Goal: Task Accomplishment & Management: Complete application form

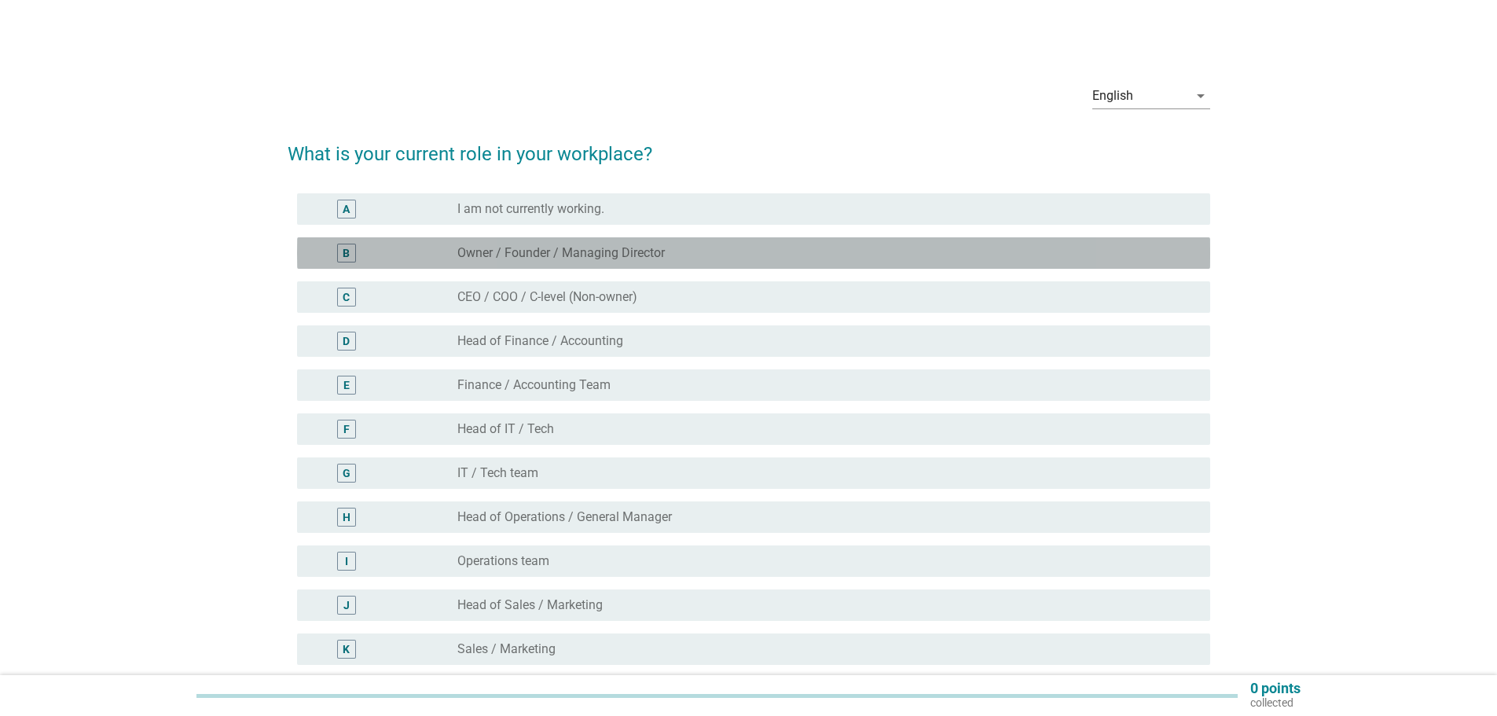
click at [487, 250] on label "Owner / Founder / Managing Director" at bounding box center [560, 253] width 207 height 16
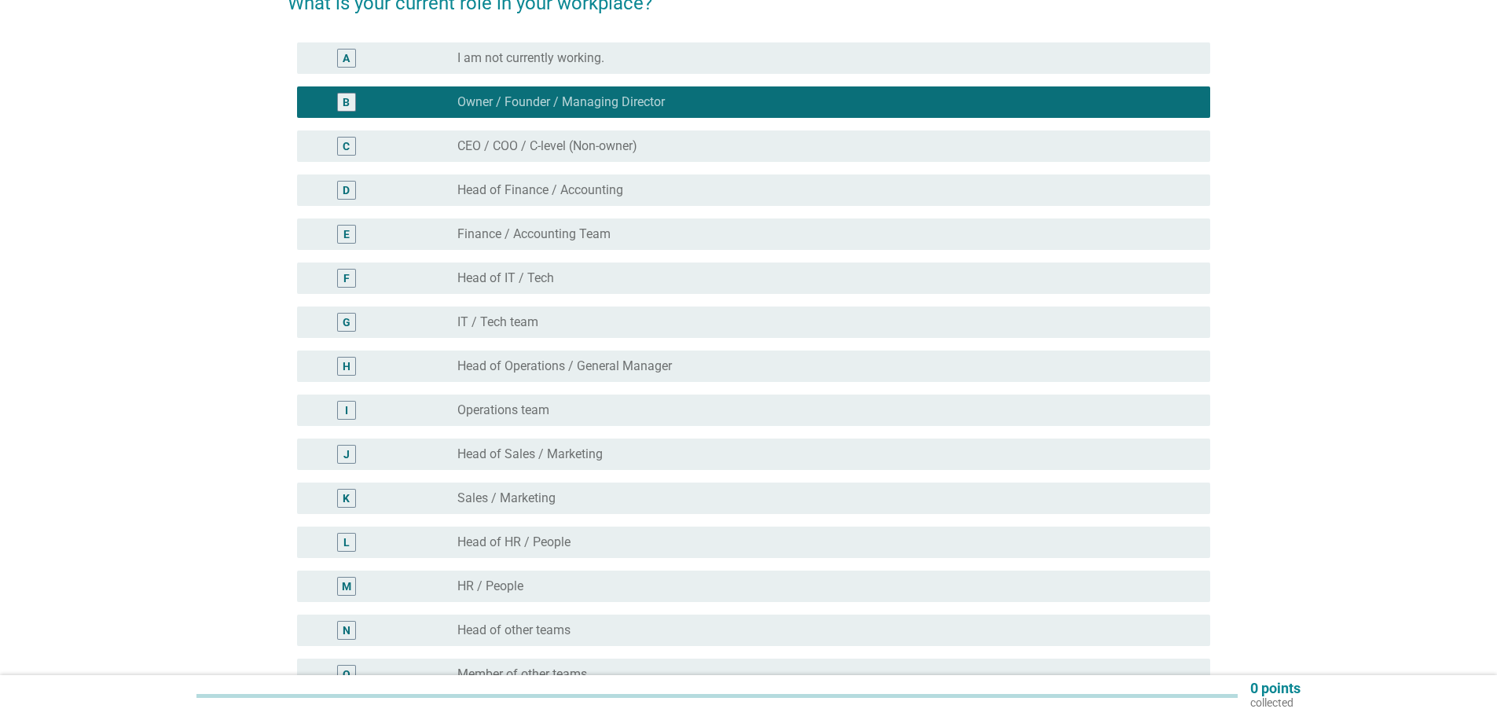
scroll to position [314, 0]
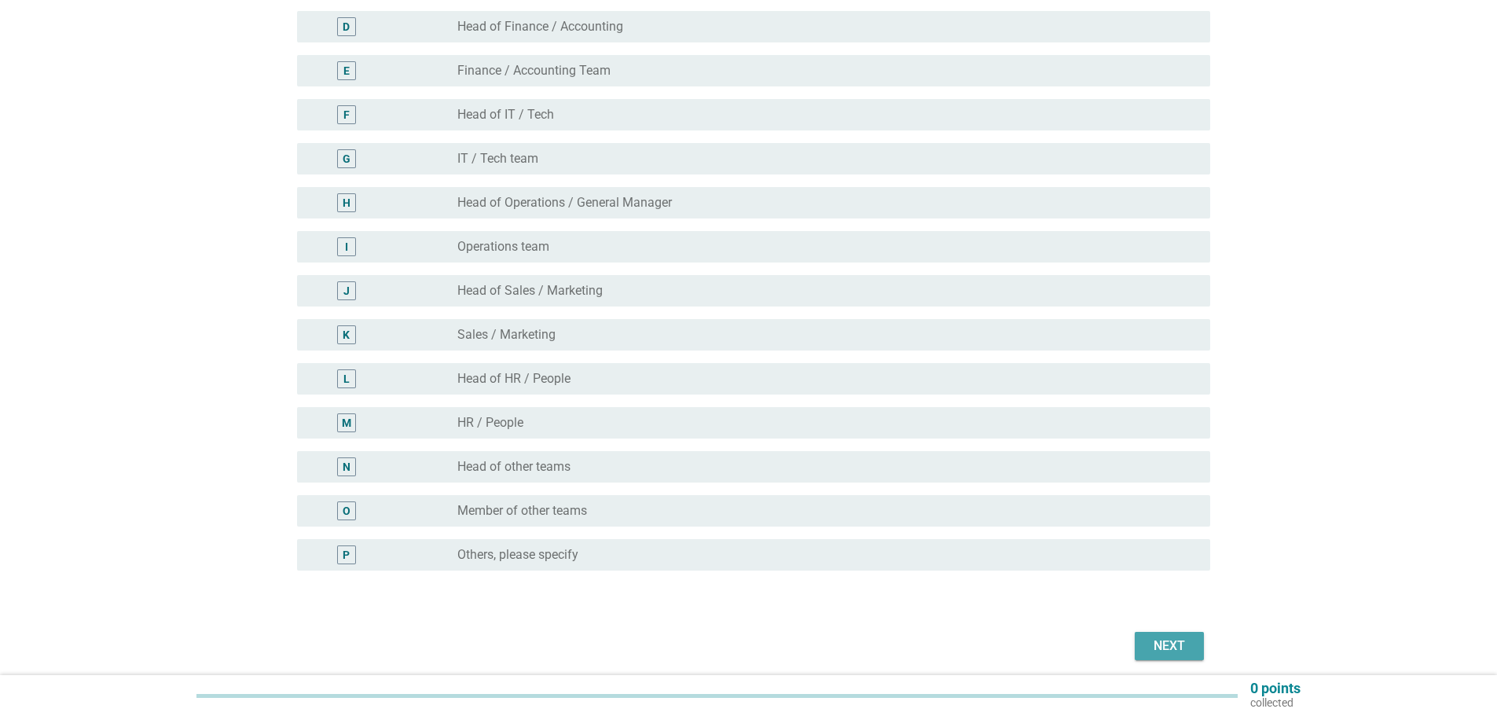
click at [1180, 657] on button "Next" at bounding box center [1169, 646] width 69 height 28
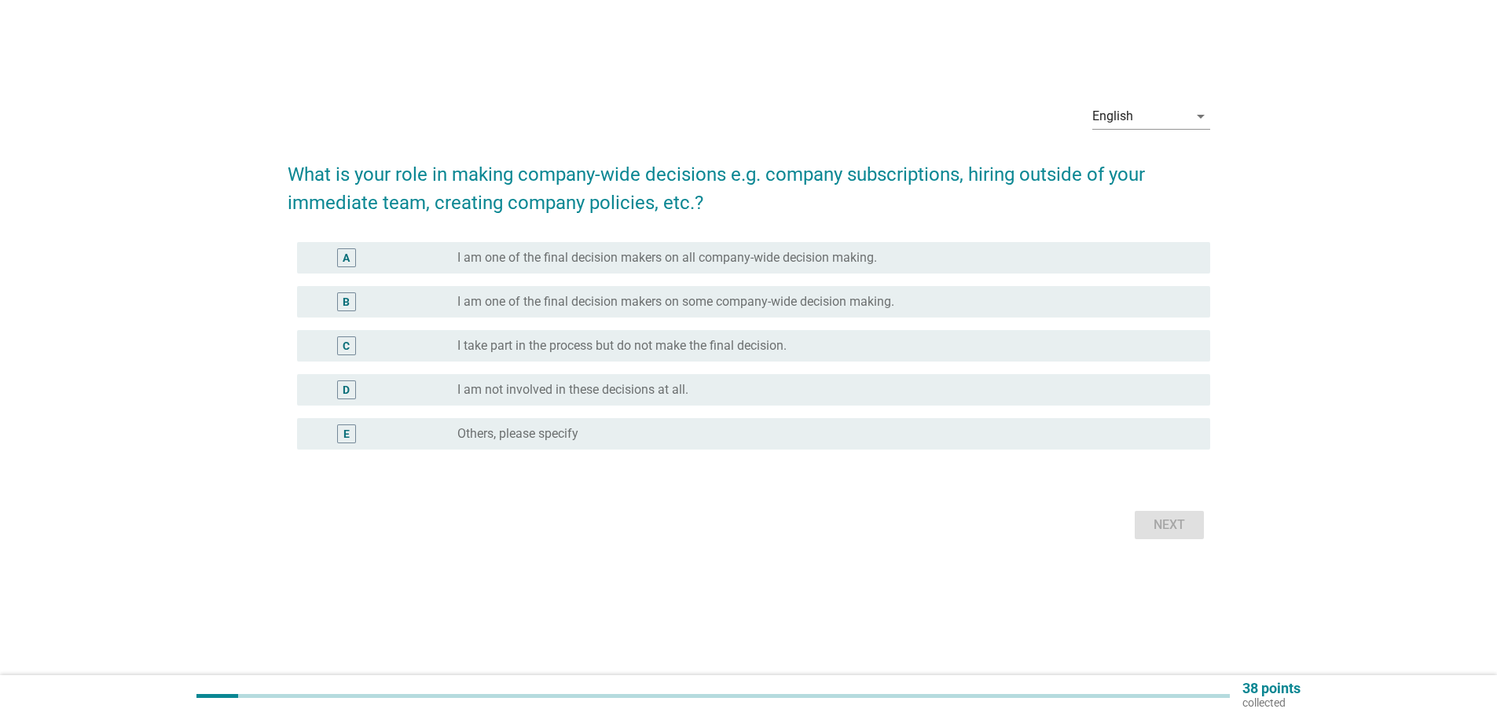
scroll to position [0, 0]
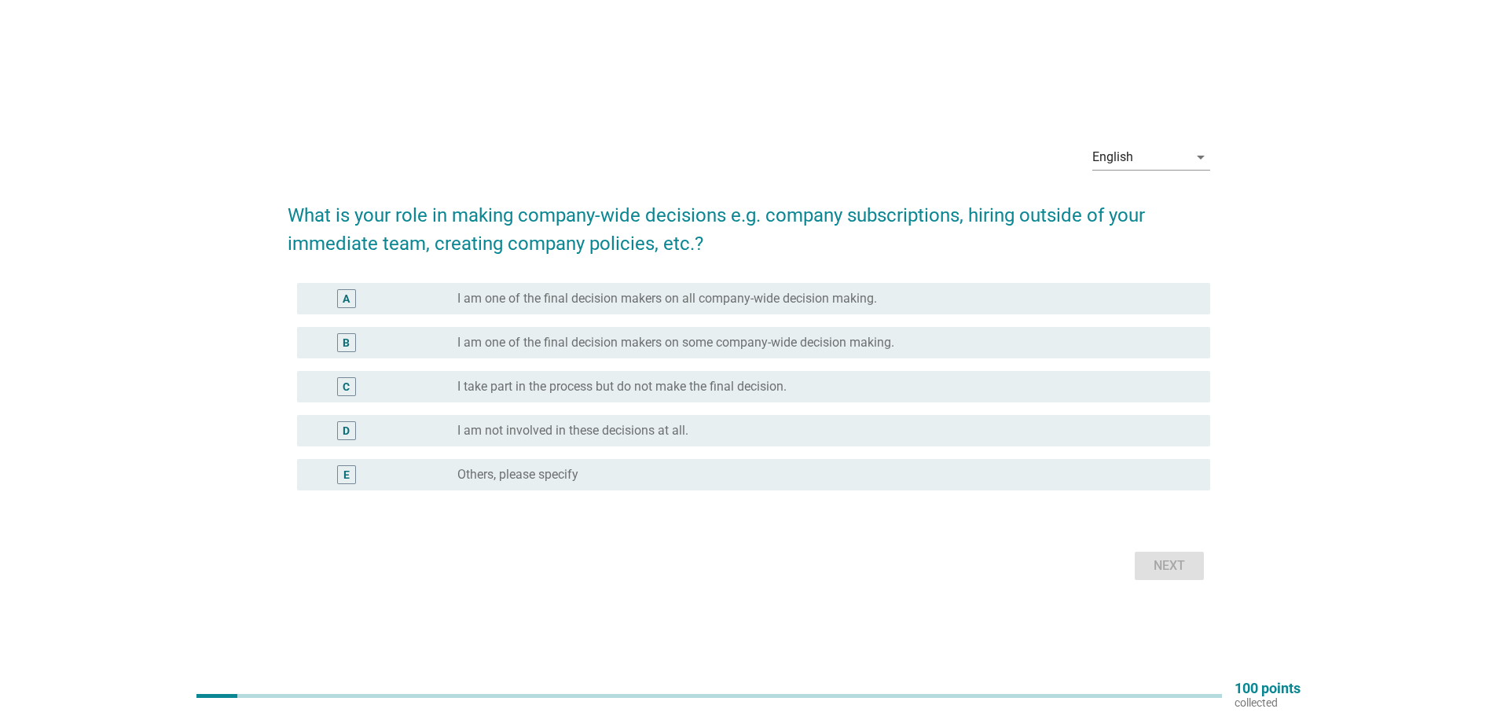
click at [667, 300] on label "I am one of the final decision makers on all company-wide decision making." at bounding box center [667, 299] width 420 height 16
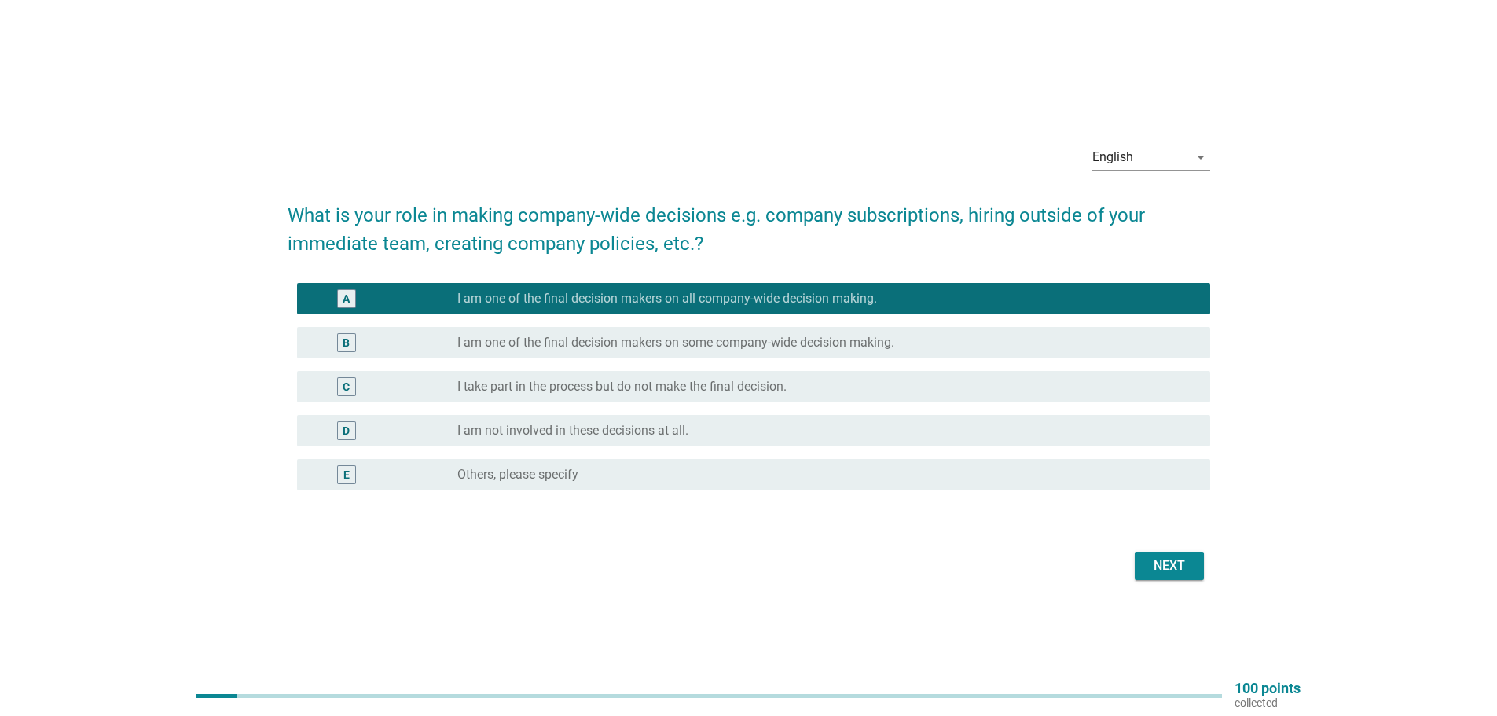
click at [1240, 549] on div "English arrow_drop_down What is your role in making company-wide decisions e.g.…" at bounding box center [749, 358] width 1422 height 478
click at [1143, 562] on button "Next" at bounding box center [1169, 566] width 69 height 28
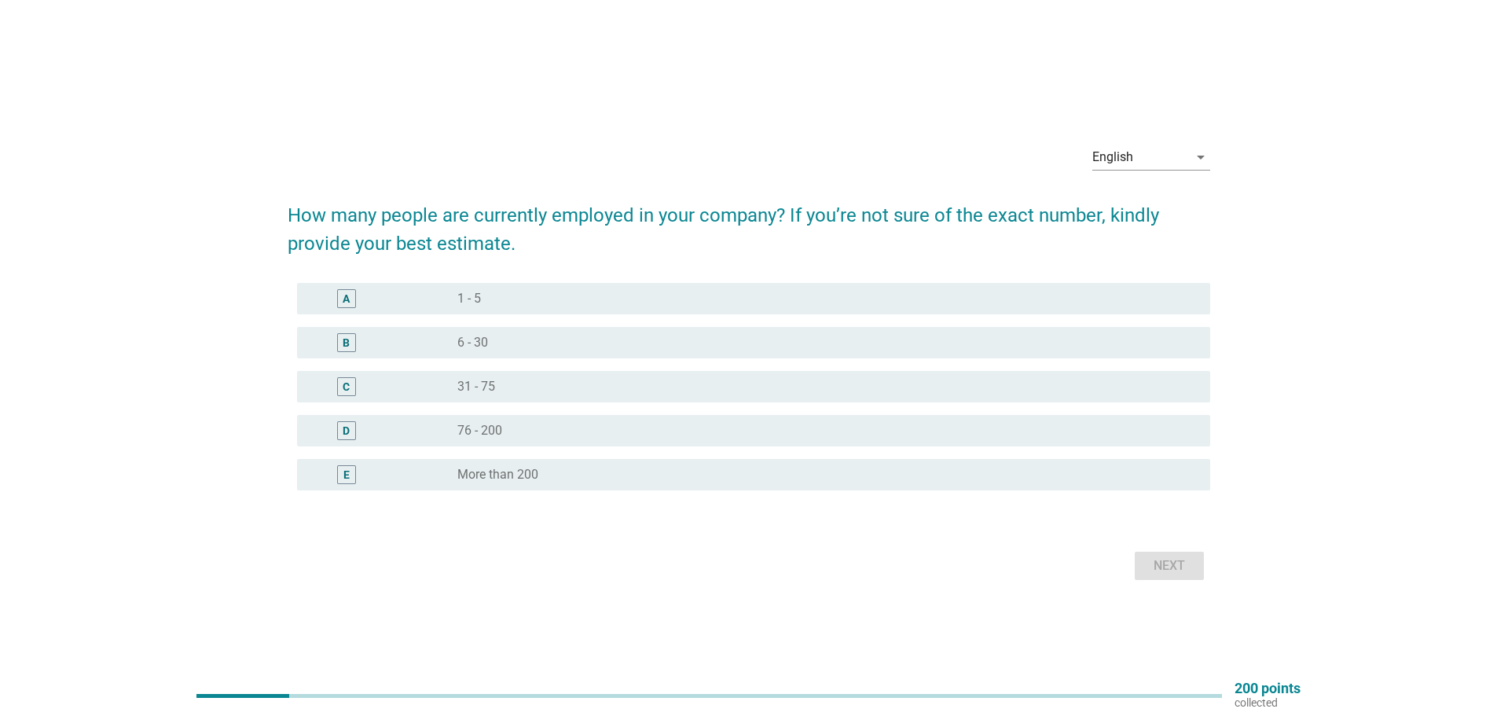
click at [487, 291] on div "radio_button_unchecked 1 - 5" at bounding box center [821, 299] width 728 height 16
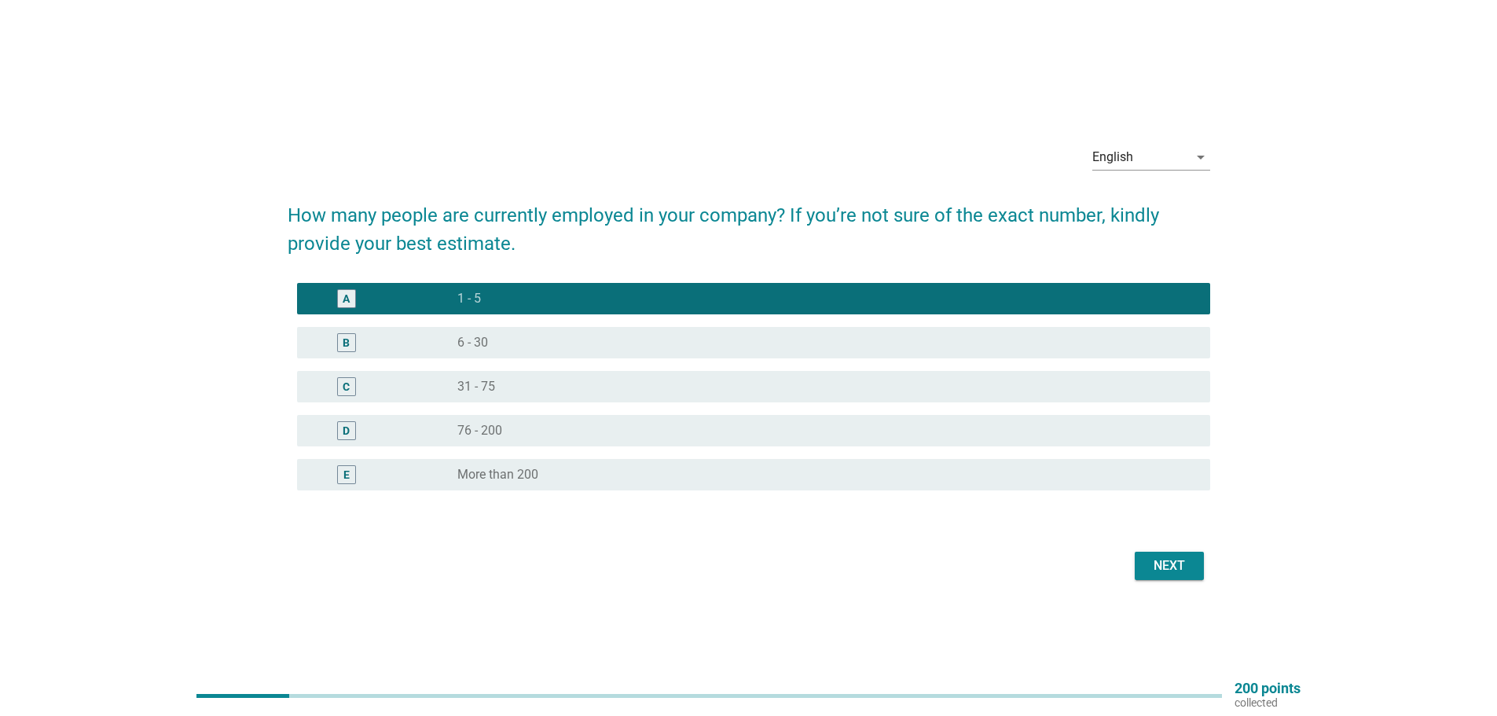
click at [1153, 564] on div "Next" at bounding box center [1169, 565] width 44 height 19
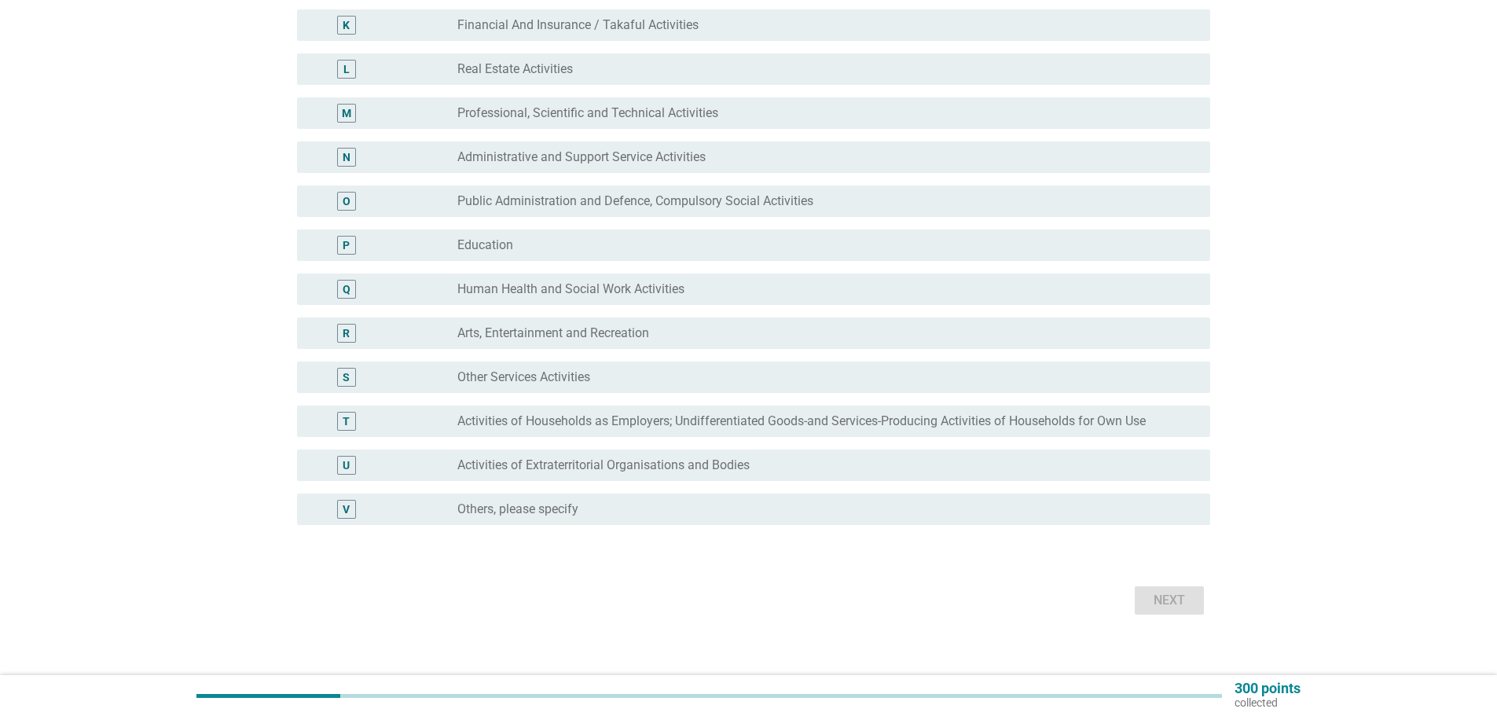
scroll to position [639, 0]
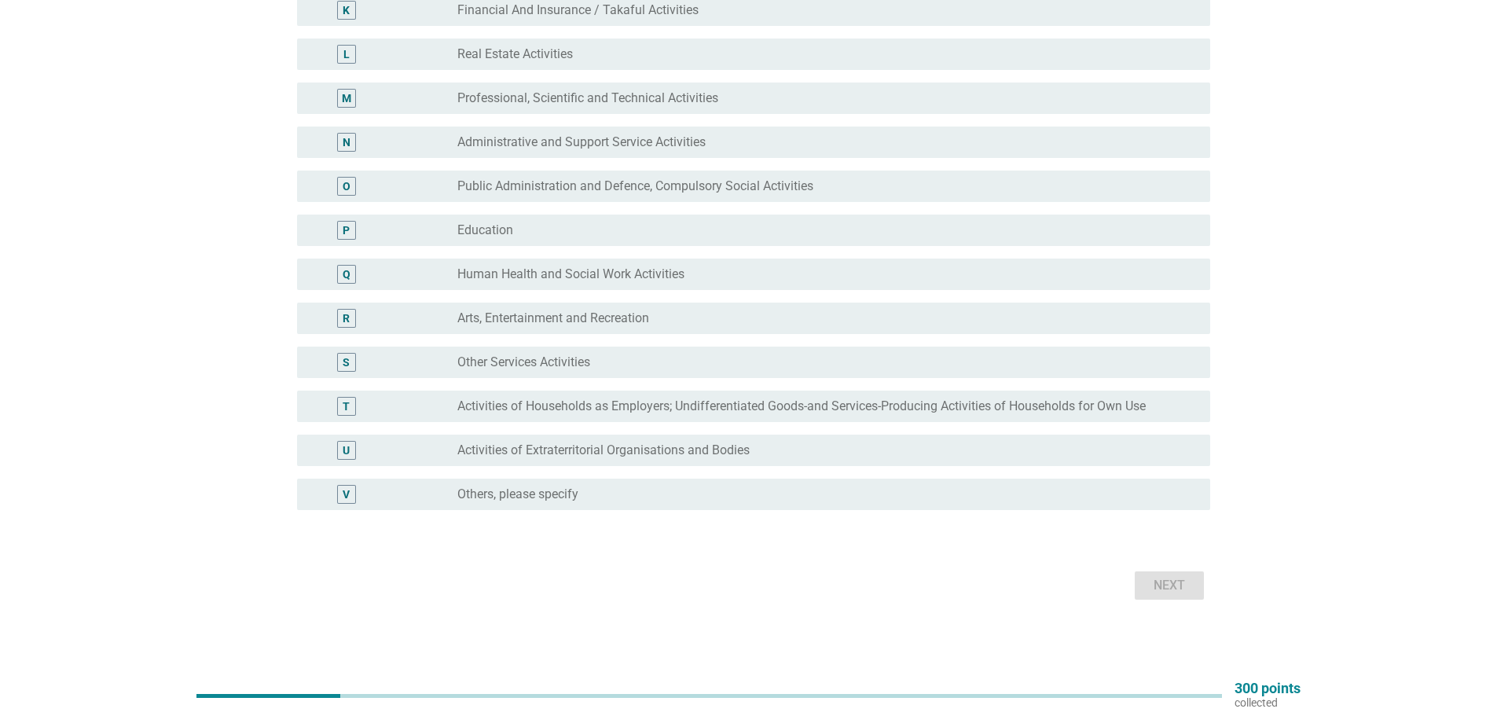
click at [564, 341] on div "S radio_button_unchecked Other Services Activities" at bounding box center [749, 362] width 923 height 44
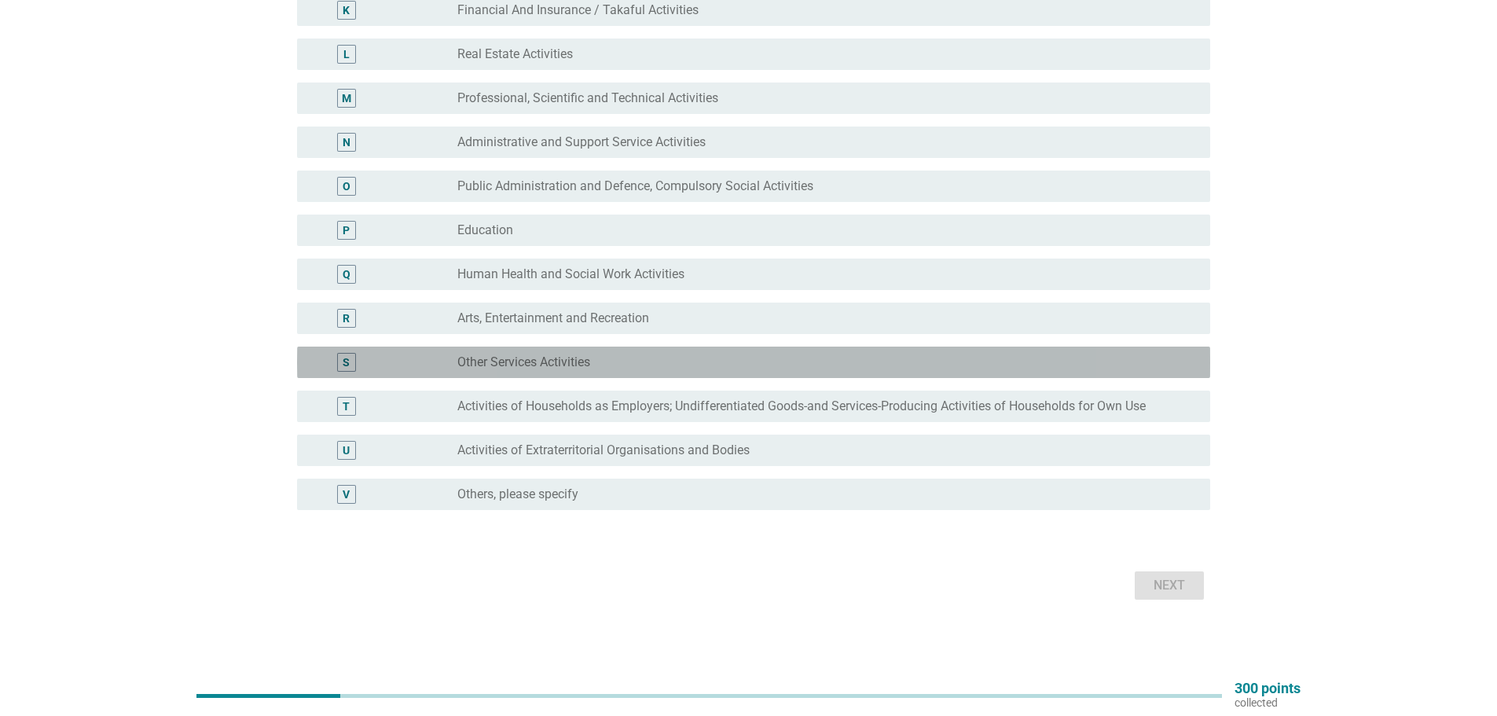
click at [563, 362] on label "Other Services Activities" at bounding box center [523, 362] width 133 height 16
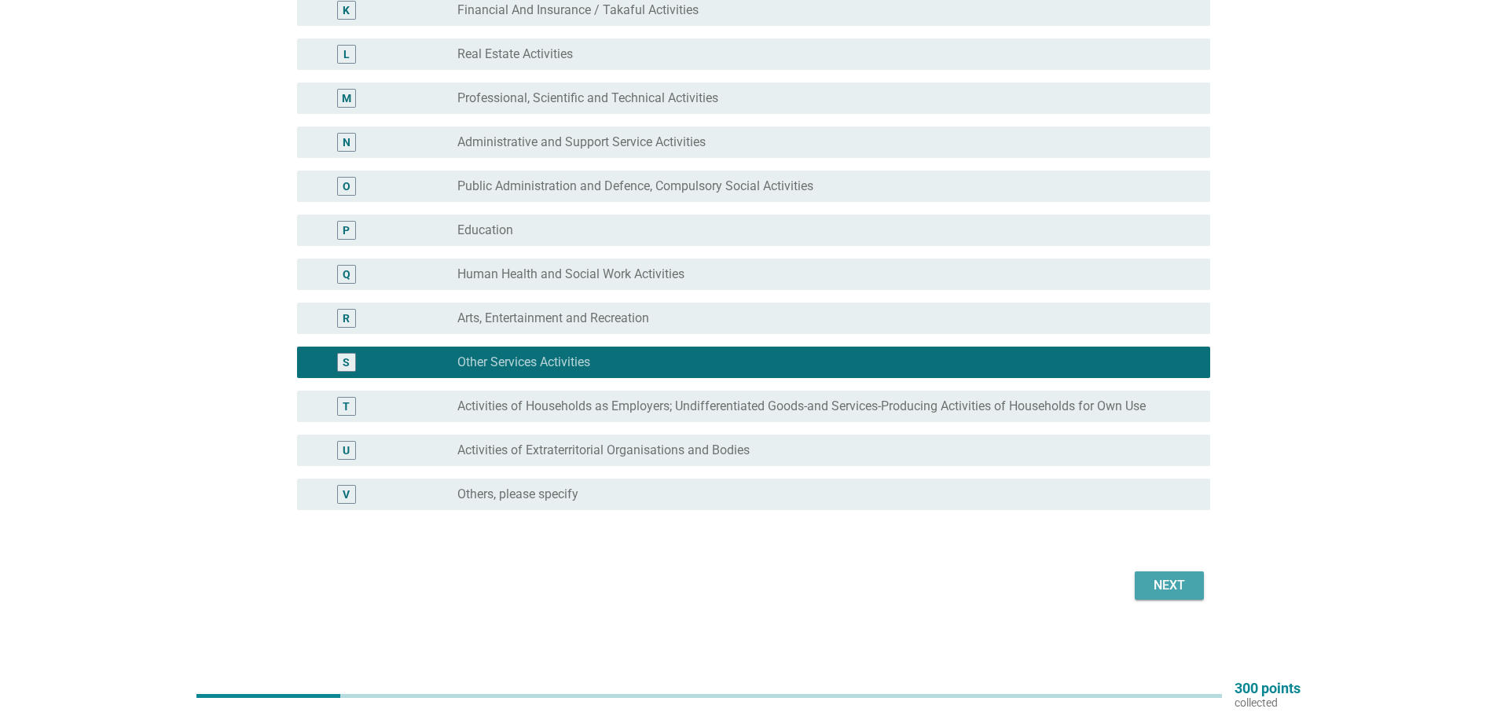
click at [1172, 582] on div "Next" at bounding box center [1169, 585] width 44 height 19
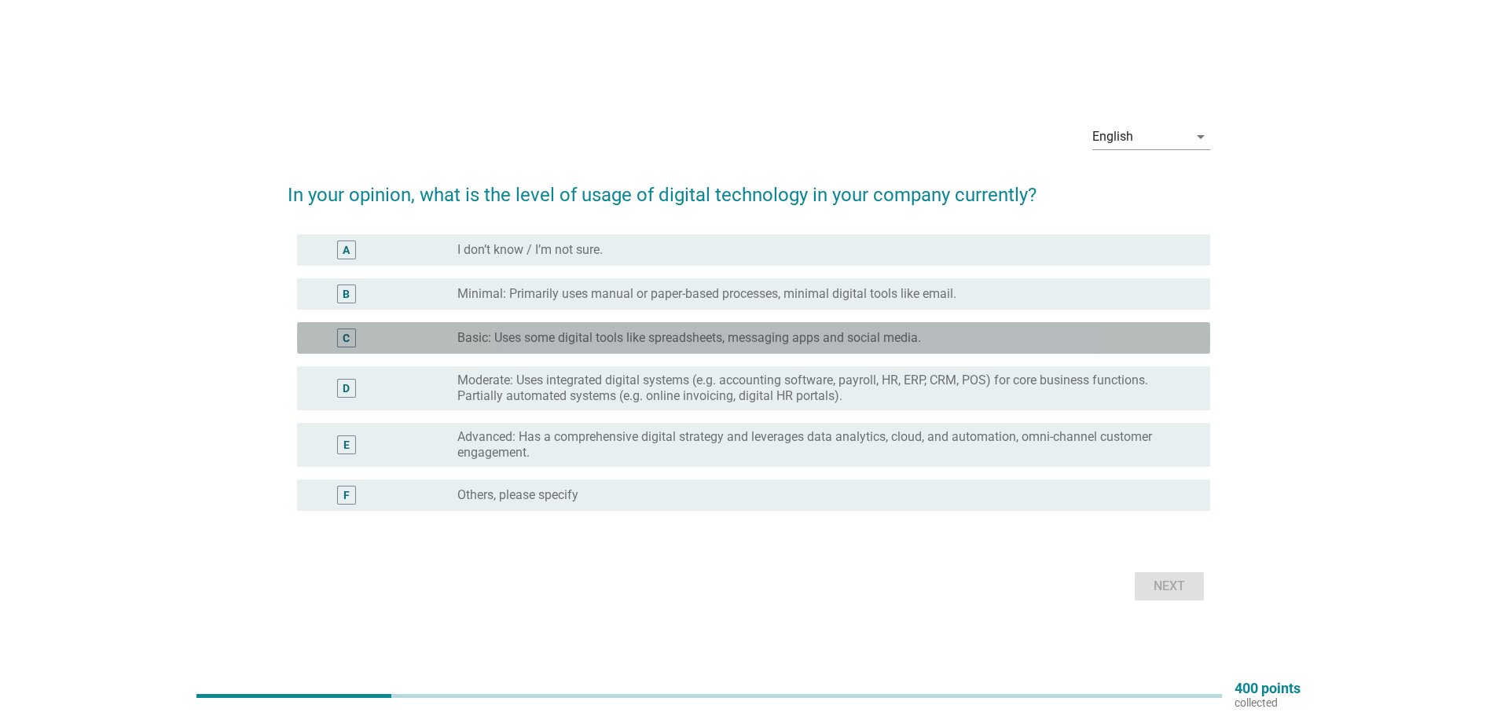
click at [641, 347] on div "radio_button_unchecked Basic: Uses some digital tools like spreadsheets, messag…" at bounding box center [827, 338] width 740 height 19
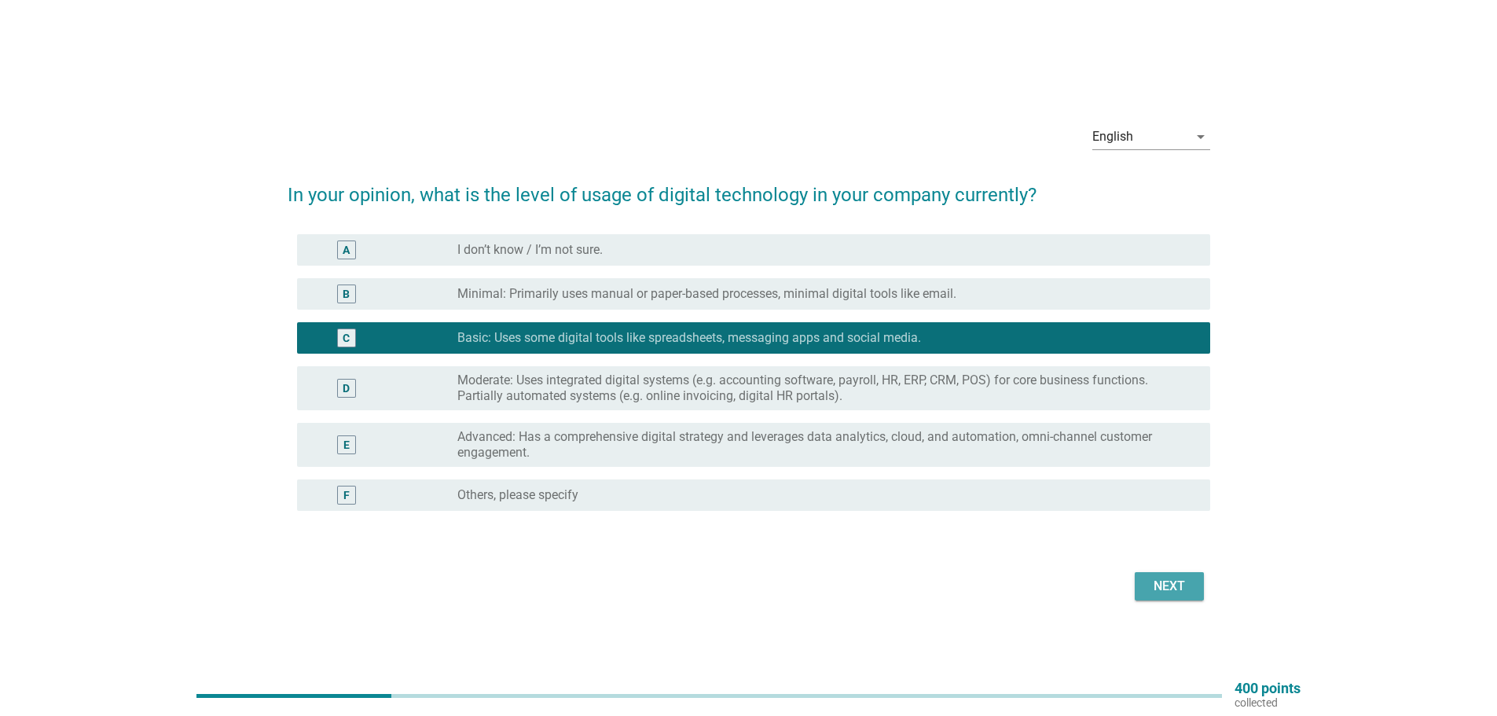
click at [1177, 590] on div "Next" at bounding box center [1169, 586] width 44 height 19
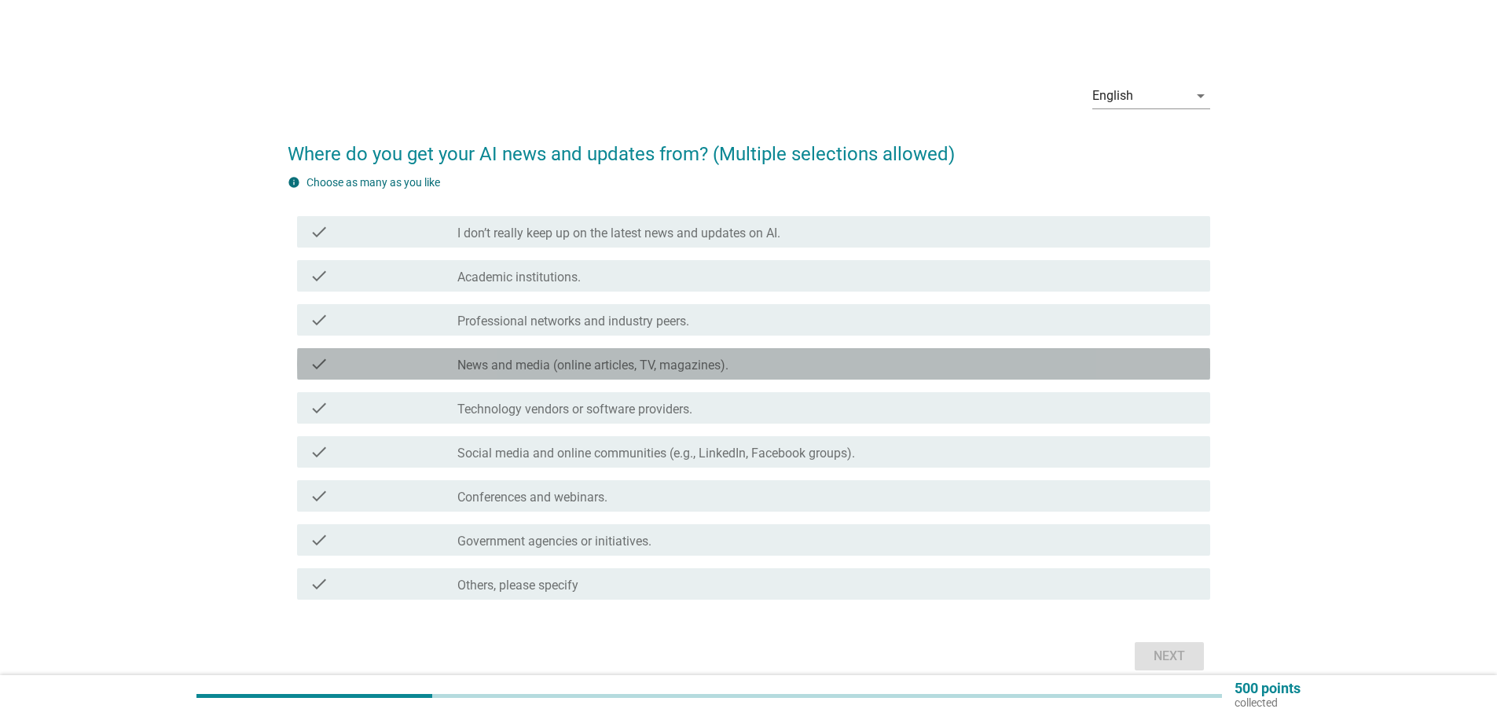
click at [585, 359] on label "News and media (online articles, TV, magazines)." at bounding box center [592, 366] width 271 height 16
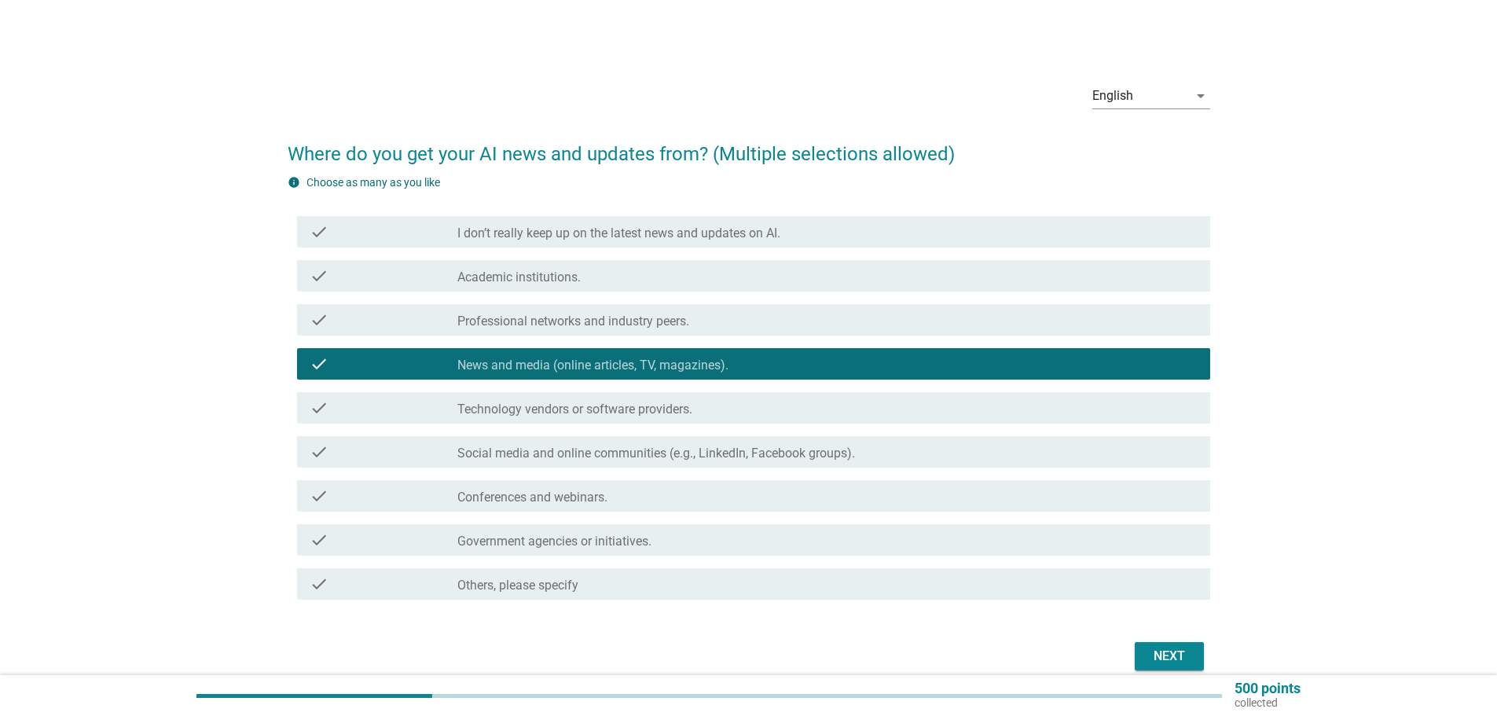
click at [629, 455] on label "Social media and online communities (e.g., LinkedIn, Facebook groups)." at bounding box center [656, 454] width 398 height 16
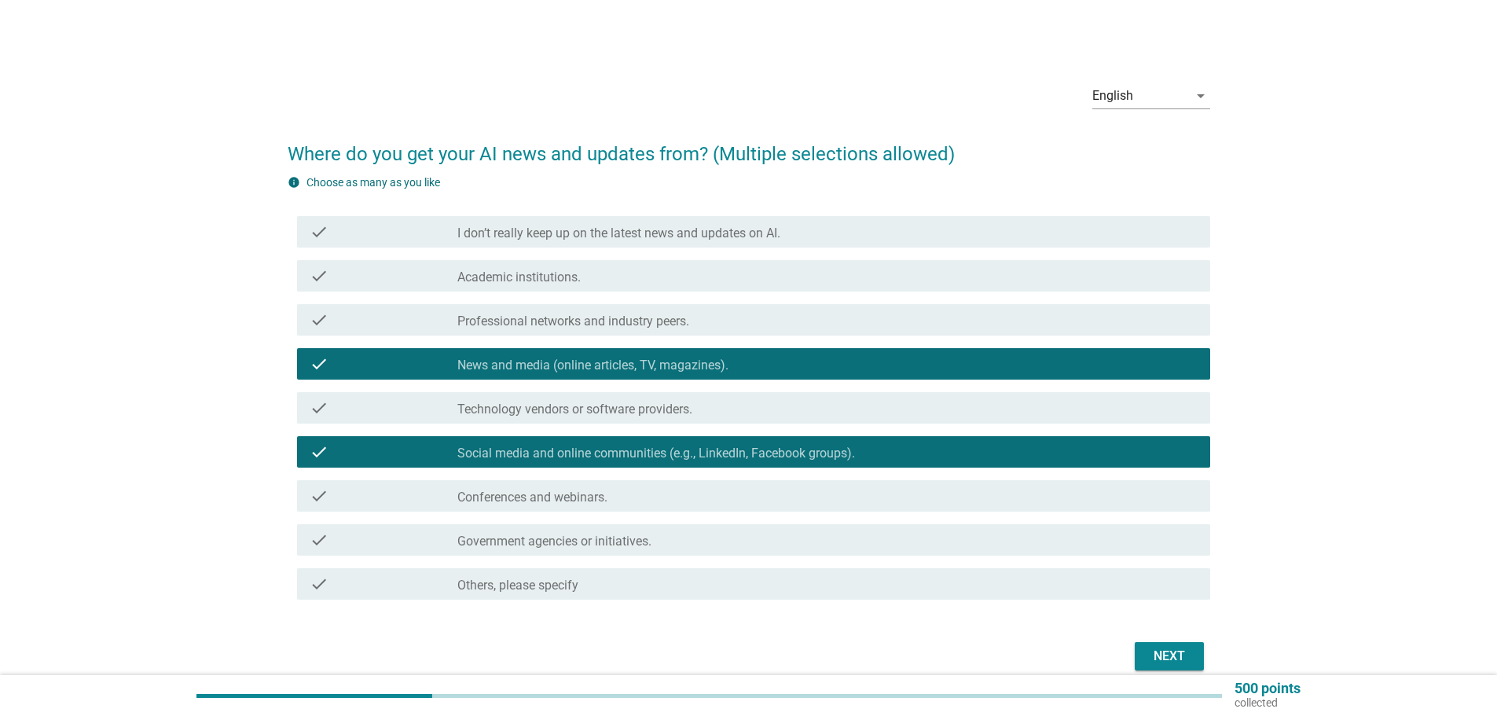
click at [1160, 662] on div "Next" at bounding box center [1169, 656] width 44 height 19
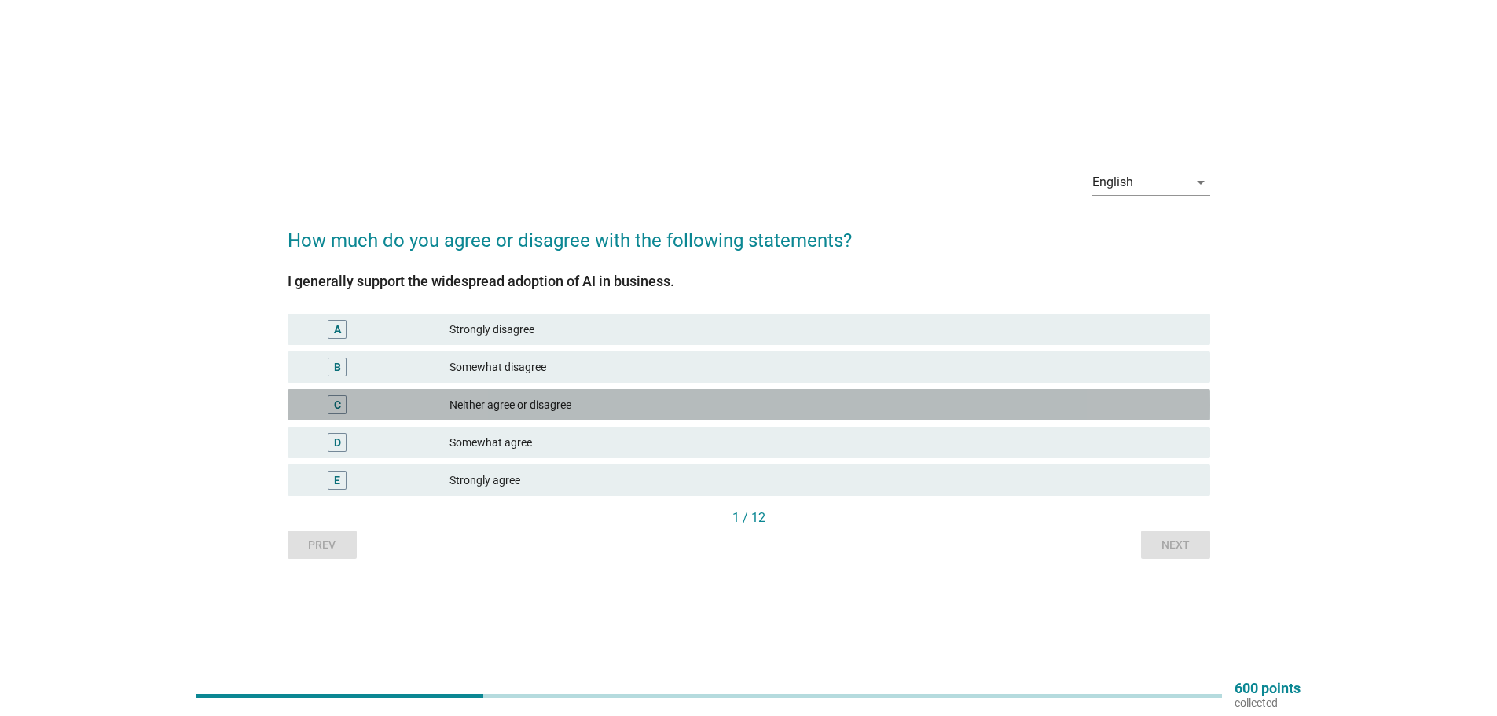
click at [523, 403] on div "Neither agree or disagree" at bounding box center [824, 404] width 748 height 19
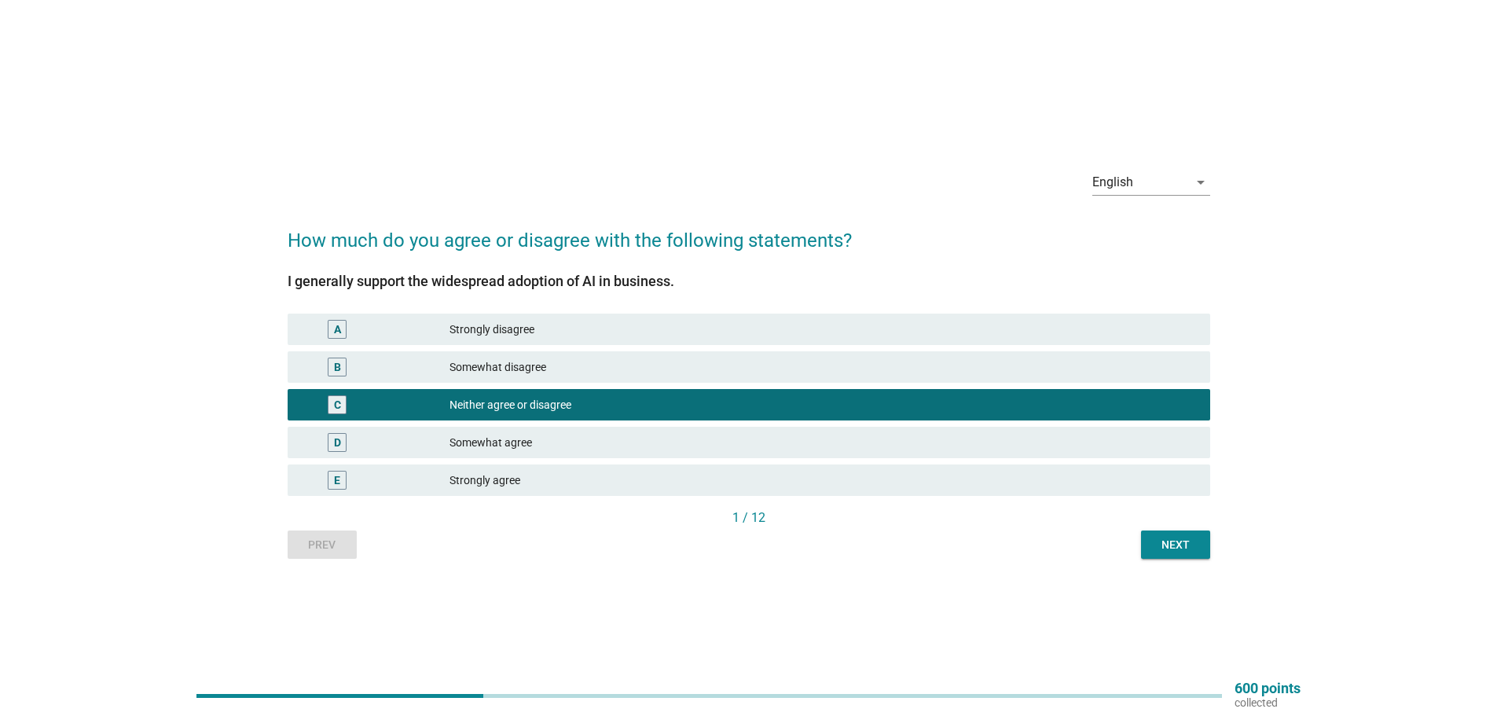
click at [1167, 546] on div "Next" at bounding box center [1176, 545] width 44 height 17
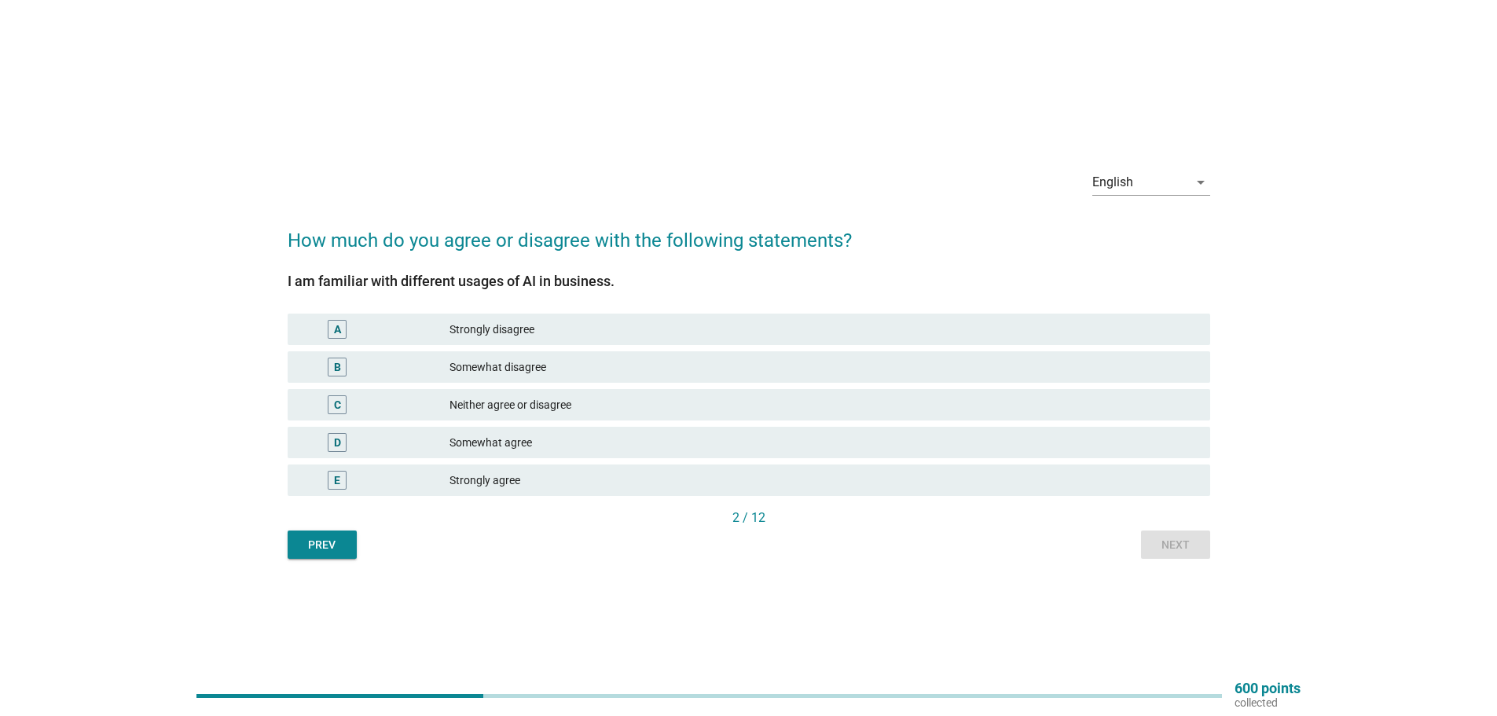
click at [544, 398] on div "Neither agree or disagree" at bounding box center [824, 404] width 748 height 19
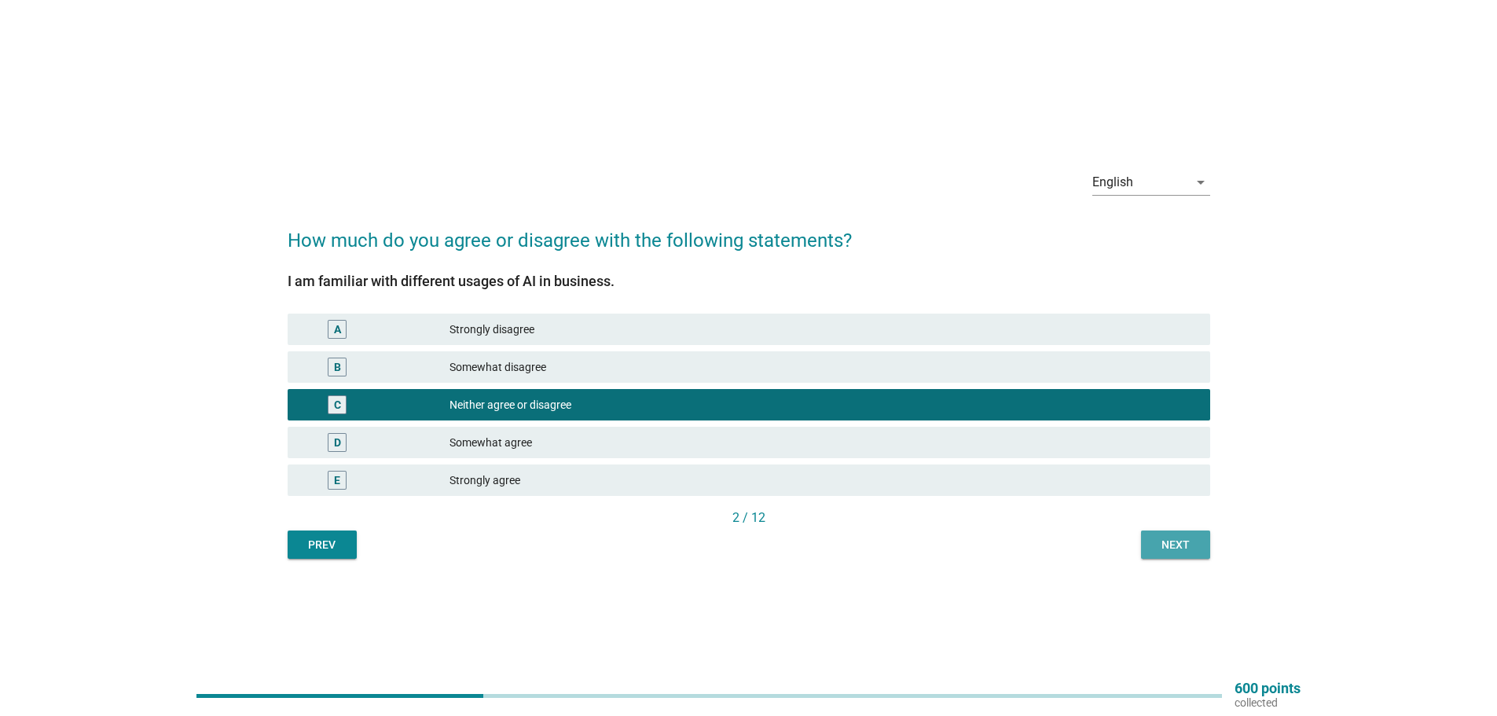
click at [1177, 549] on div "Next" at bounding box center [1176, 545] width 44 height 17
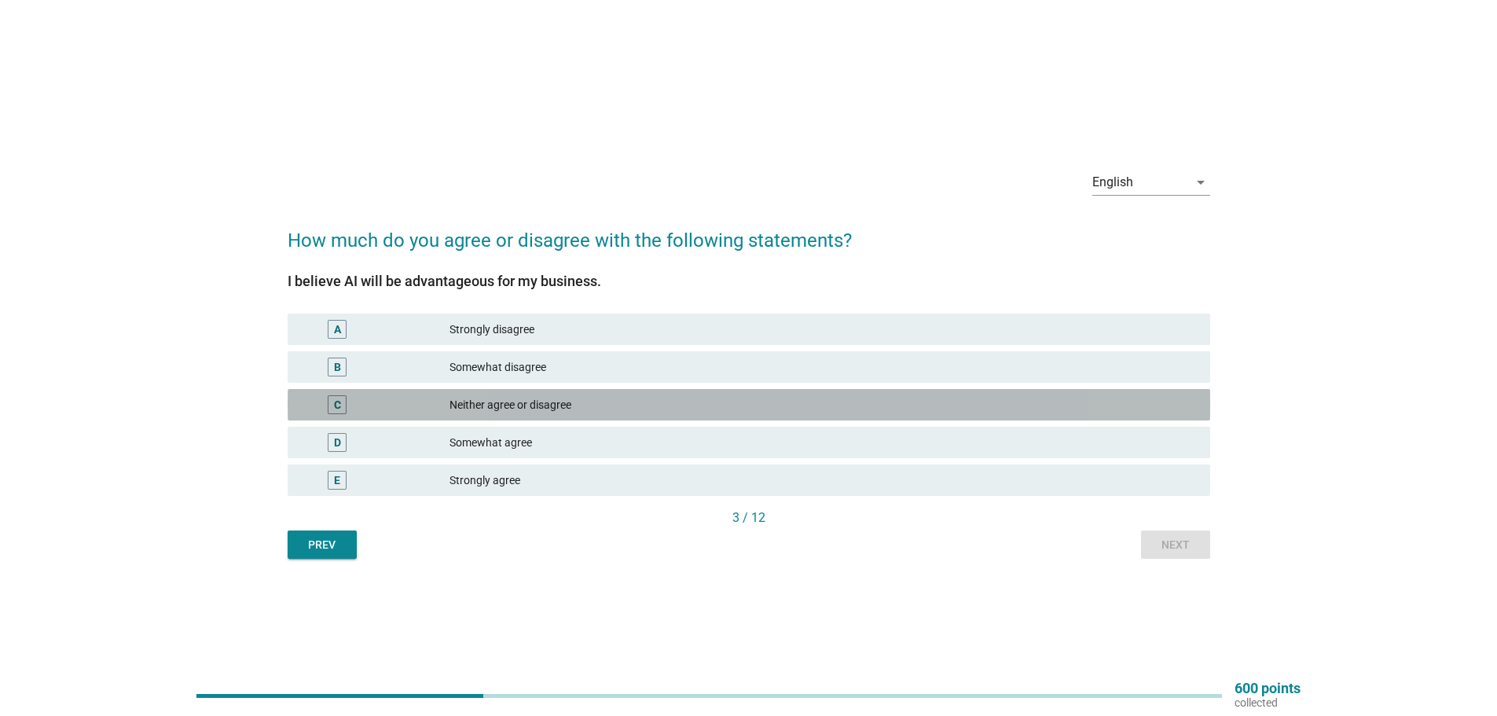
click at [545, 400] on div "Neither agree or disagree" at bounding box center [824, 404] width 748 height 19
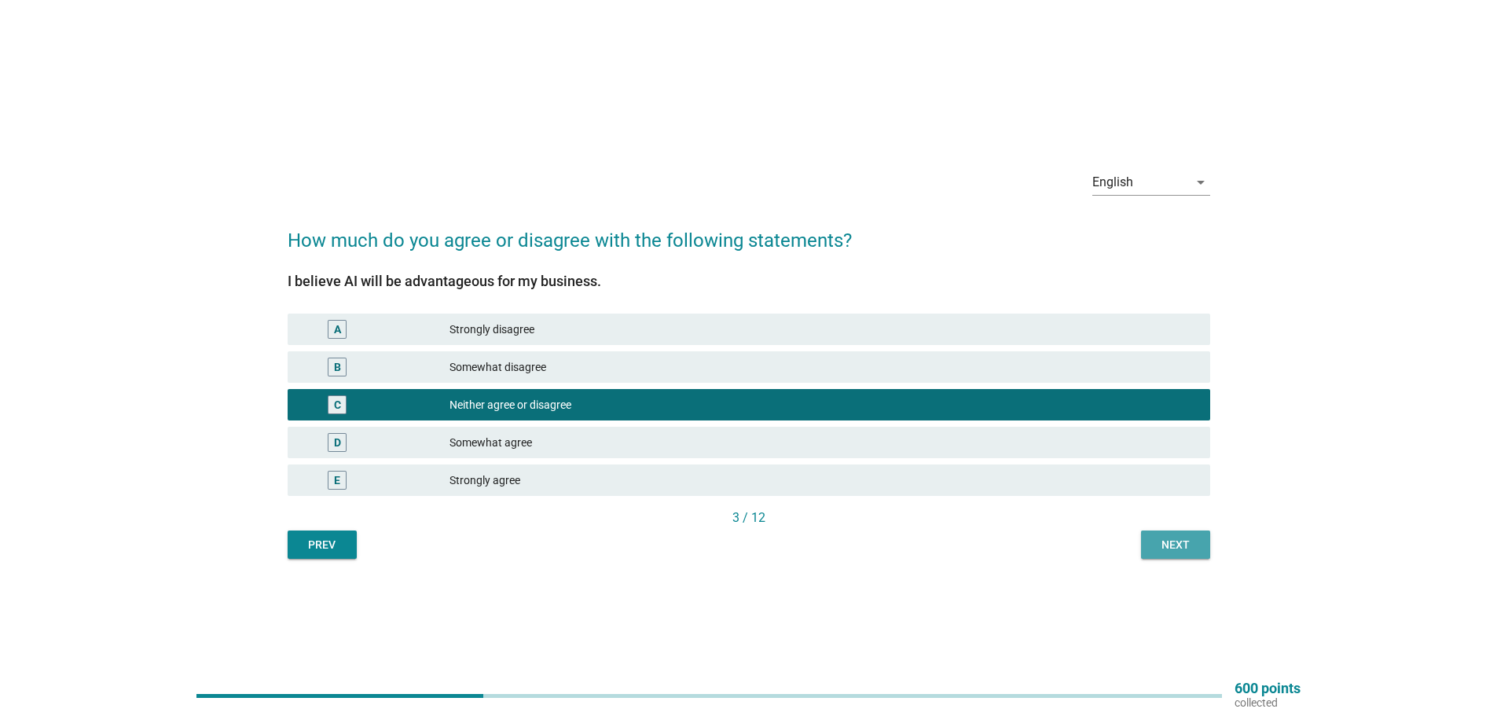
click at [1192, 557] on button "Next" at bounding box center [1175, 545] width 69 height 28
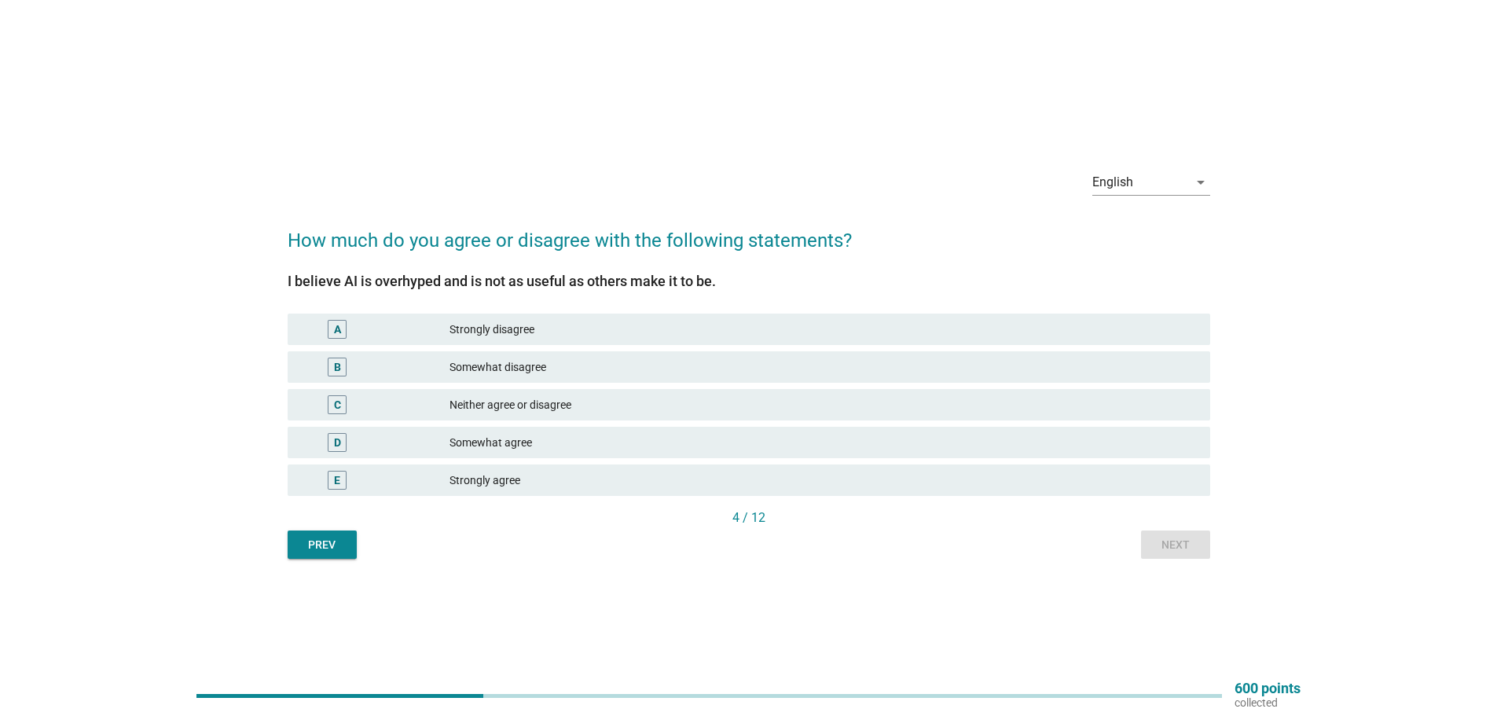
click at [589, 398] on div "Neither agree or disagree" at bounding box center [824, 404] width 748 height 19
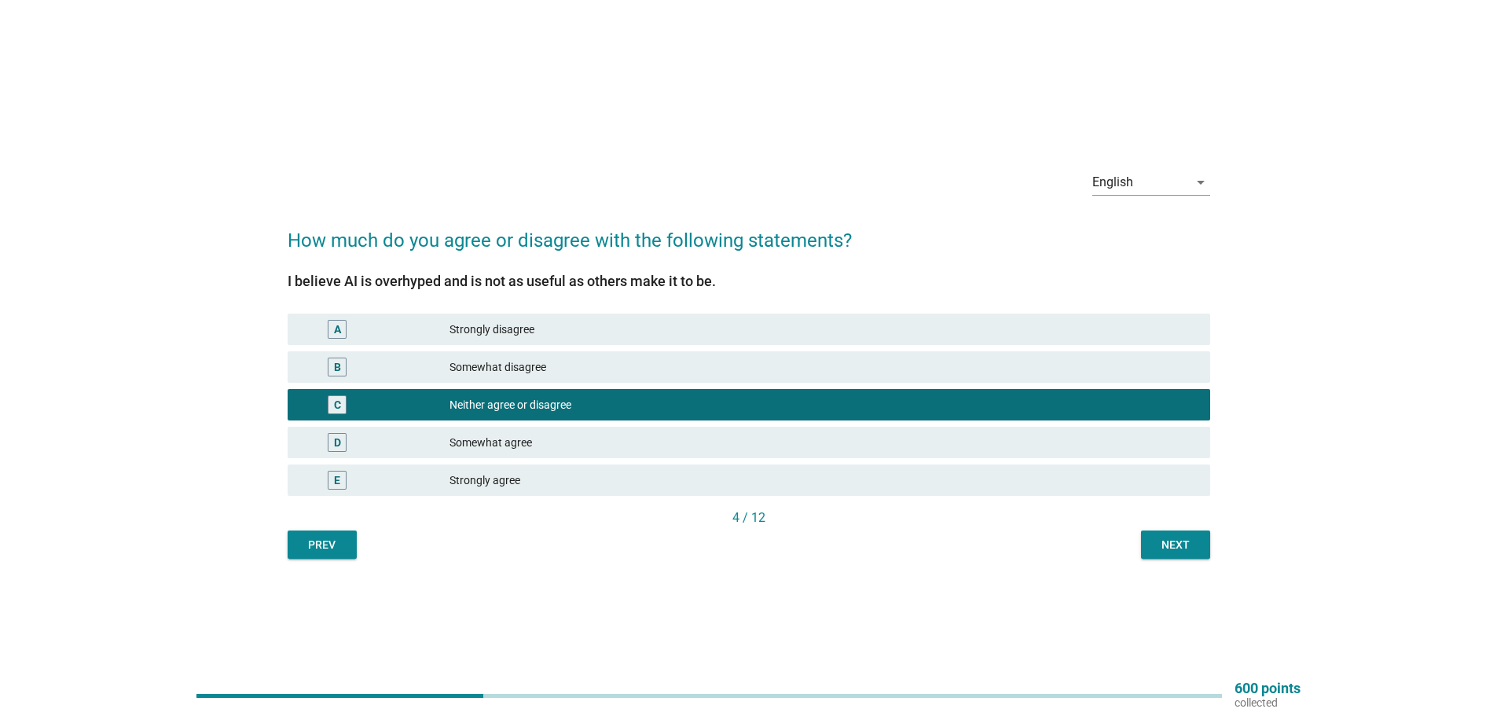
click at [1167, 542] on div "Next" at bounding box center [1176, 545] width 44 height 17
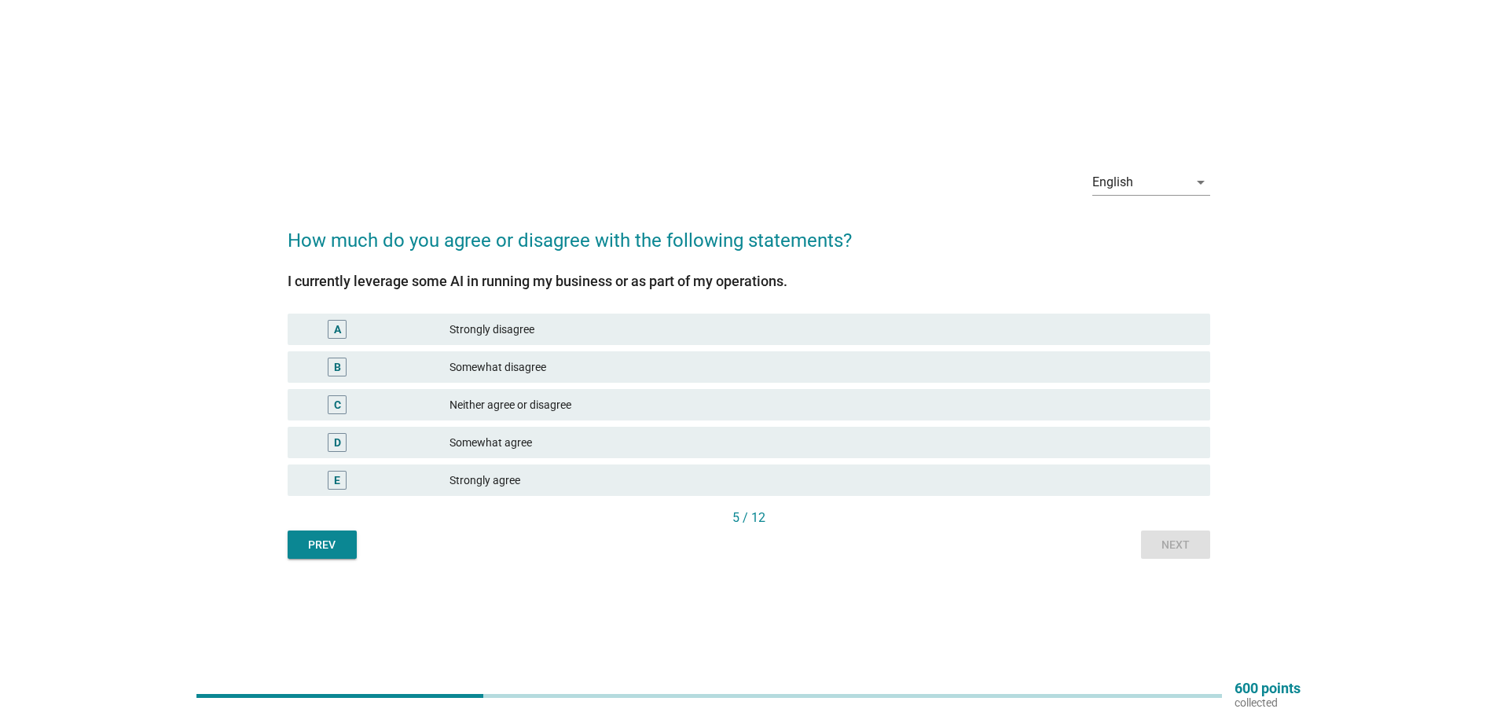
click at [530, 362] on div "Somewhat disagree" at bounding box center [824, 367] width 748 height 19
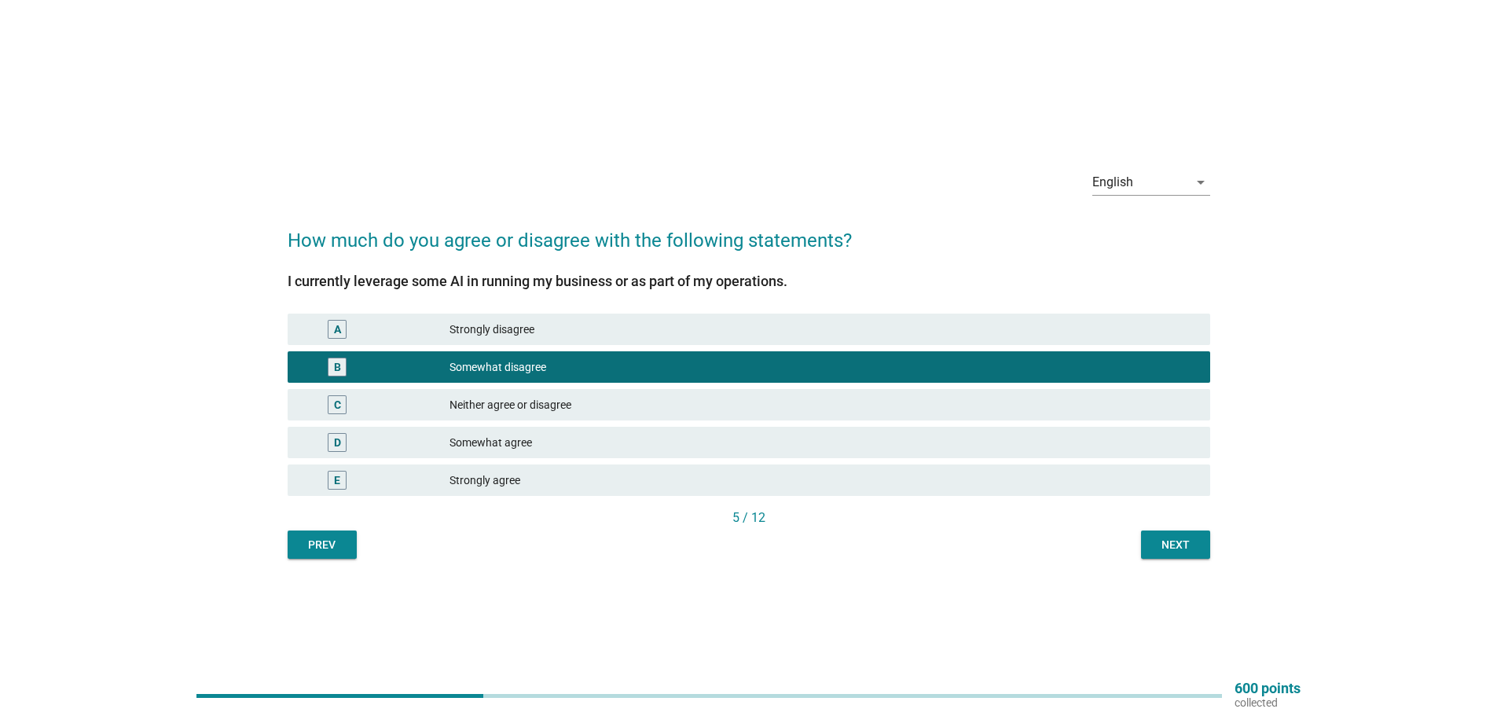
click at [1178, 550] on div "Next" at bounding box center [1176, 545] width 44 height 17
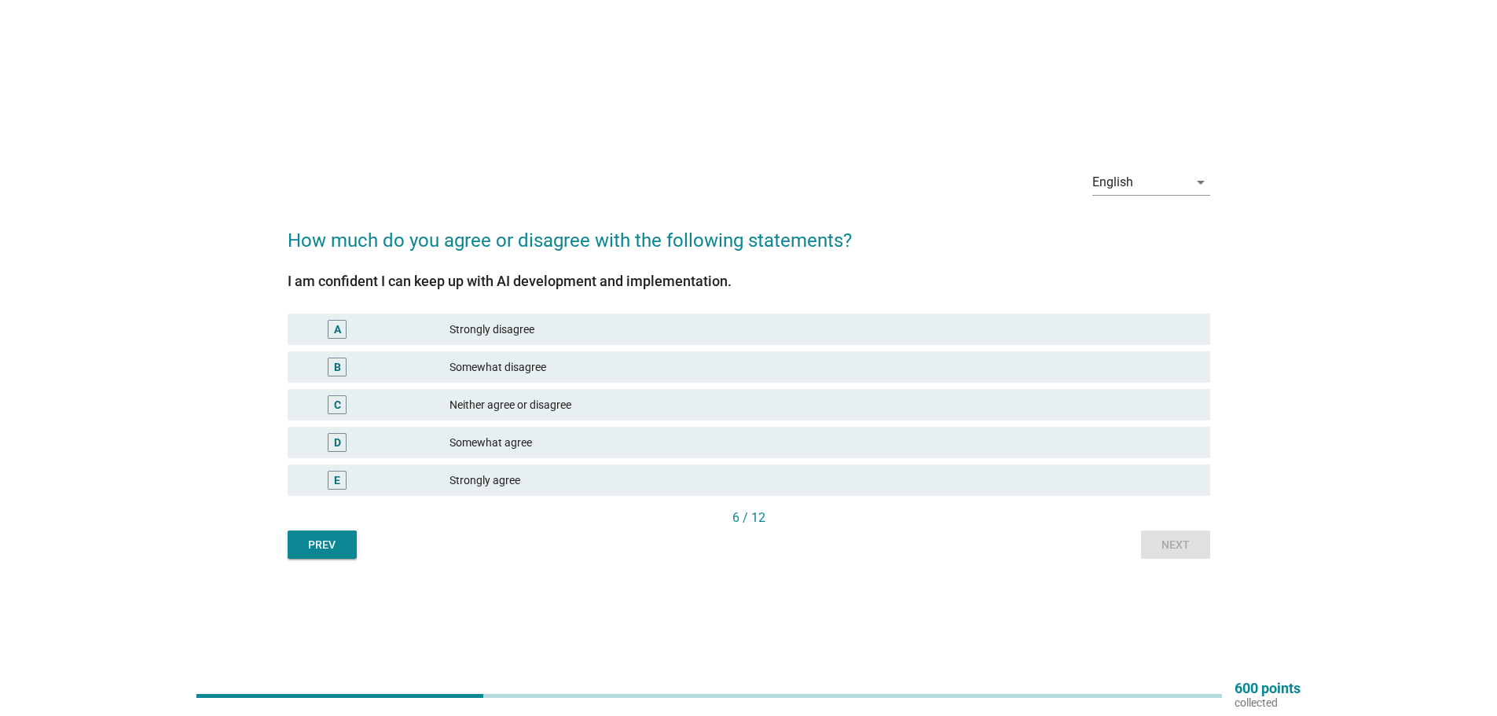
click at [549, 403] on div "Neither agree or disagree" at bounding box center [824, 404] width 748 height 19
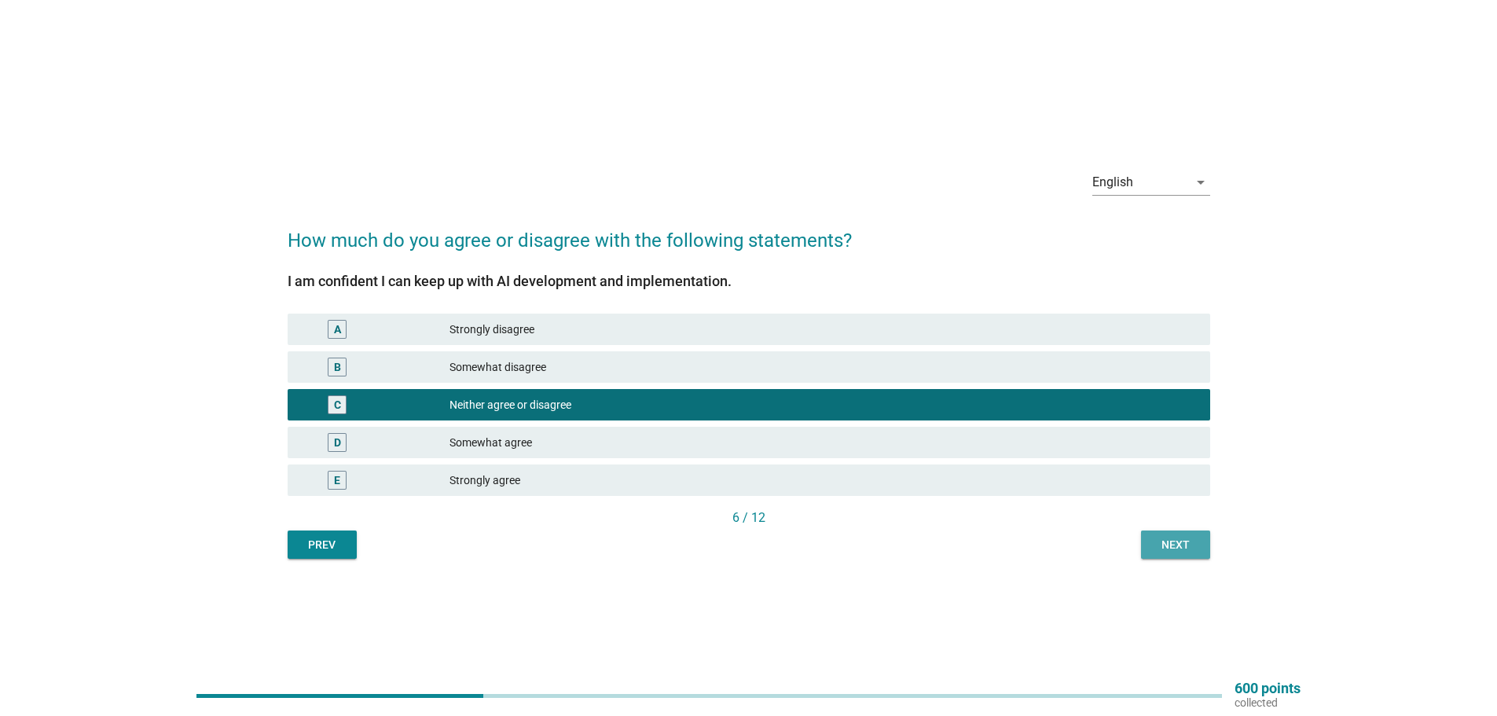
click at [1154, 545] on div "Next" at bounding box center [1176, 545] width 44 height 17
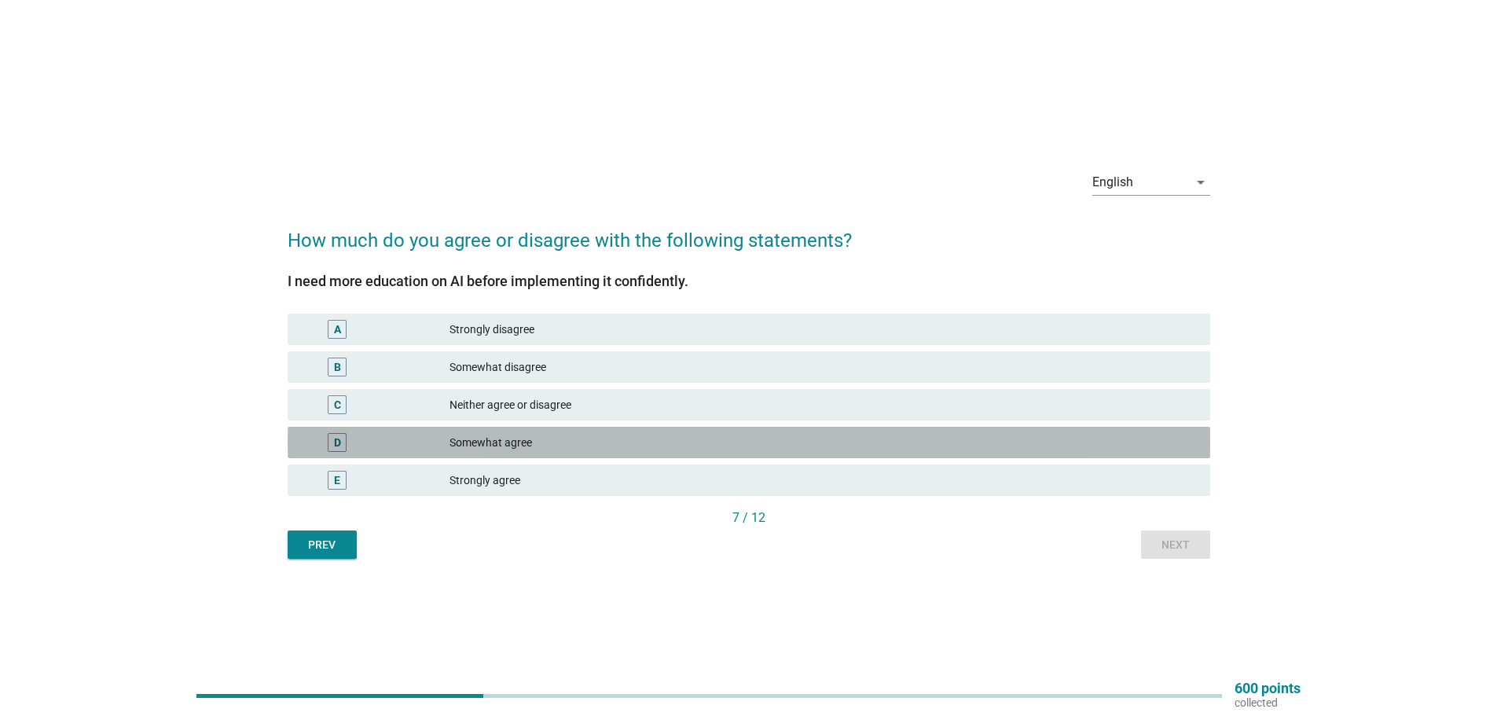
click at [516, 439] on div "Somewhat agree" at bounding box center [824, 442] width 748 height 19
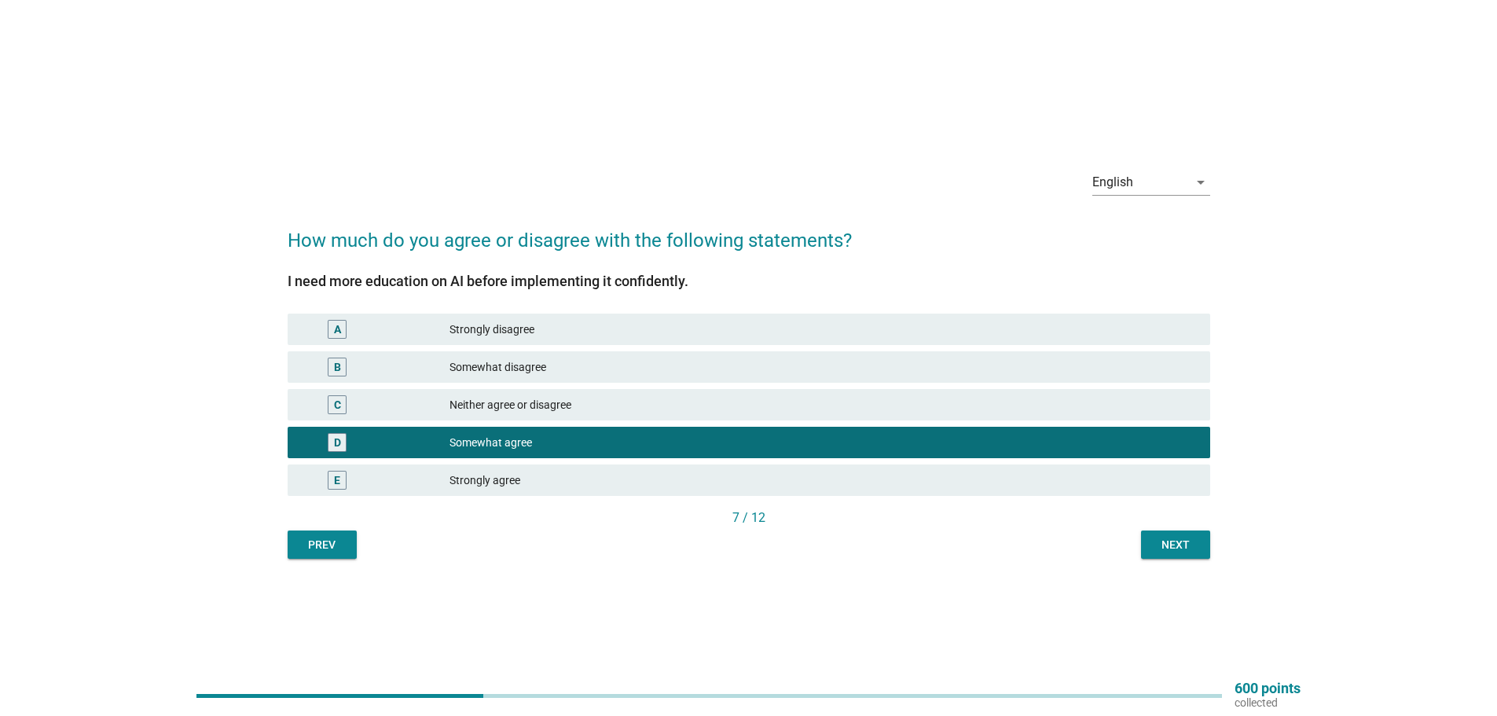
click at [1182, 544] on div "Next" at bounding box center [1176, 545] width 44 height 17
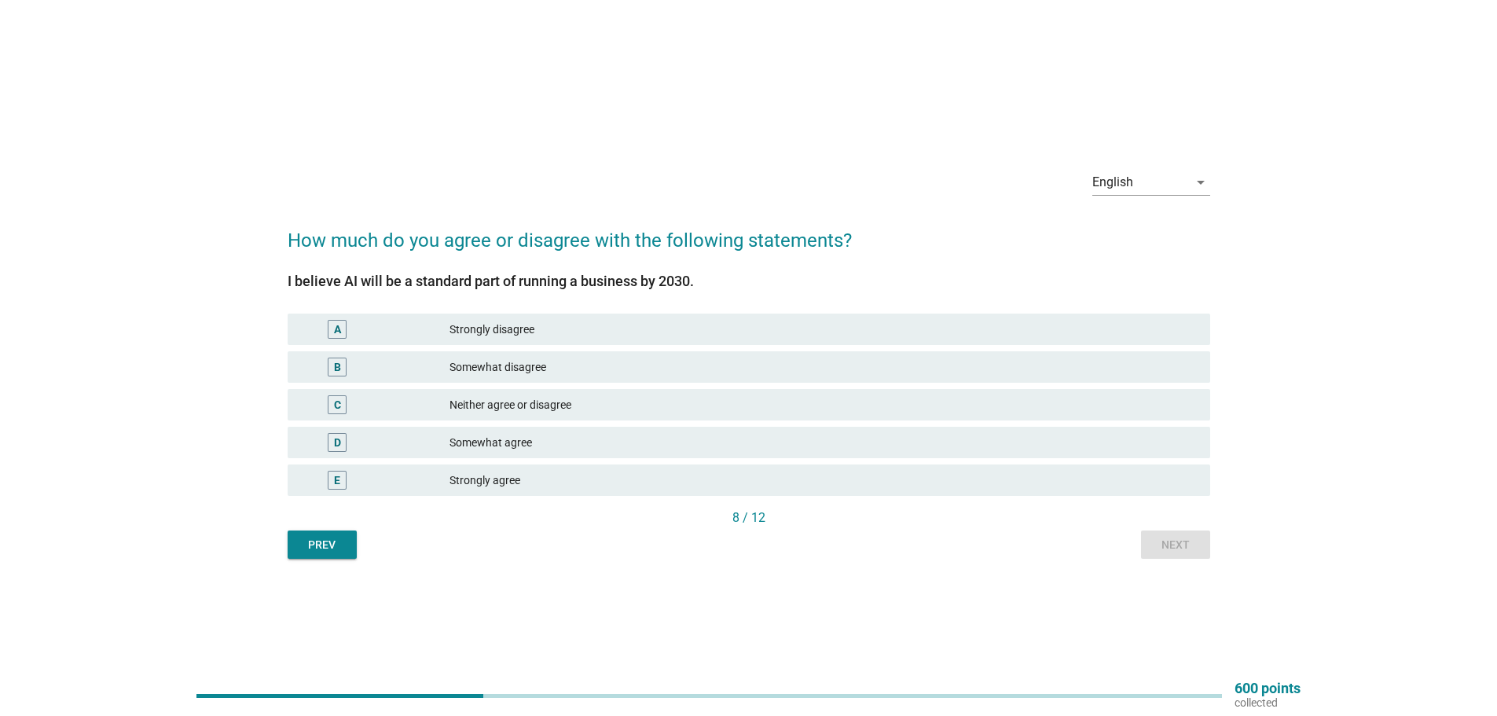
click at [513, 442] on div "Somewhat agree" at bounding box center [824, 442] width 748 height 19
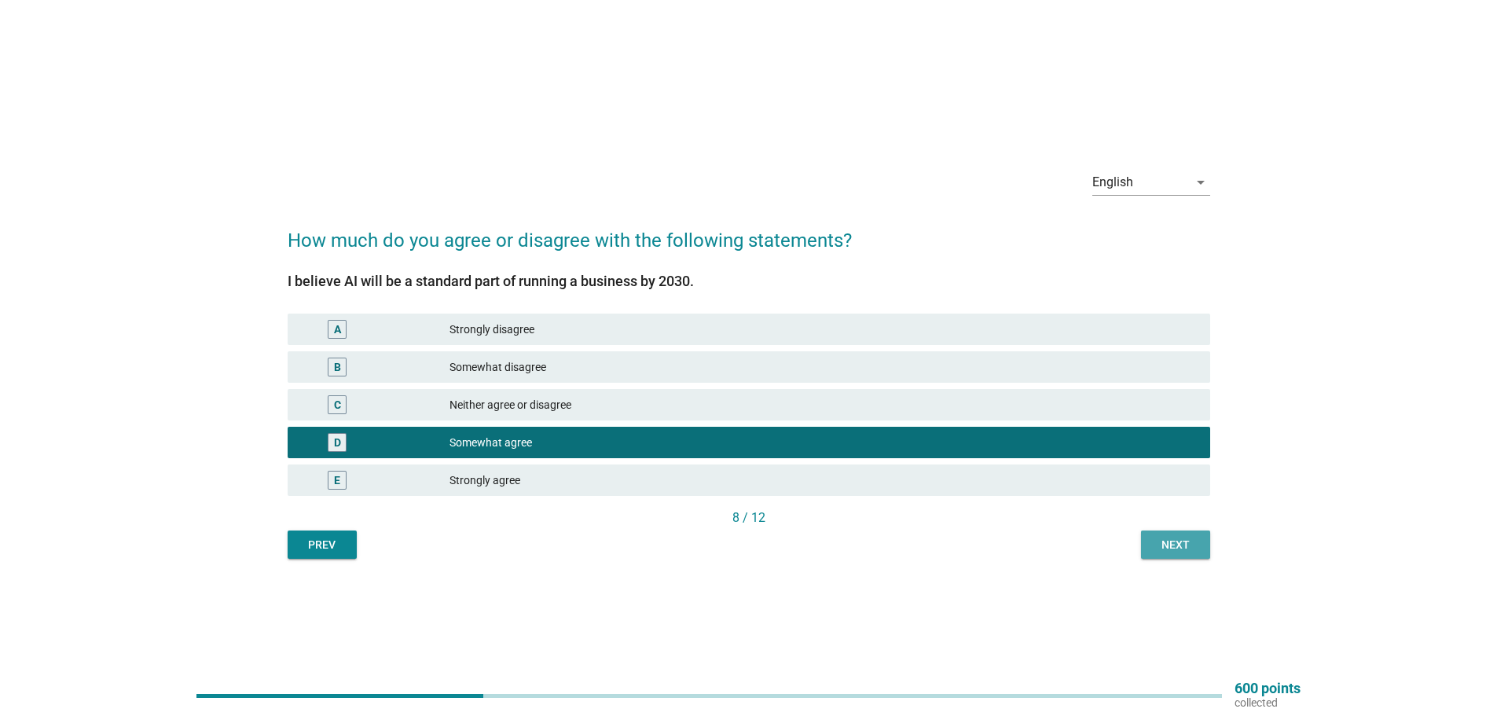
click at [1149, 554] on button "Next" at bounding box center [1175, 545] width 69 height 28
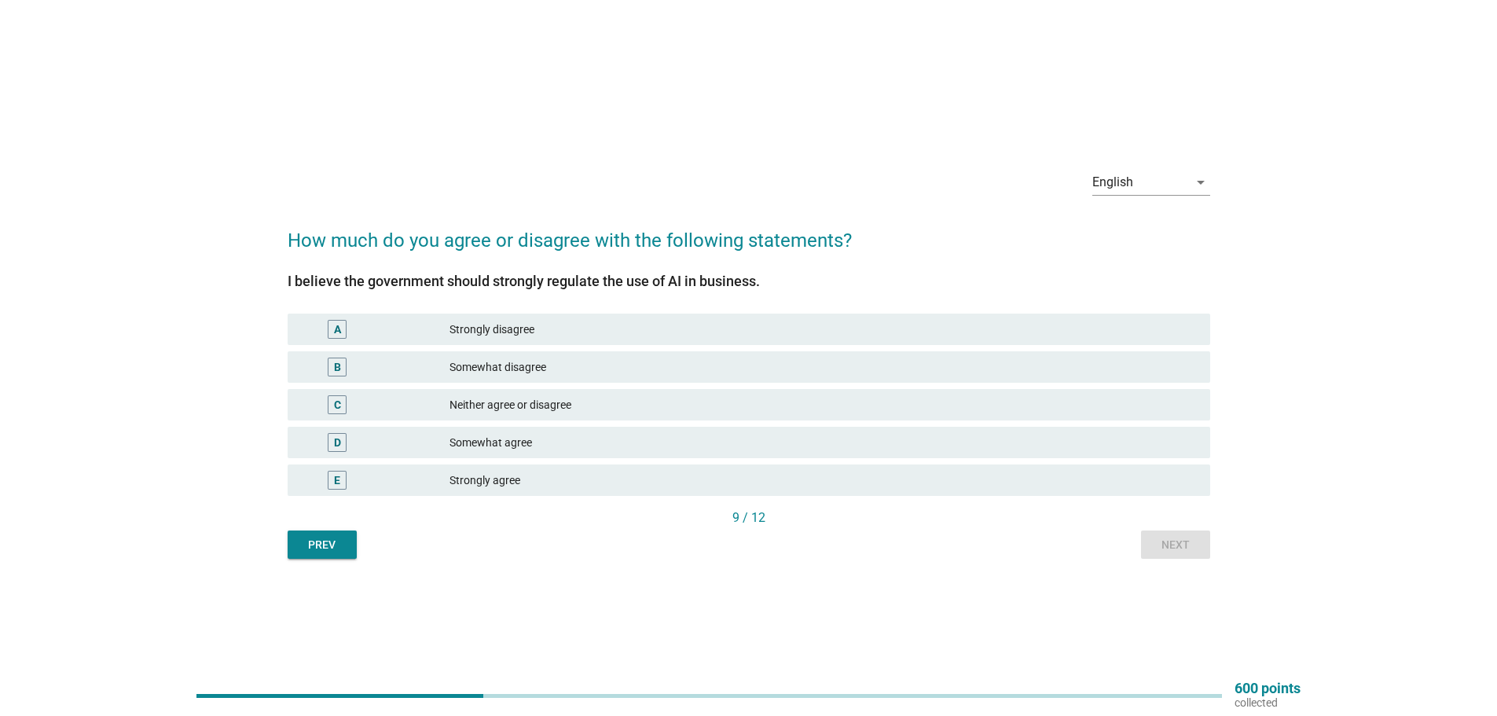
click at [540, 449] on div "Somewhat agree" at bounding box center [824, 442] width 748 height 19
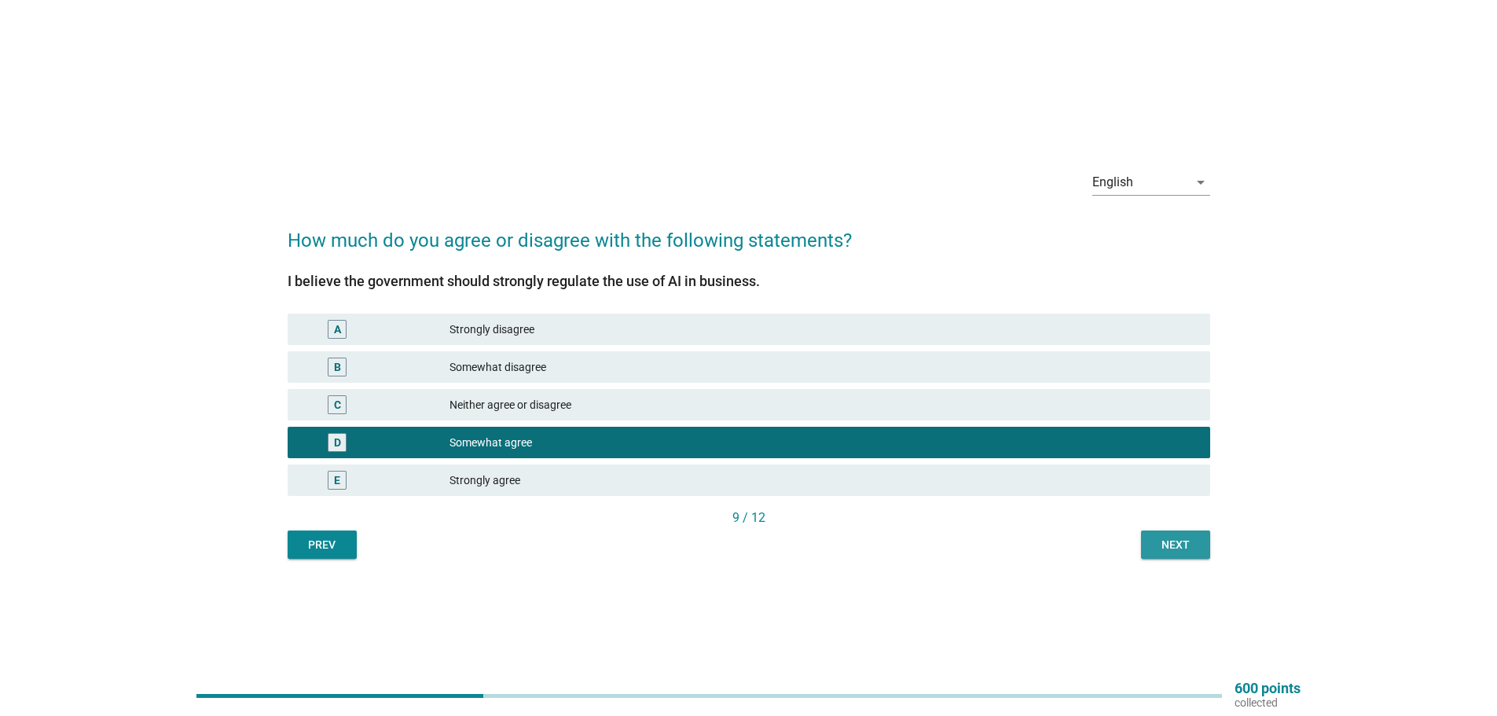
click at [1177, 548] on div "Next" at bounding box center [1176, 545] width 44 height 17
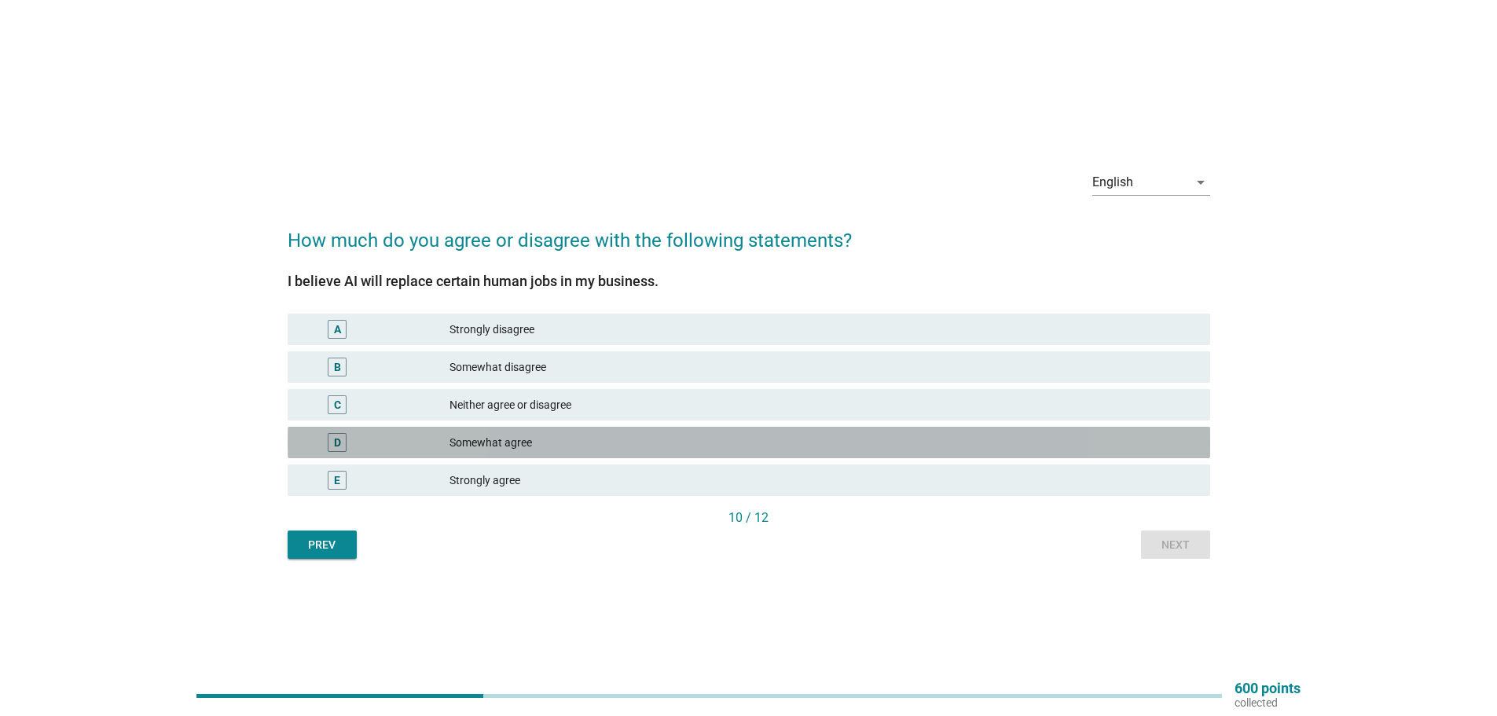
click at [526, 443] on div "Somewhat agree" at bounding box center [824, 442] width 748 height 19
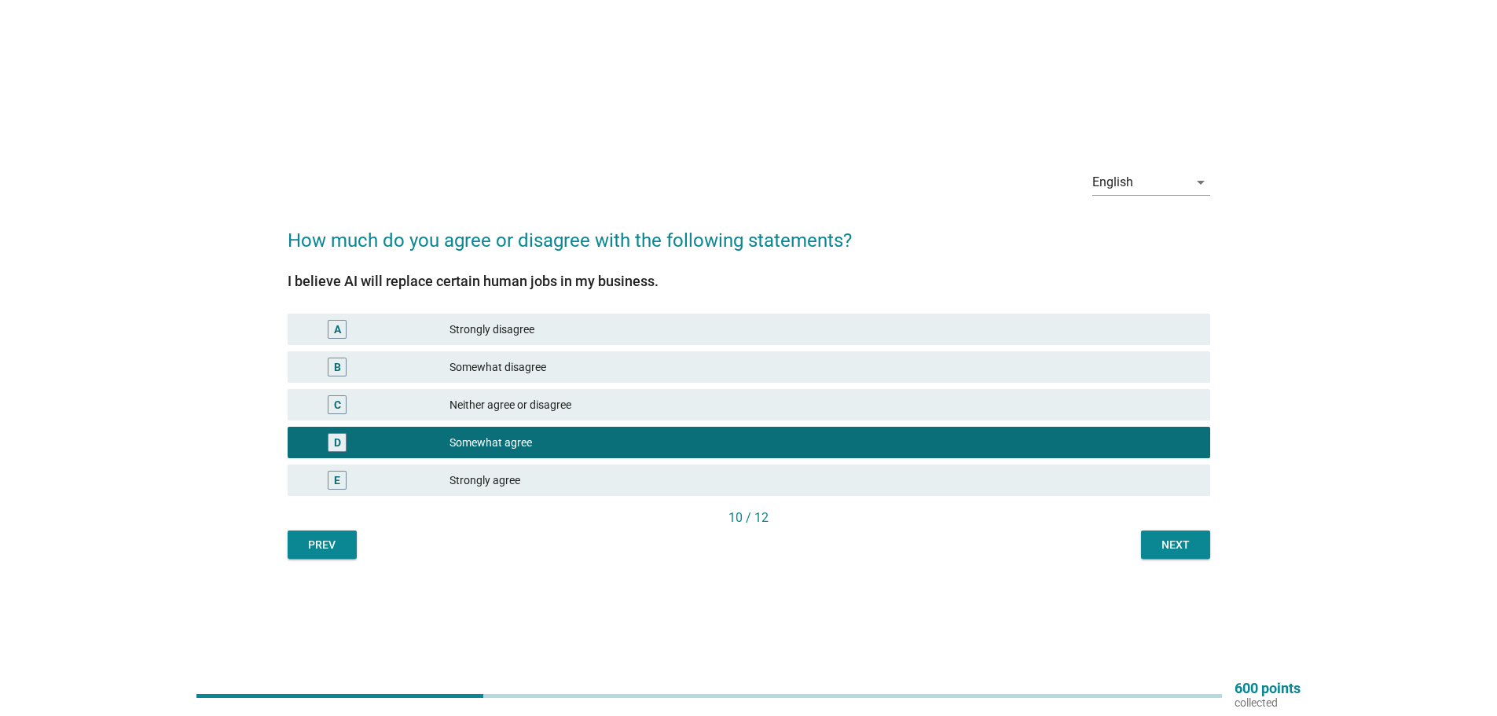
click at [1162, 545] on div "Next" at bounding box center [1176, 545] width 44 height 17
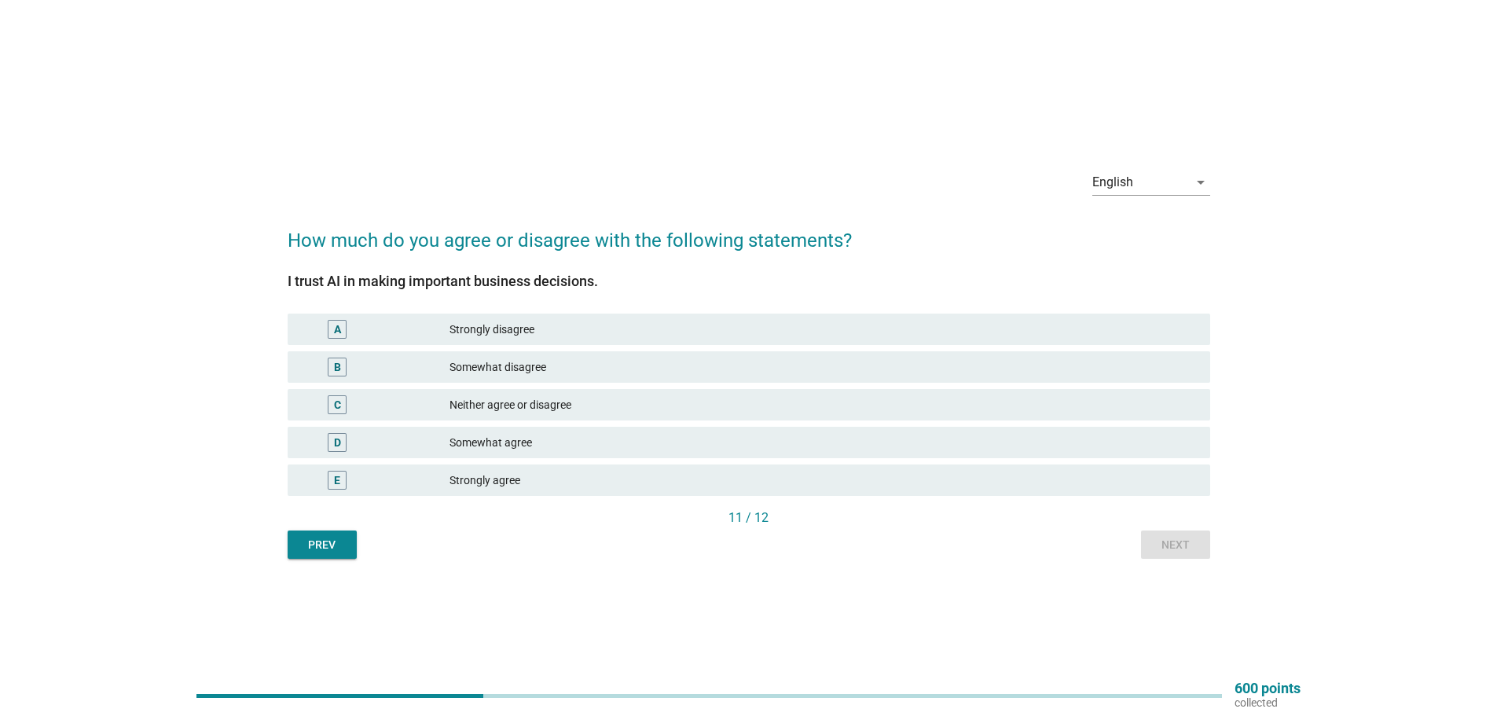
click at [484, 415] on div "C Neither agree or disagree" at bounding box center [749, 404] width 923 height 31
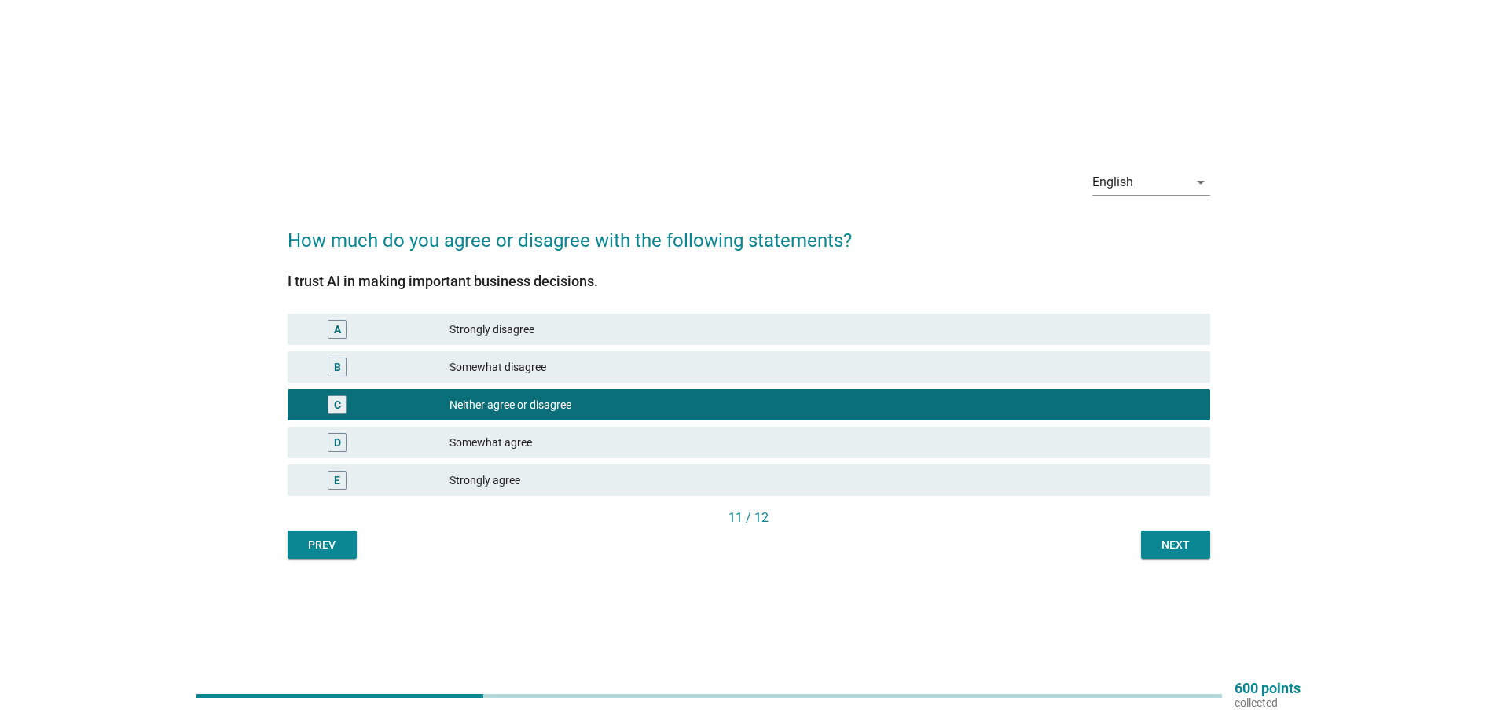
click at [1190, 547] on div "Next" at bounding box center [1176, 545] width 44 height 17
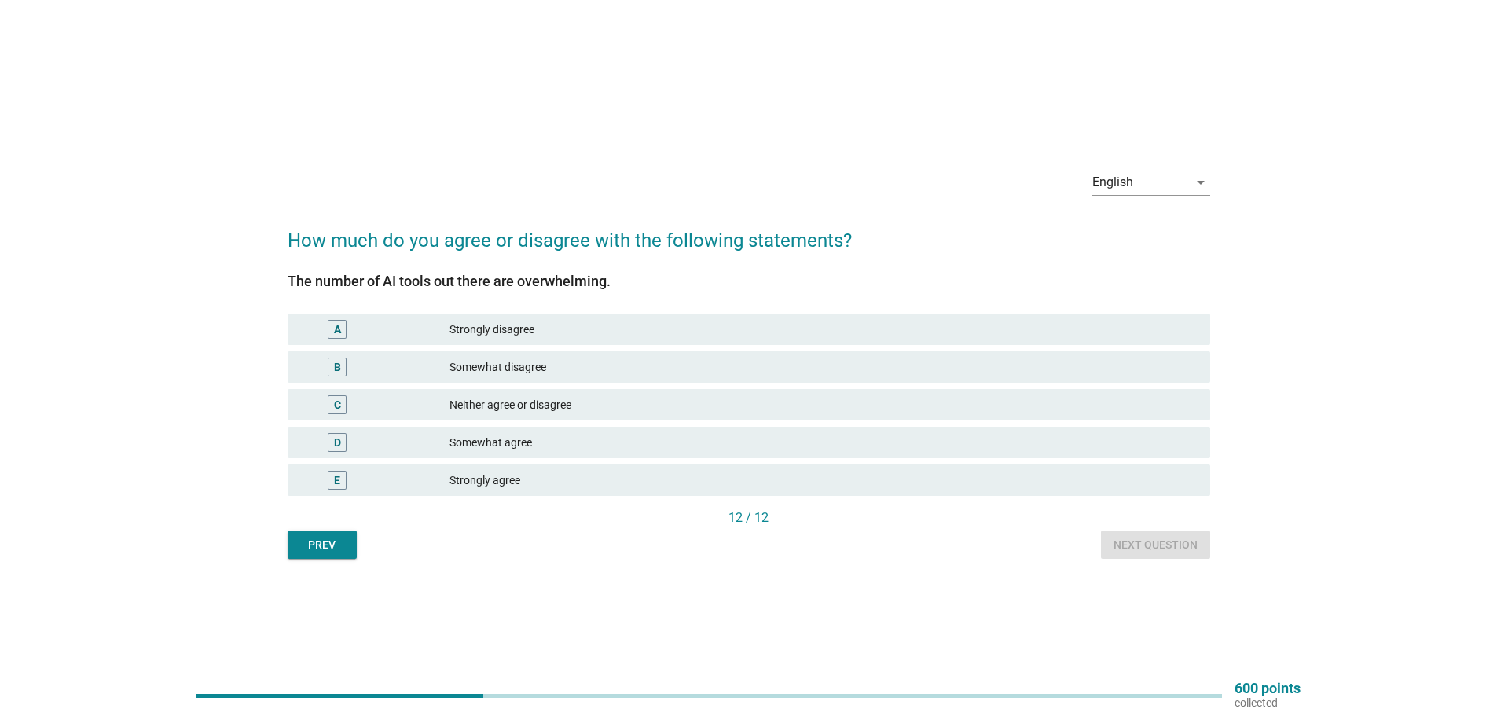
click at [537, 397] on div "Neither agree or disagree" at bounding box center [824, 404] width 748 height 19
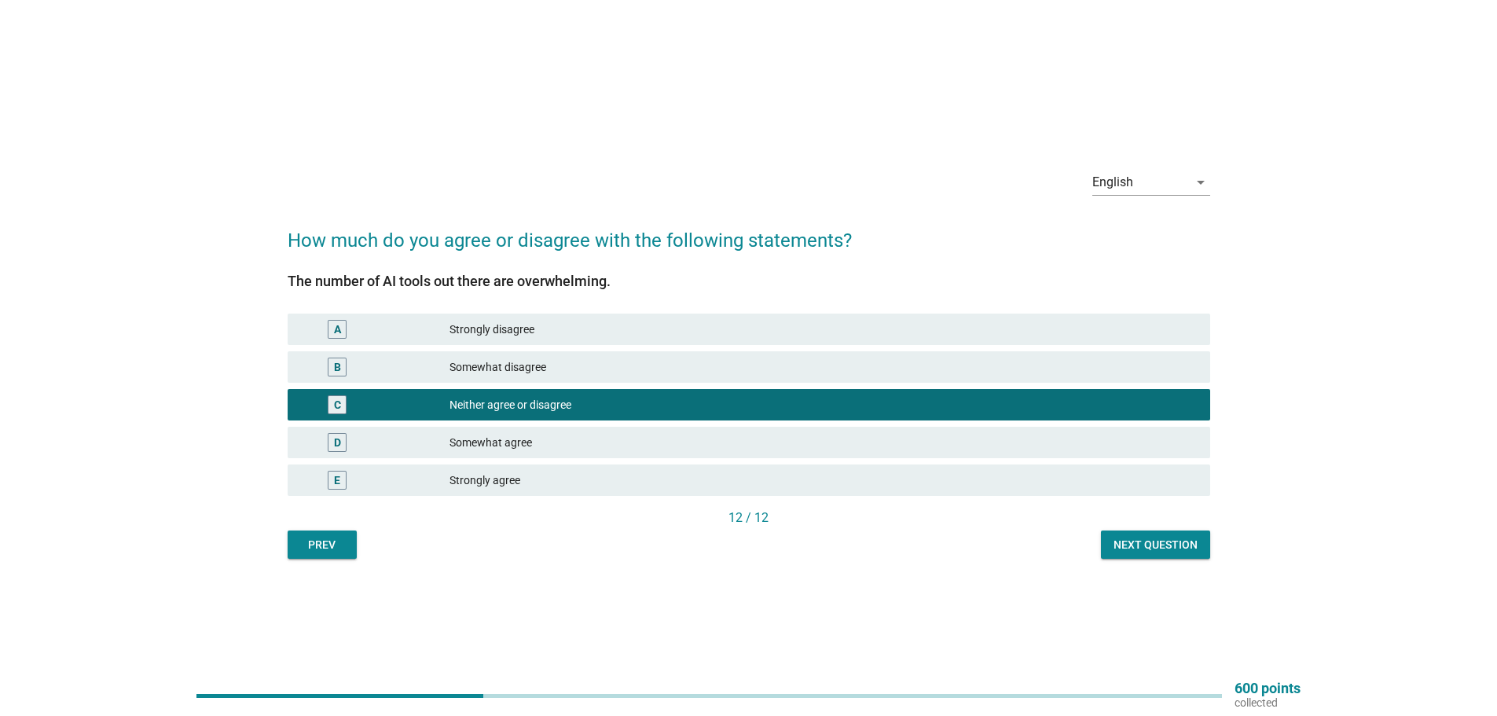
click at [1130, 539] on div "Next question" at bounding box center [1156, 545] width 84 height 17
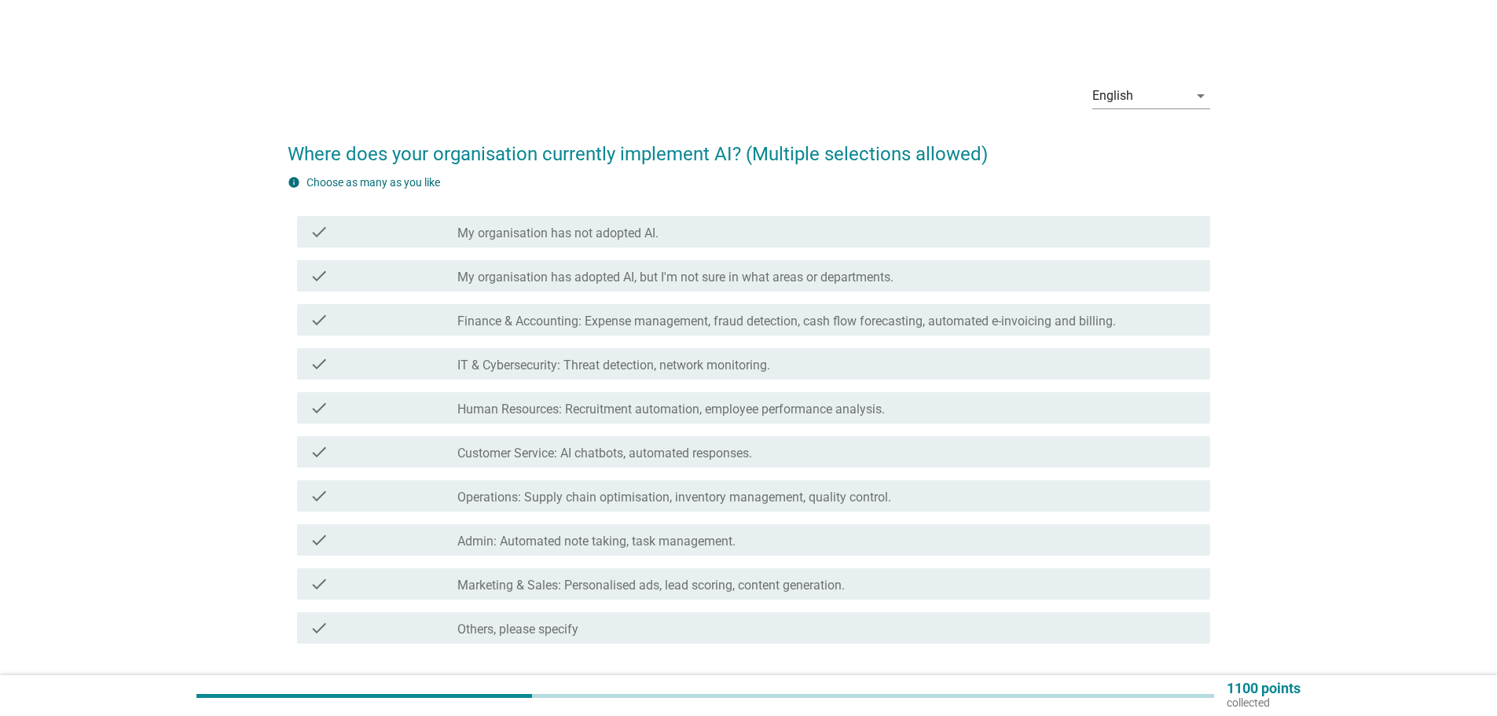
scroll to position [79, 0]
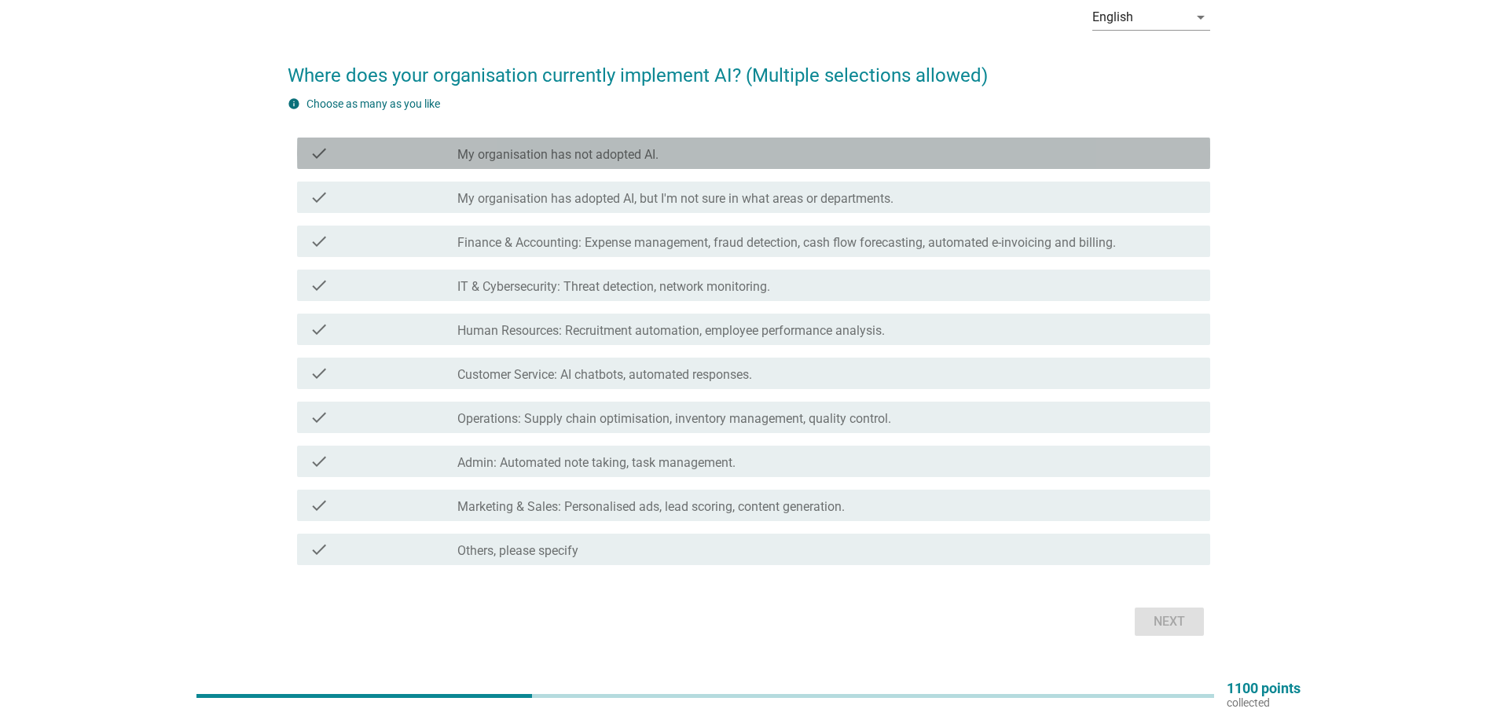
click at [851, 140] on div "check check_box_outline_blank My organisation has not adopted AI." at bounding box center [753, 153] width 913 height 31
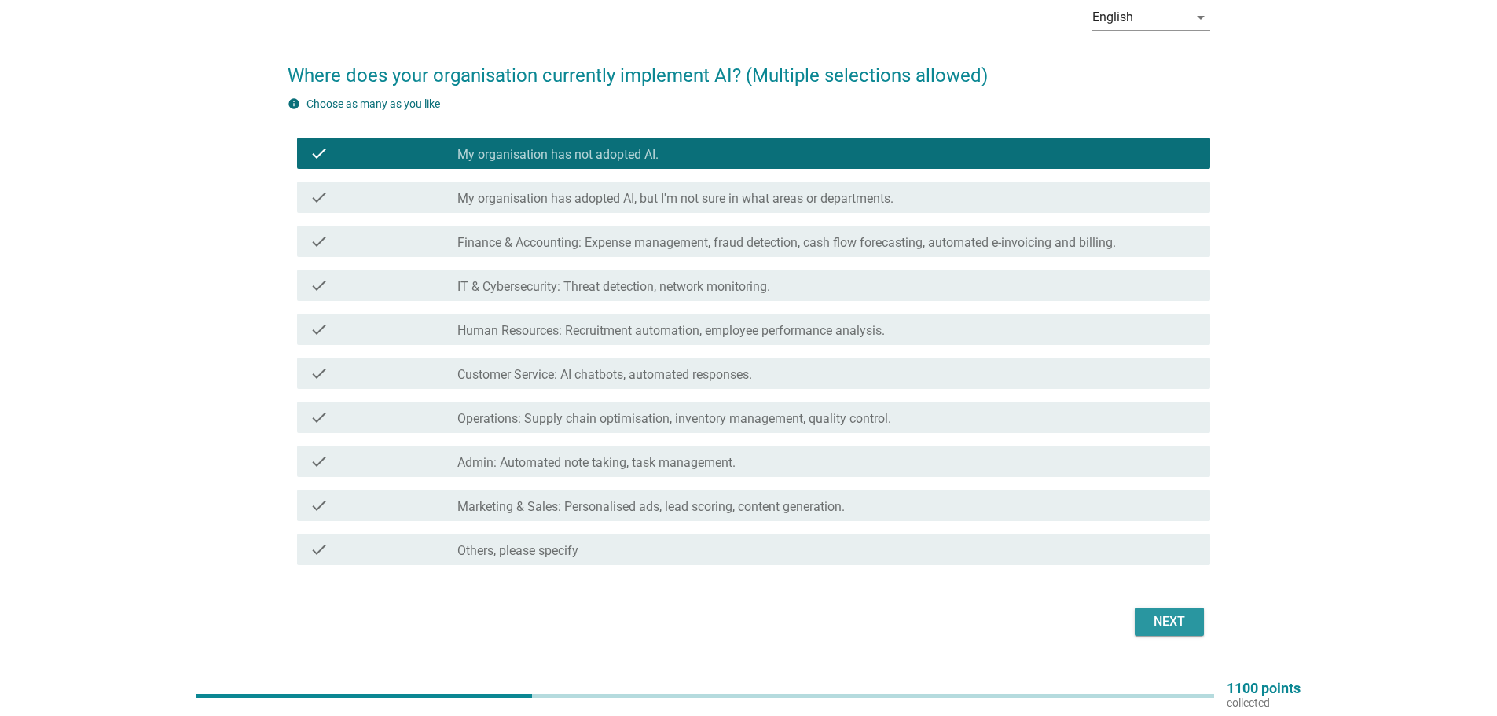
drag, startPoint x: 1158, startPoint y: 630, endPoint x: 1161, endPoint y: 603, distance: 27.7
click at [1161, 606] on div "Next" at bounding box center [749, 622] width 923 height 38
click at [1167, 610] on button "Next" at bounding box center [1169, 622] width 69 height 28
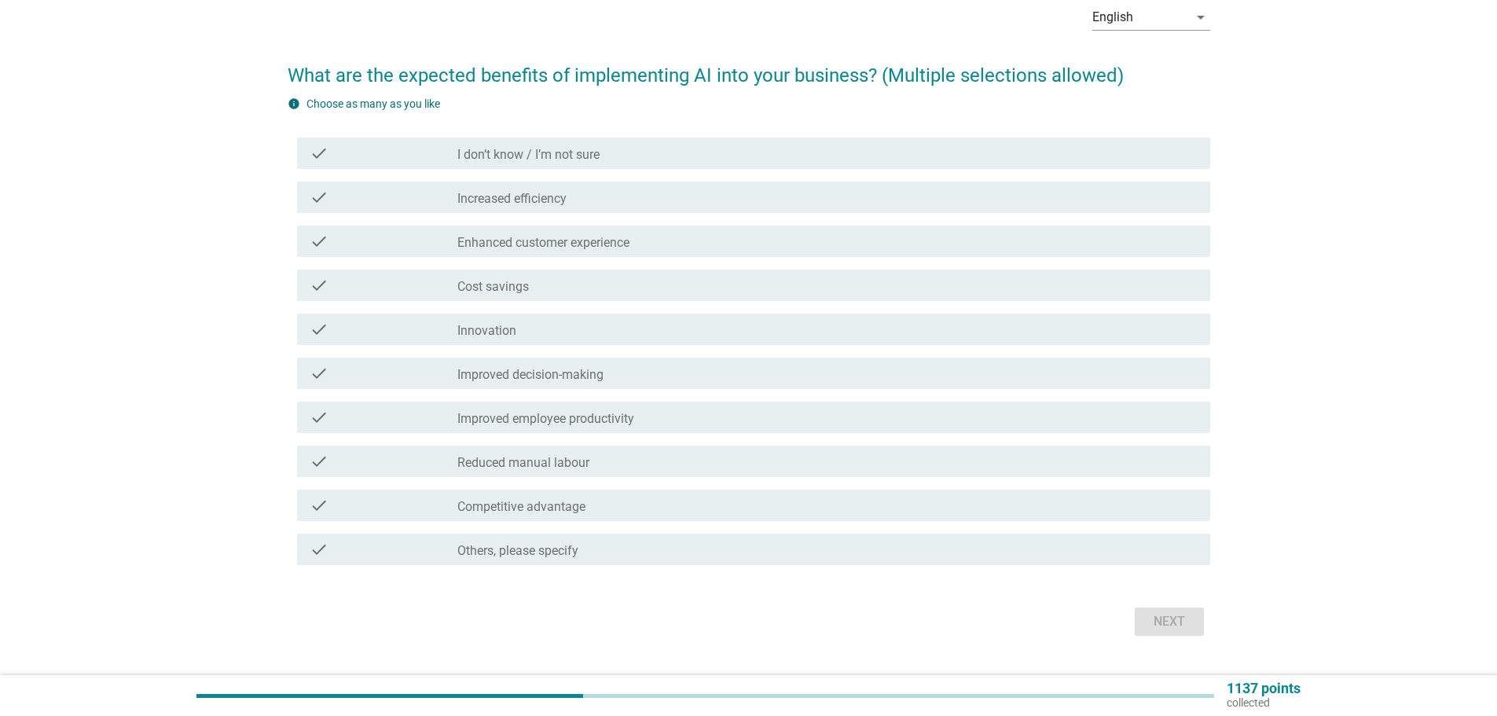
scroll to position [0, 0]
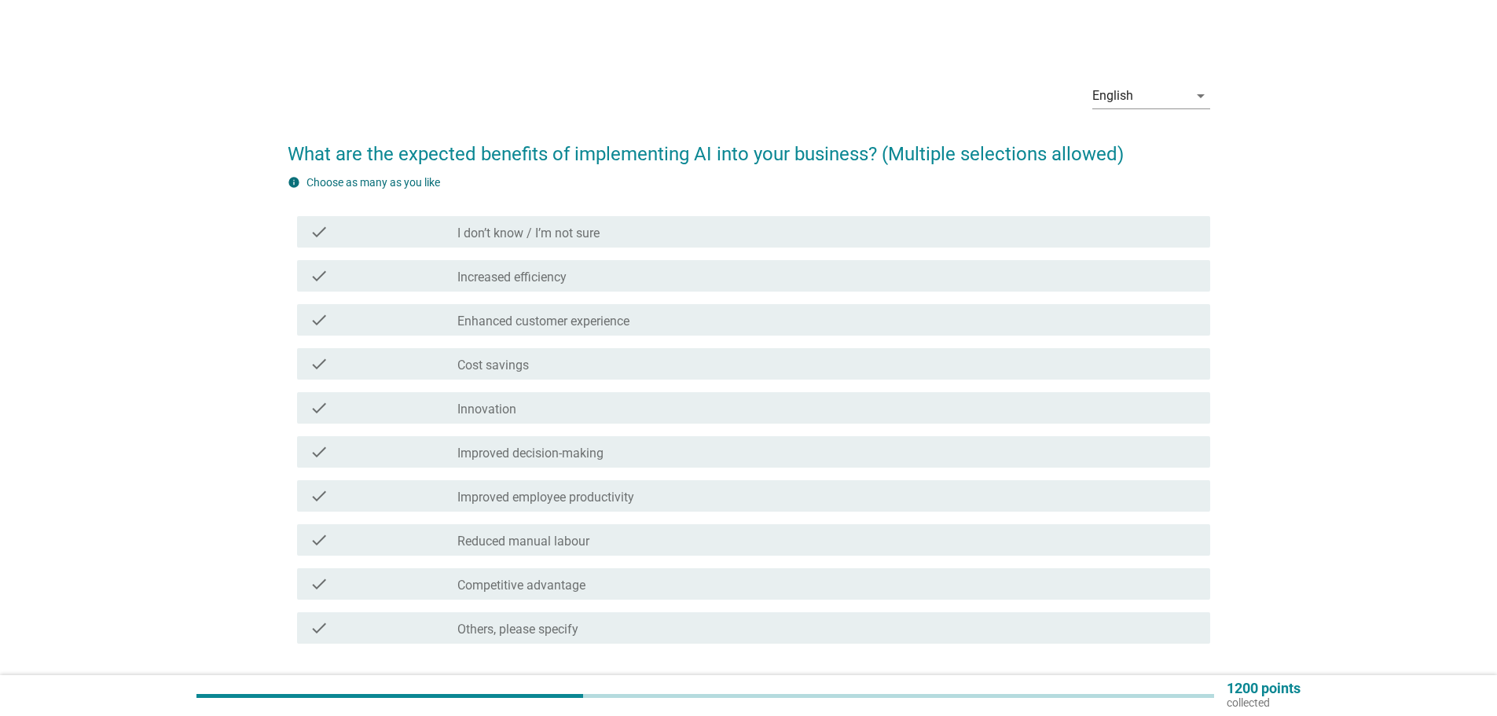
click at [432, 374] on div "check check_box_outline_blank Cost savings" at bounding box center [753, 363] width 913 height 31
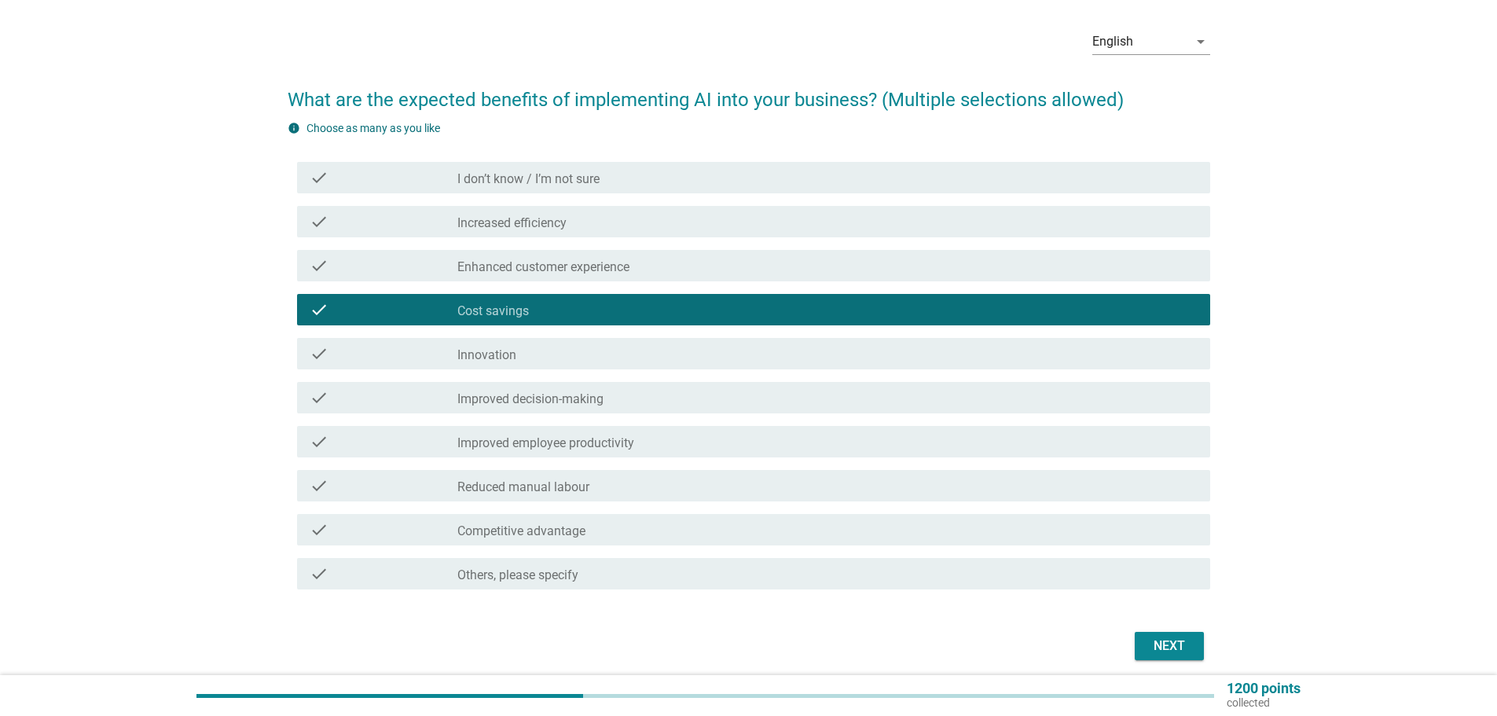
scroll to position [115, 0]
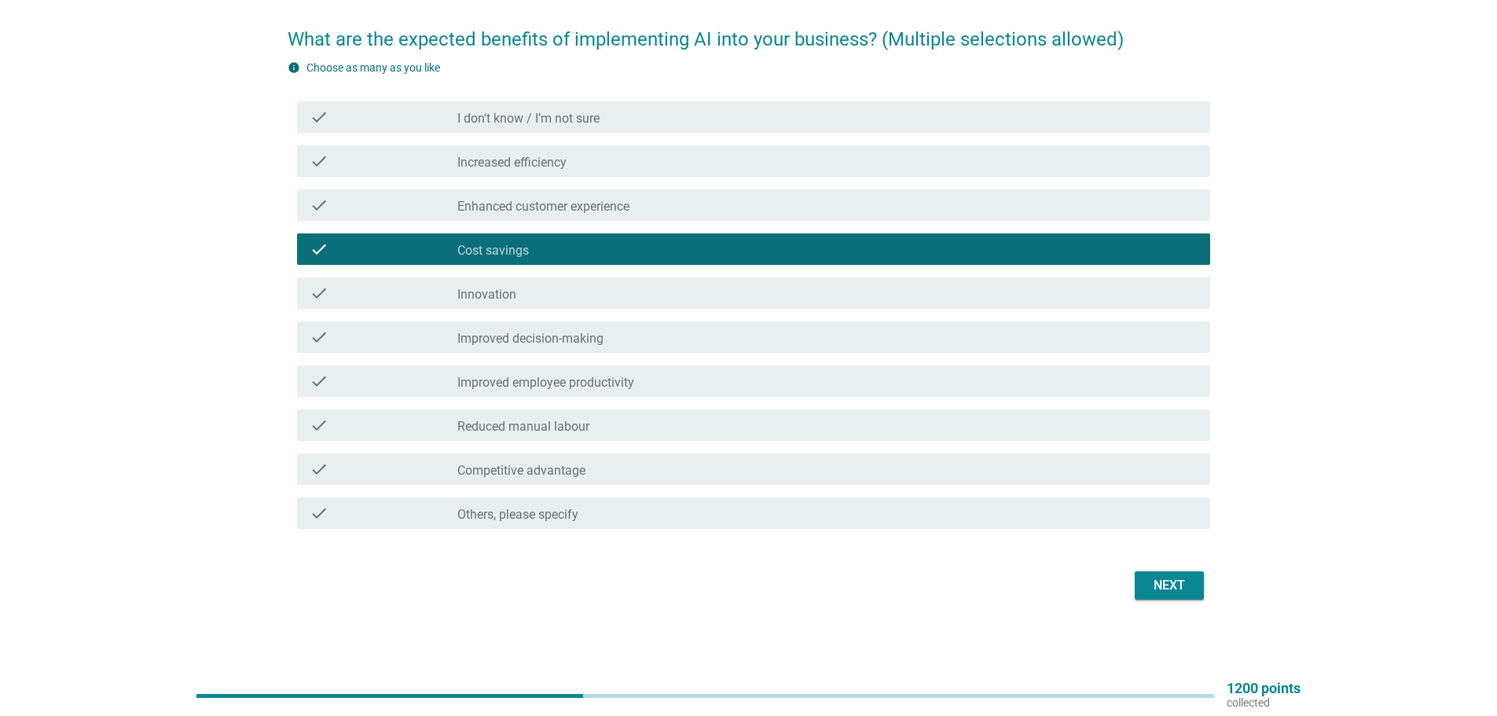
click at [1146, 583] on button "Next" at bounding box center [1169, 585] width 69 height 28
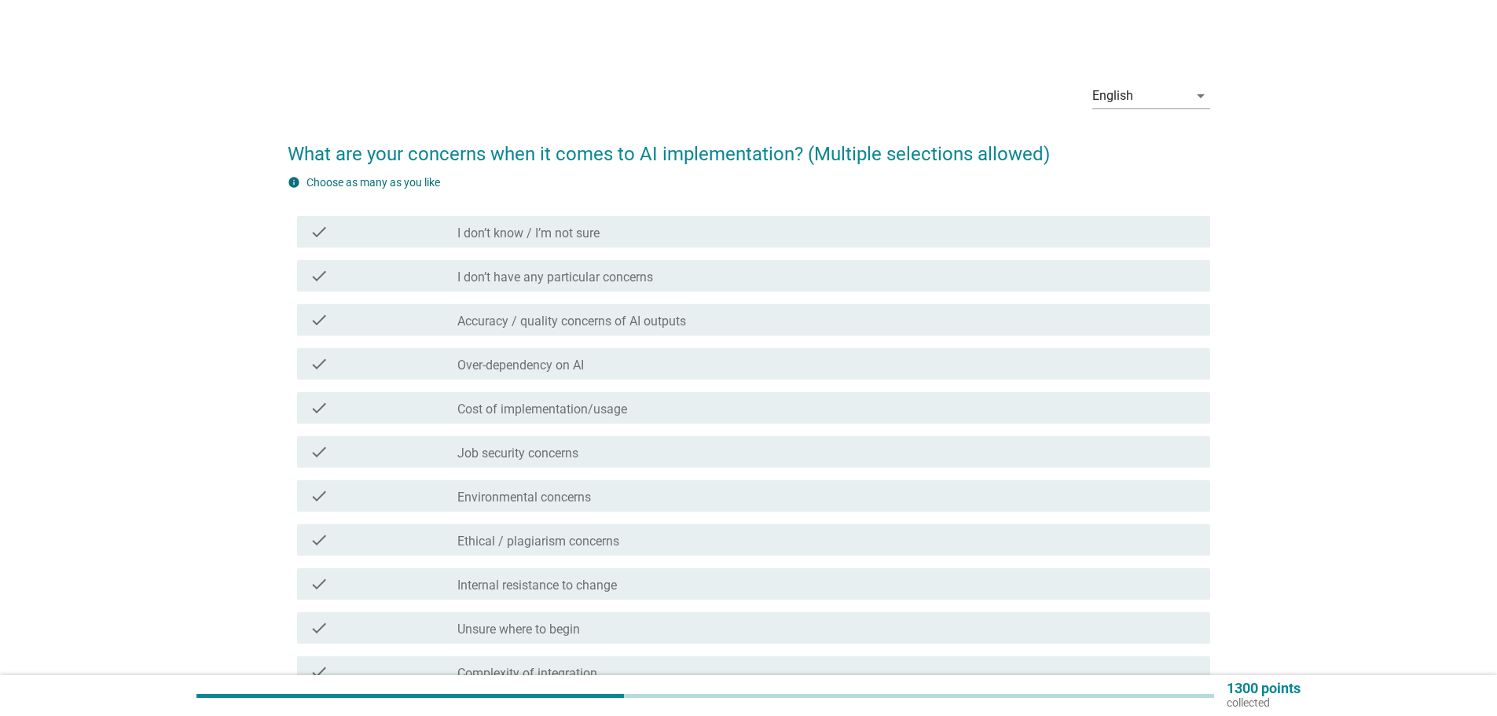
click at [552, 274] on label "I don’t have any particular concerns" at bounding box center [555, 278] width 196 height 16
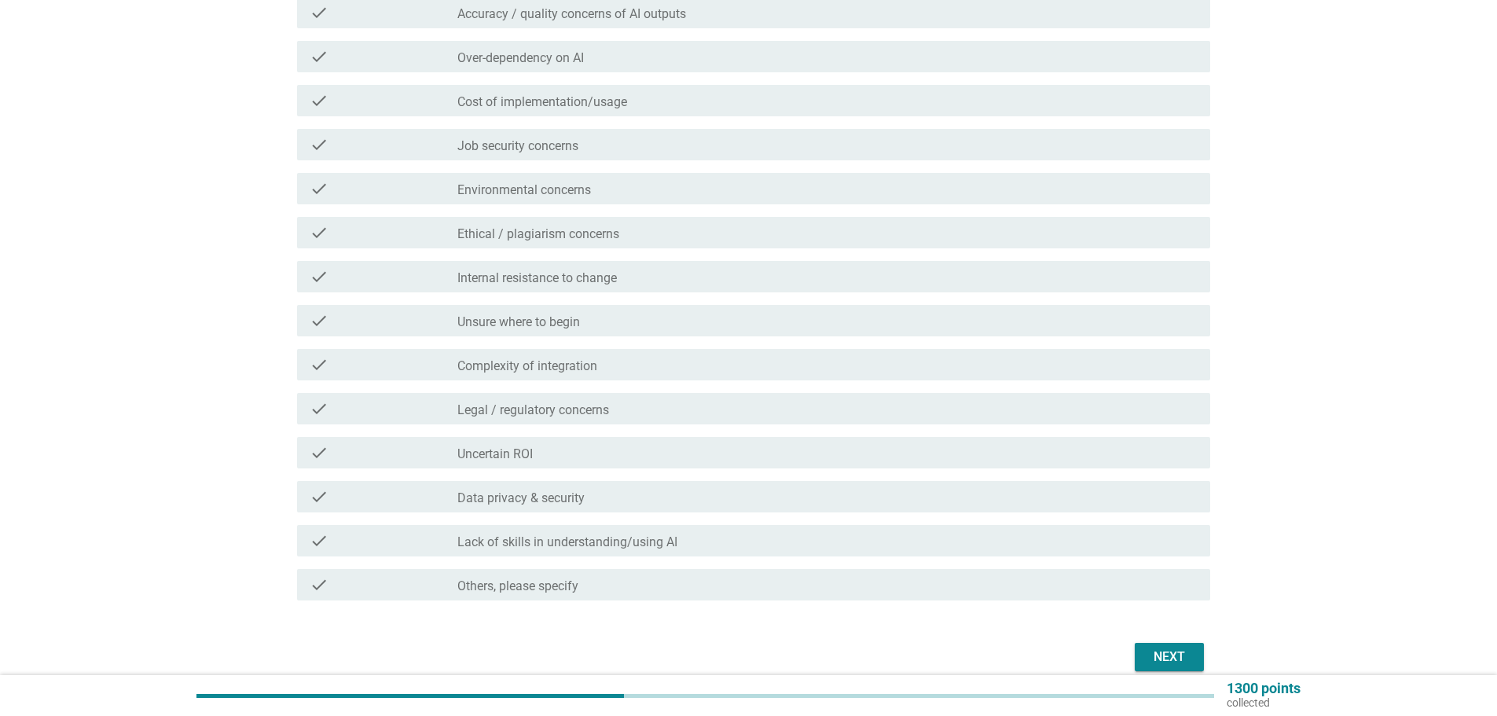
scroll to position [314, 0]
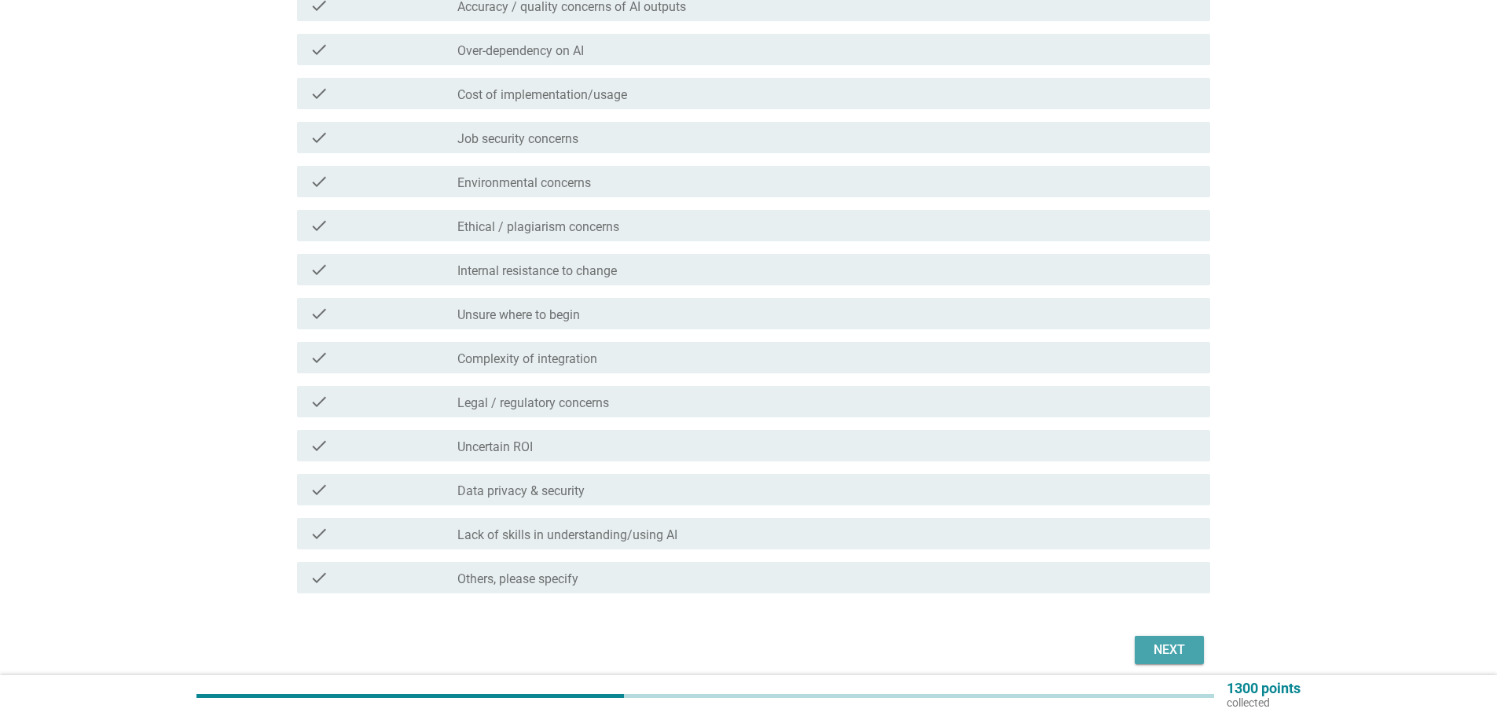
click at [1178, 657] on div "Next" at bounding box center [1169, 650] width 44 height 19
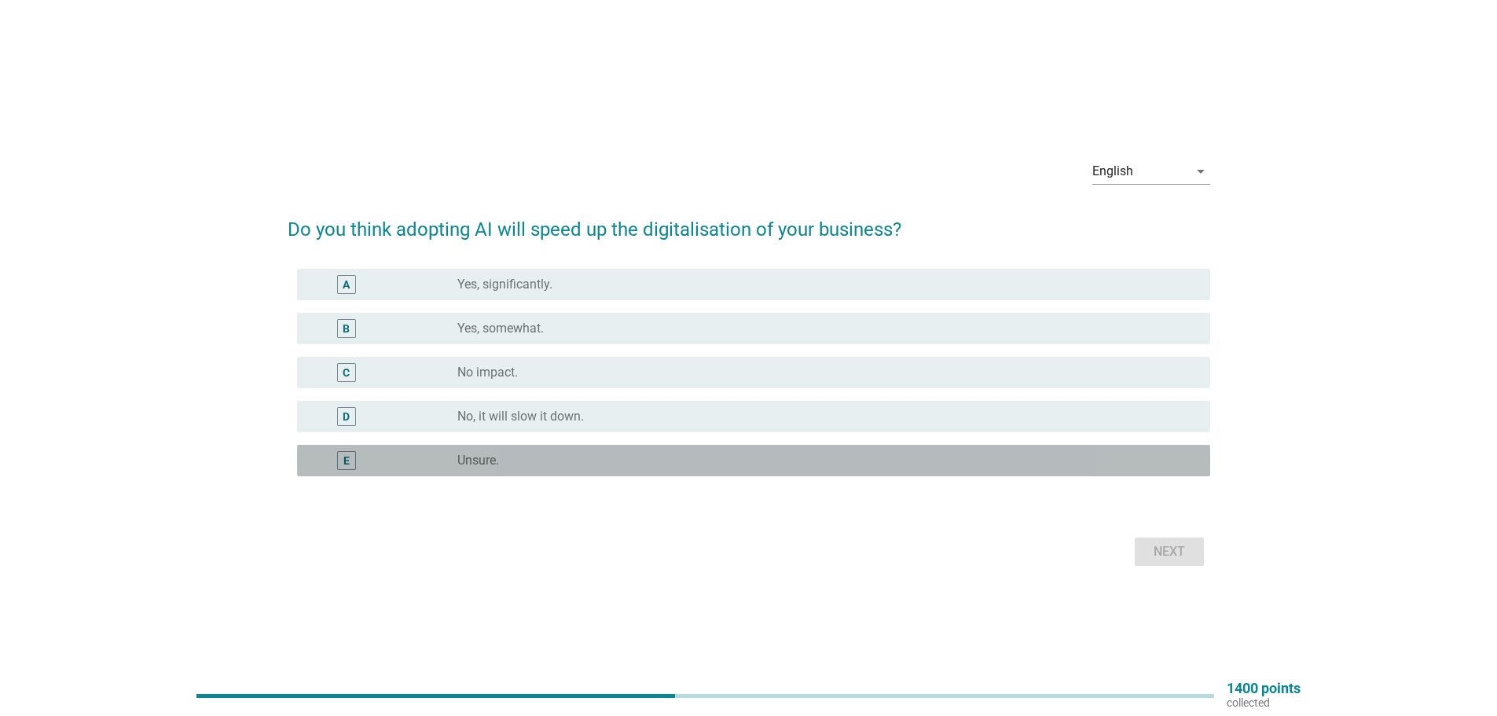
click at [483, 458] on label "Unsure." at bounding box center [478, 461] width 42 height 16
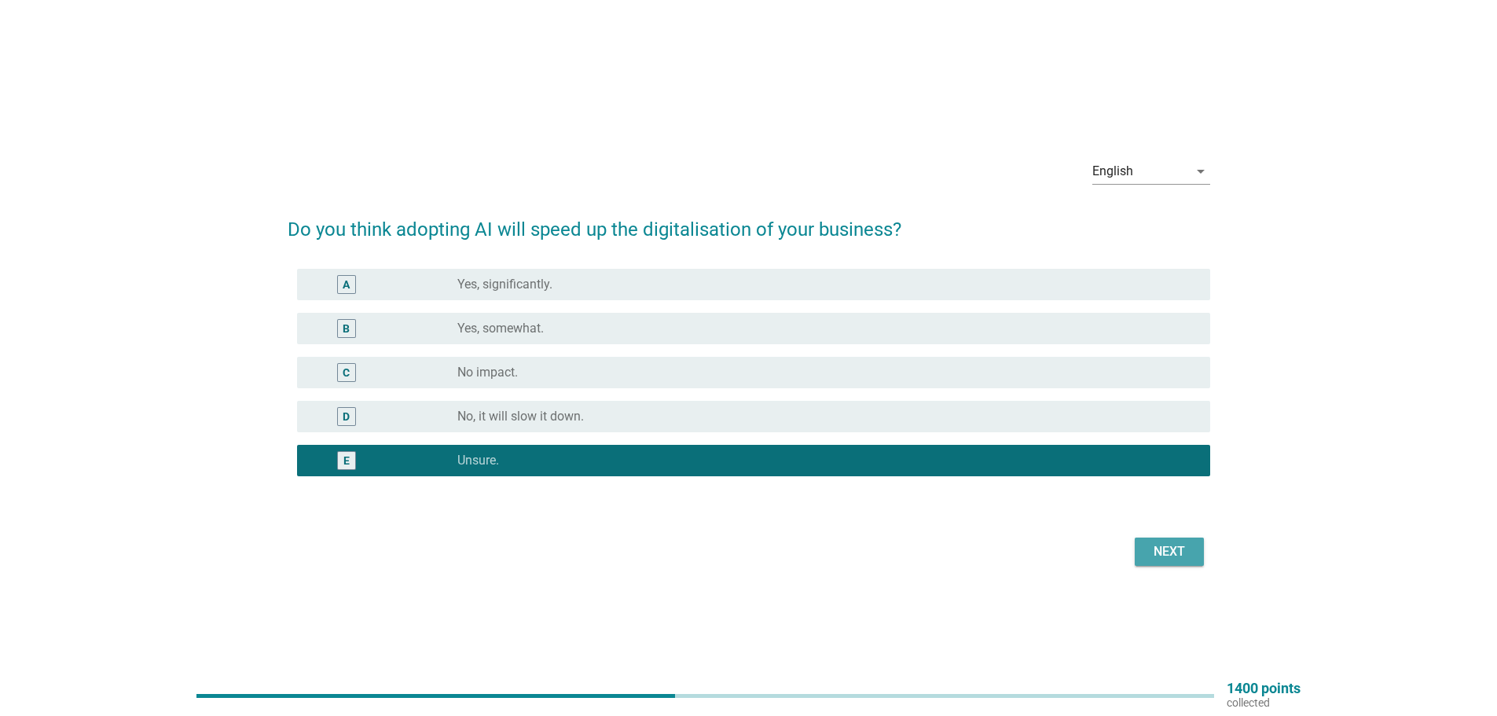
click at [1181, 541] on button "Next" at bounding box center [1169, 552] width 69 height 28
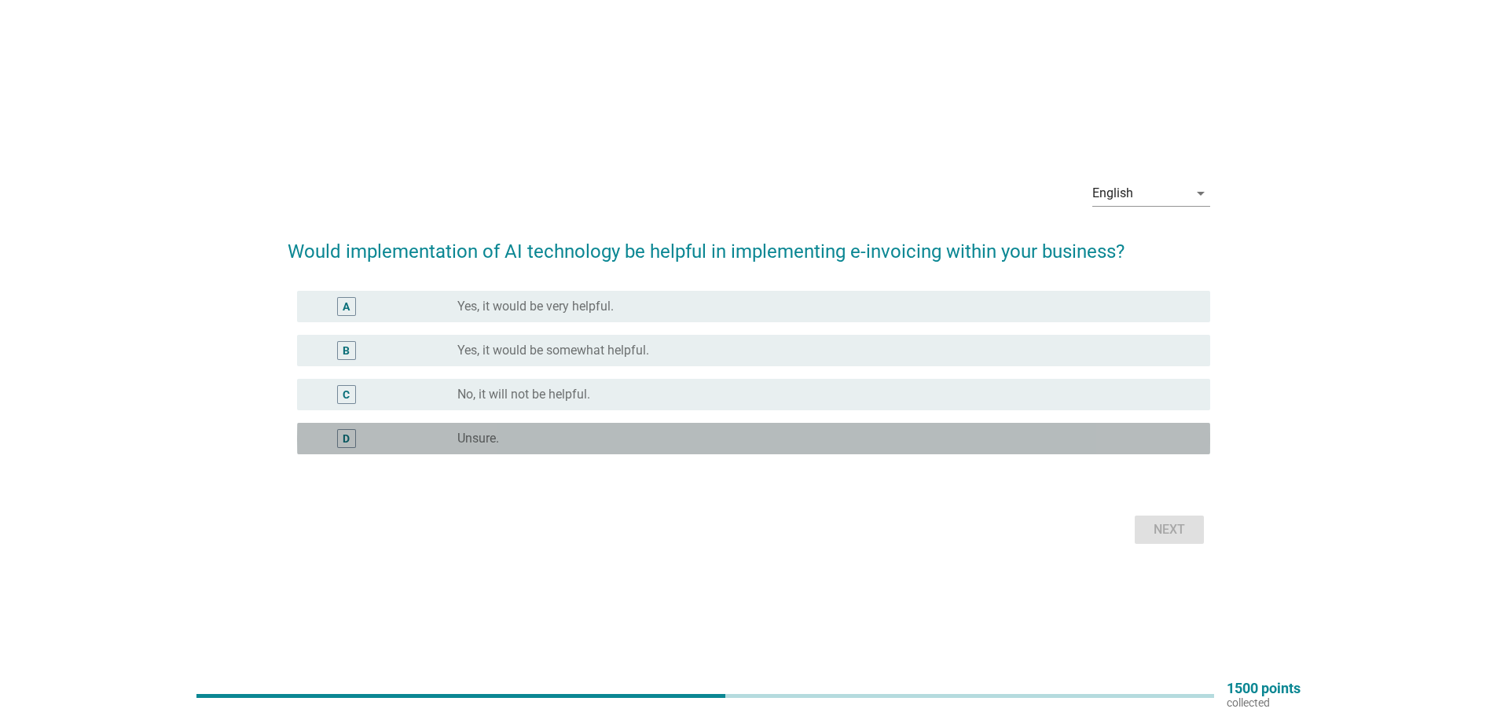
drag, startPoint x: 511, startPoint y: 446, endPoint x: 768, endPoint y: 519, distance: 267.0
click at [512, 447] on div "radio_button_unchecked Unsure." at bounding box center [827, 438] width 740 height 19
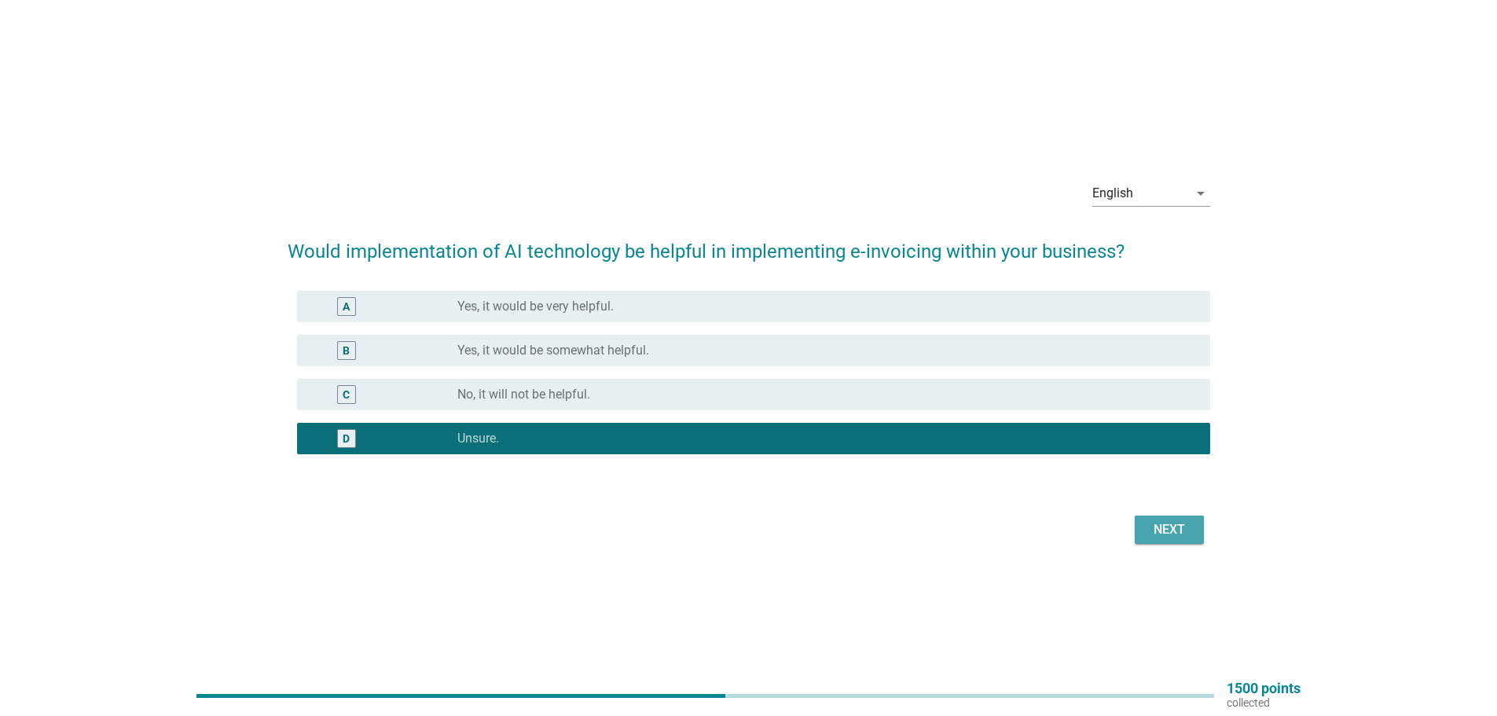
click at [1158, 534] on div "Next" at bounding box center [1169, 529] width 44 height 19
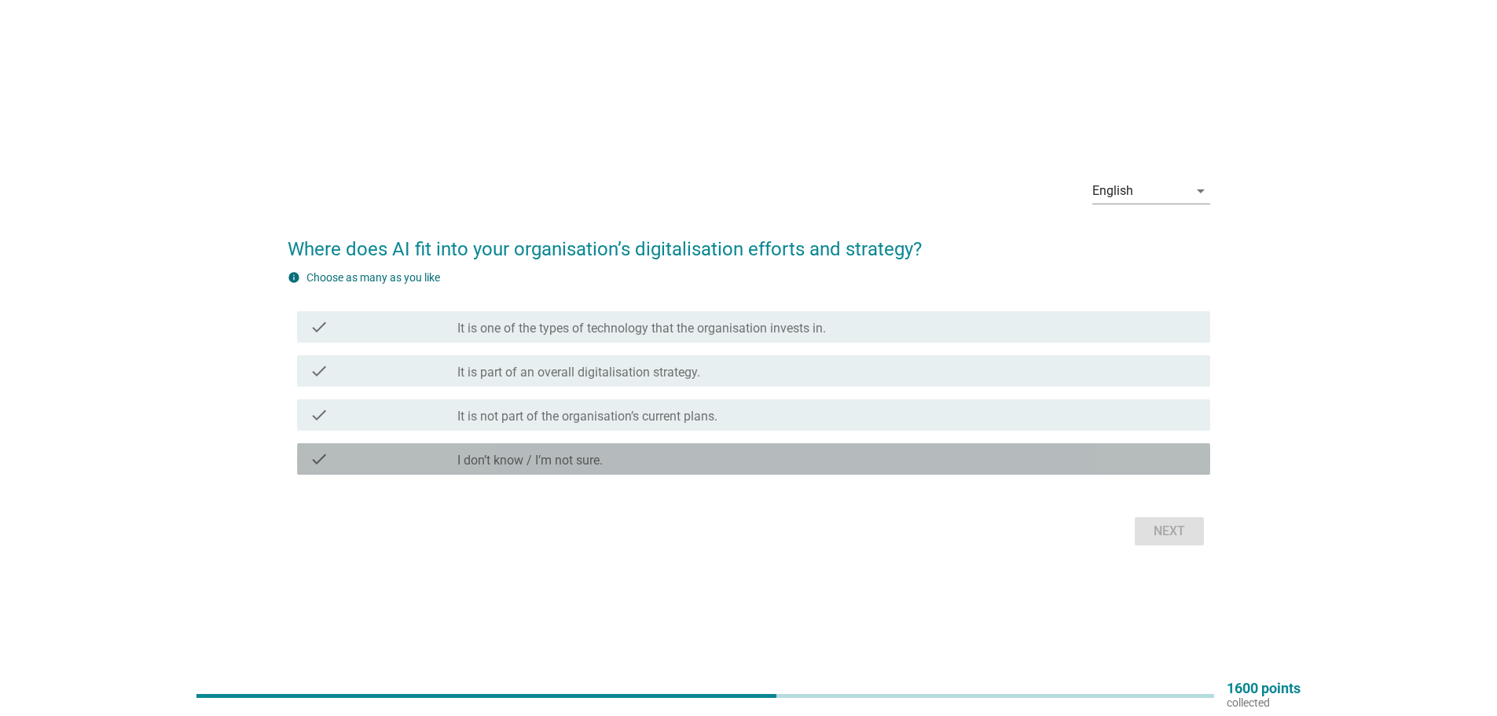
click at [581, 457] on label "I don’t know / I’m not sure." at bounding box center [529, 461] width 145 height 16
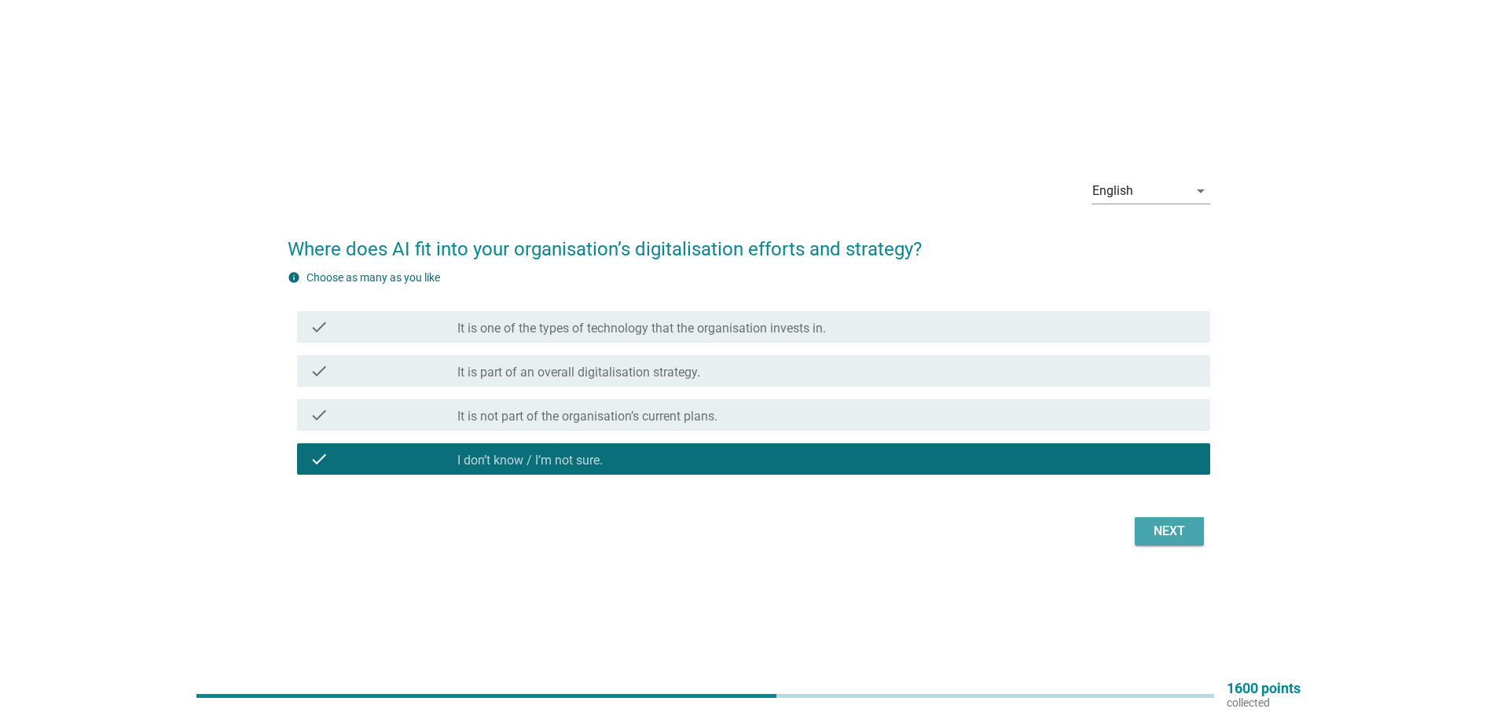
click at [1151, 542] on button "Next" at bounding box center [1169, 531] width 69 height 28
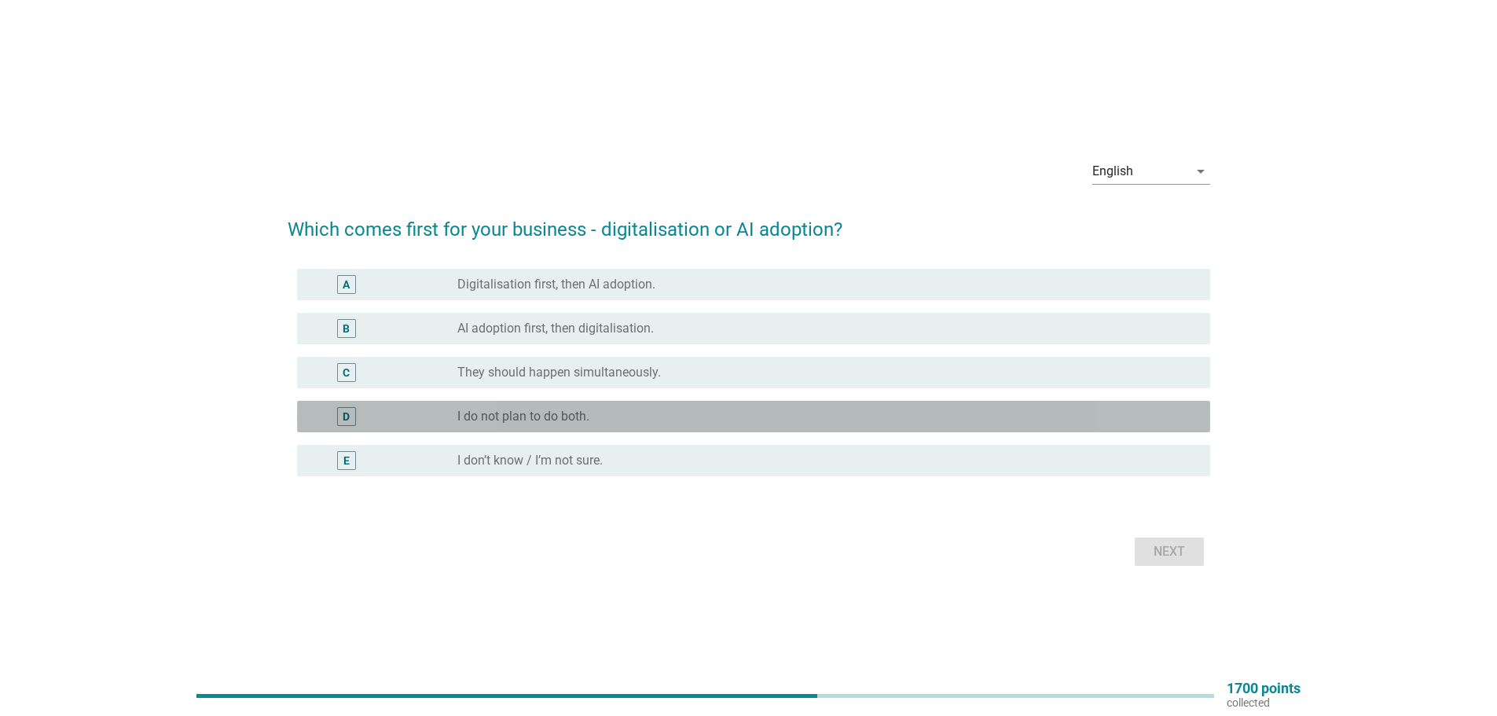
click at [575, 405] on div "D radio_button_unchecked I do not plan to do both." at bounding box center [753, 416] width 913 height 31
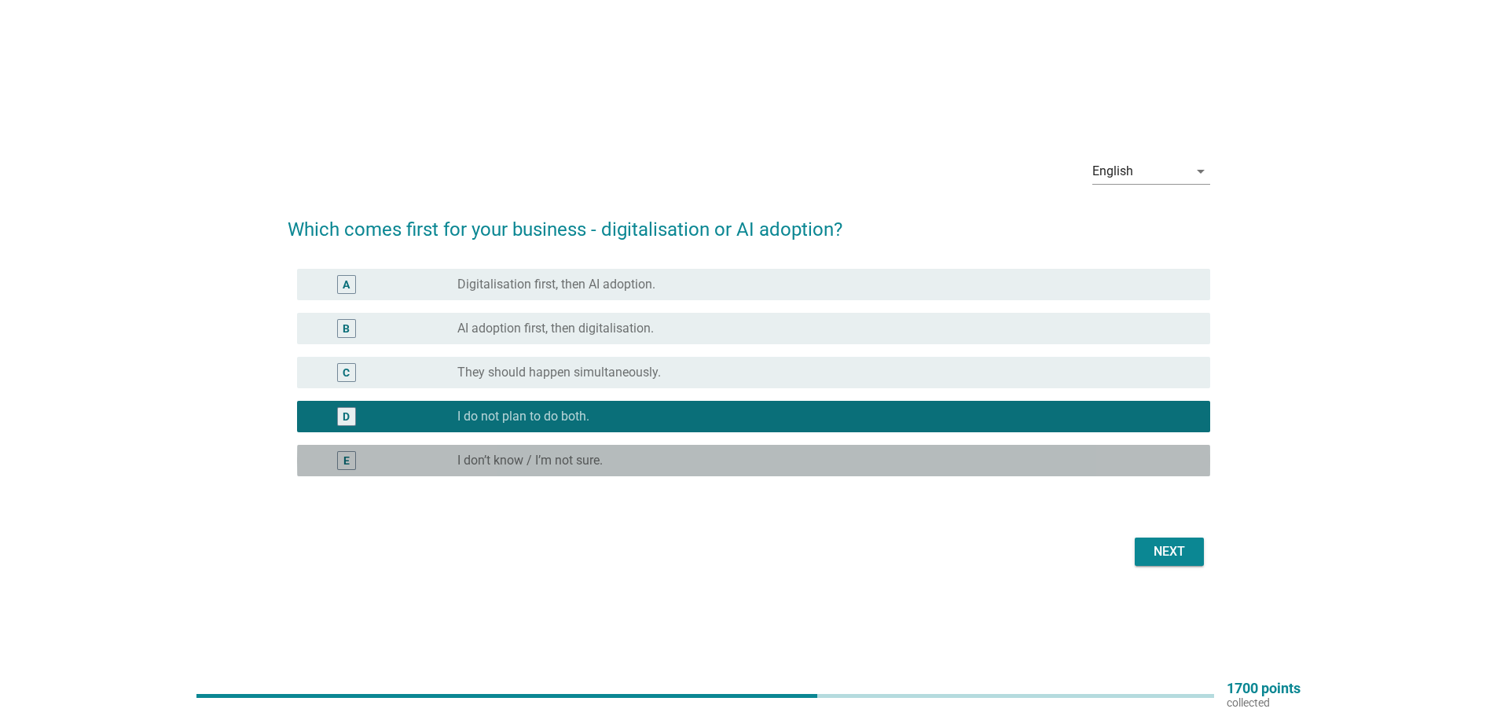
click at [630, 464] on div "radio_button_unchecked I don’t know / I’m not sure." at bounding box center [821, 461] width 728 height 16
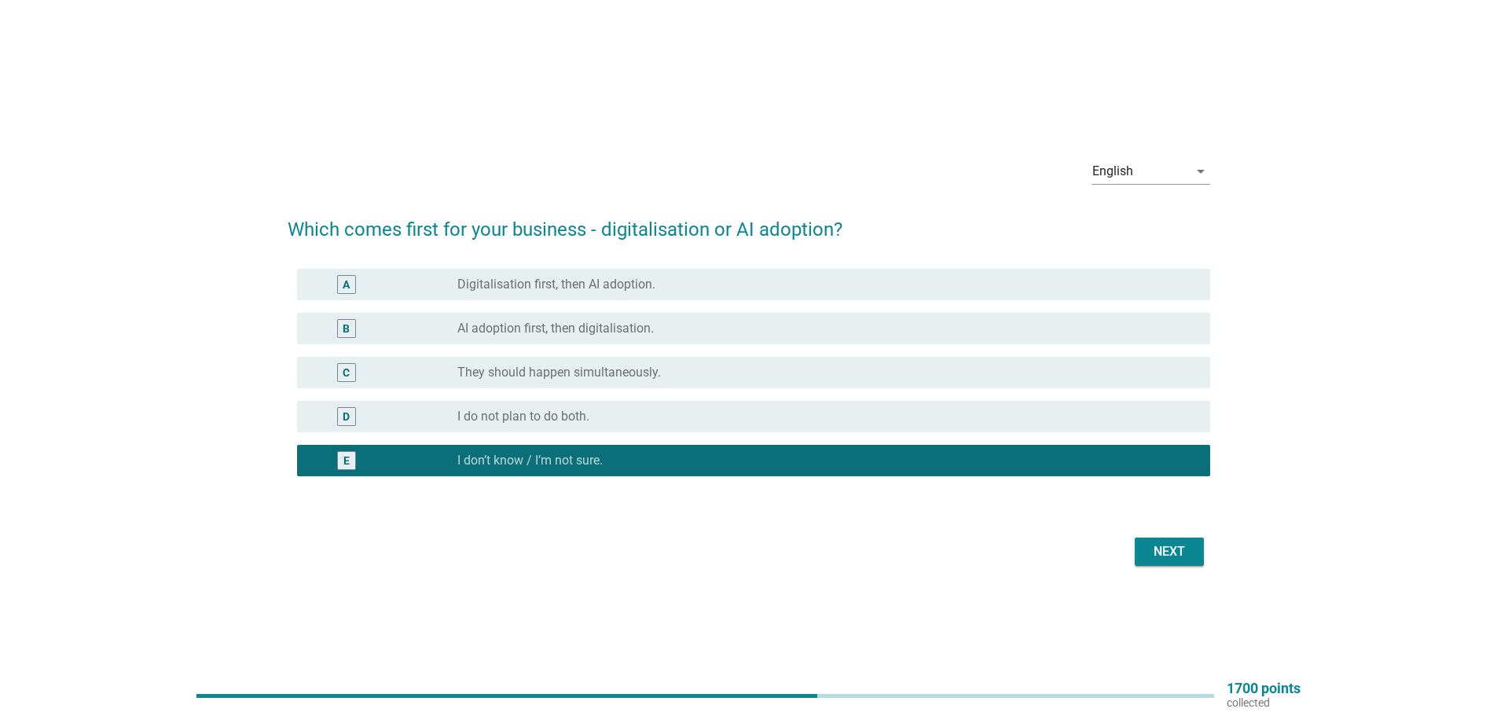
click at [1158, 538] on button "Next" at bounding box center [1169, 552] width 69 height 28
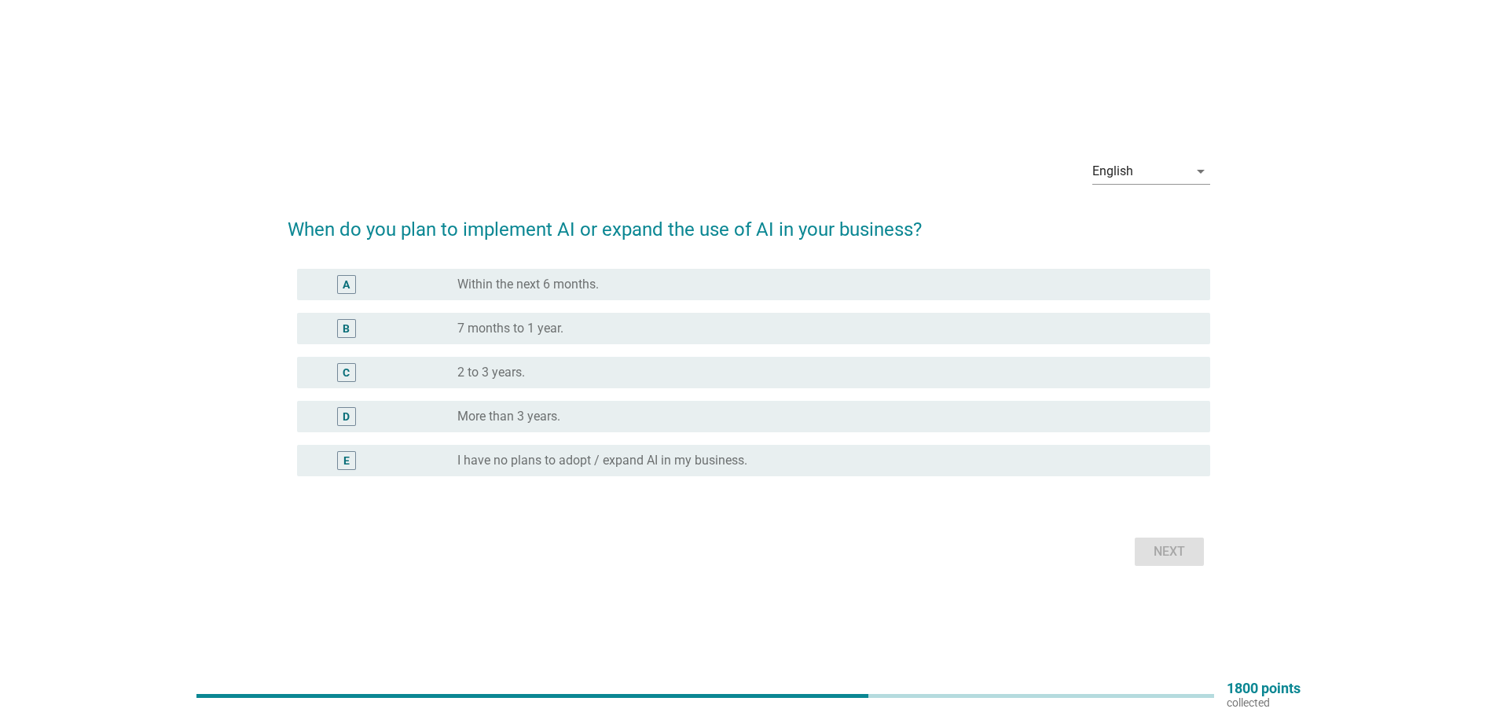
click at [538, 441] on div "E radio_button_unchecked I have no plans to adopt / expand AI in my business." at bounding box center [749, 461] width 923 height 44
click at [544, 457] on label "I have no plans to adopt / expand AI in my business." at bounding box center [602, 461] width 290 height 16
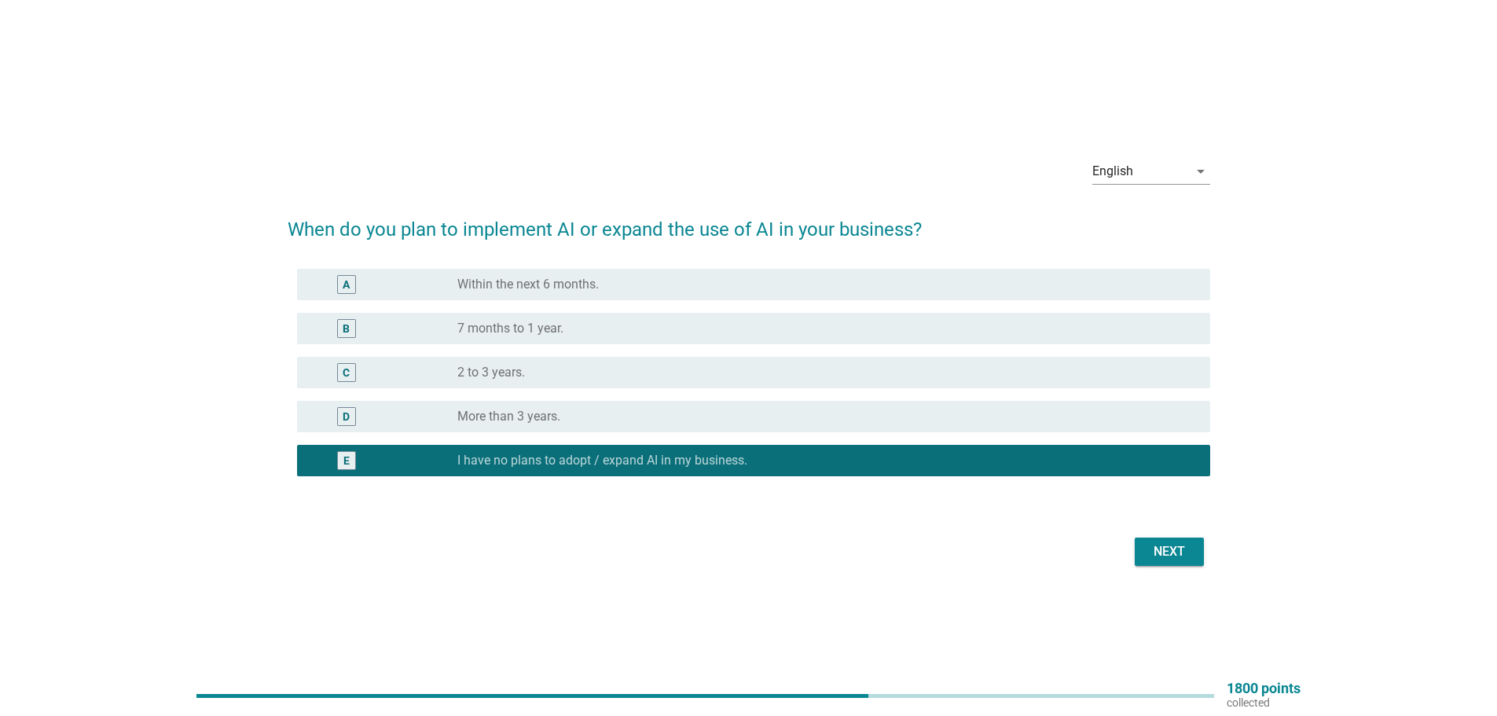
click at [509, 410] on label "More than 3 years." at bounding box center [508, 417] width 103 height 16
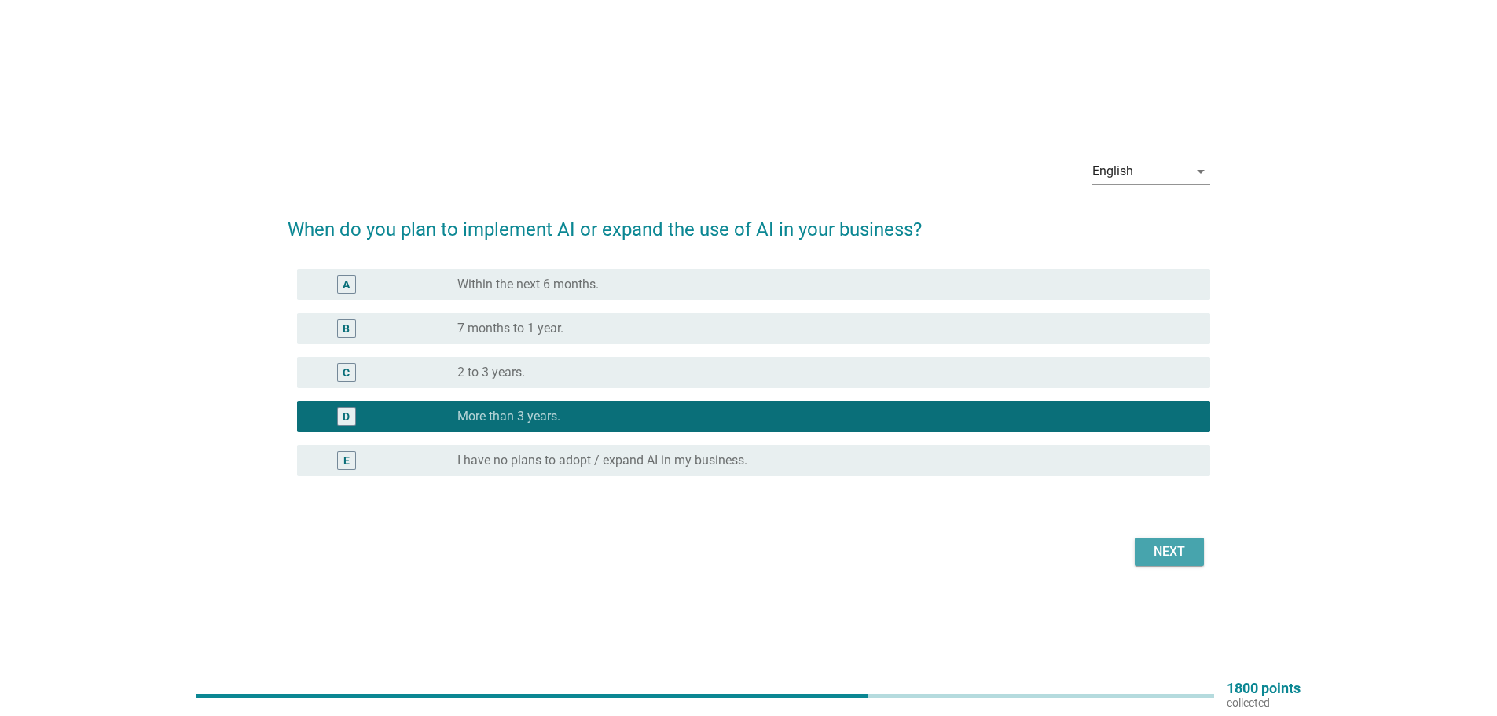
click at [1166, 549] on div "Next" at bounding box center [1169, 551] width 44 height 19
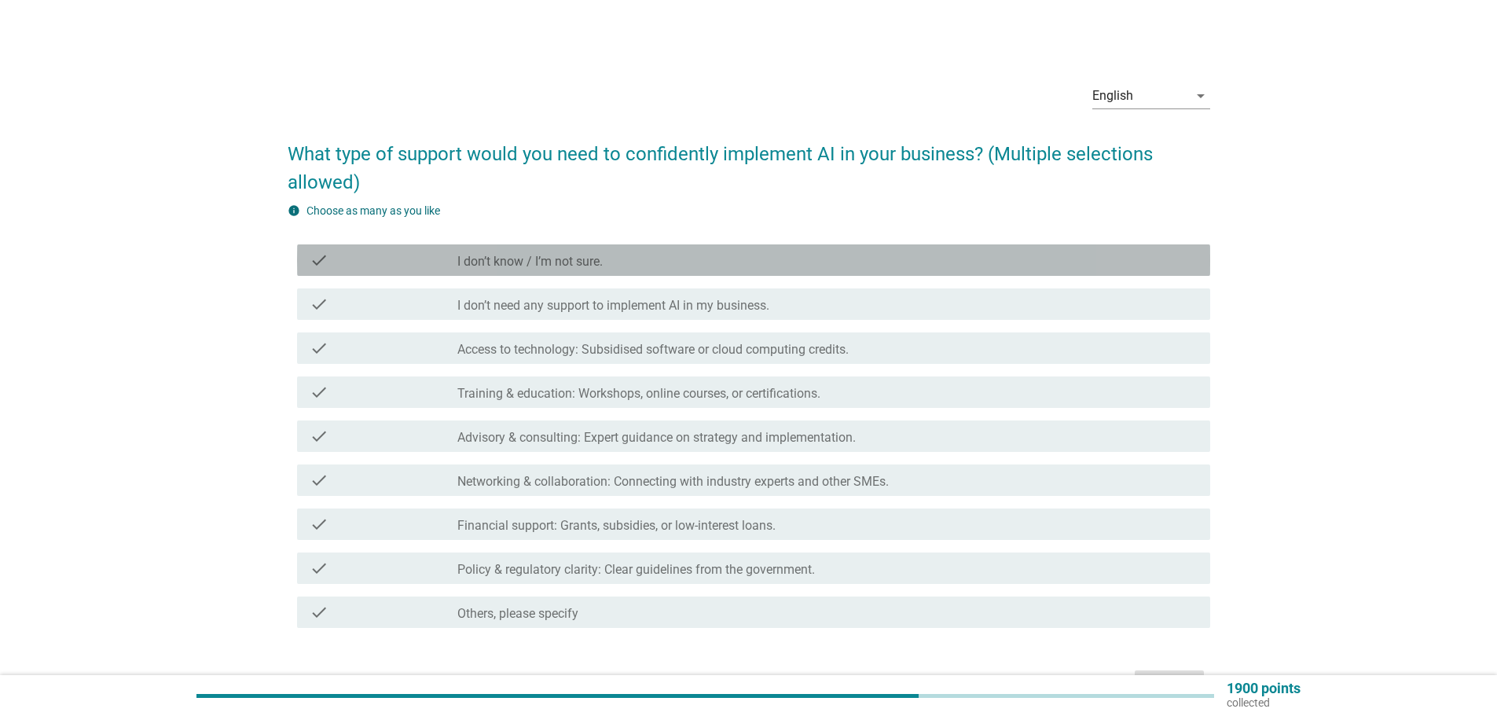
click at [591, 256] on label "I don’t know / I’m not sure." at bounding box center [529, 262] width 145 height 16
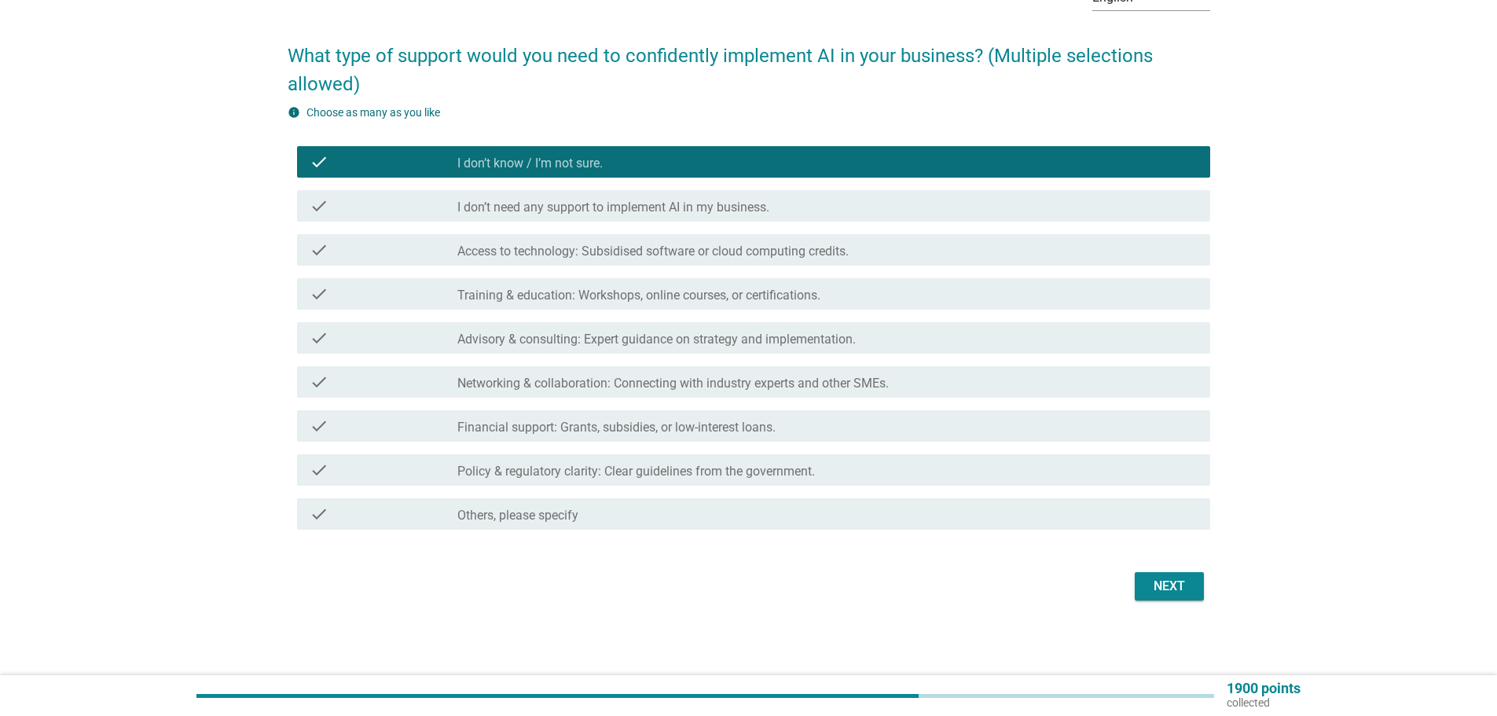
scroll to position [99, 0]
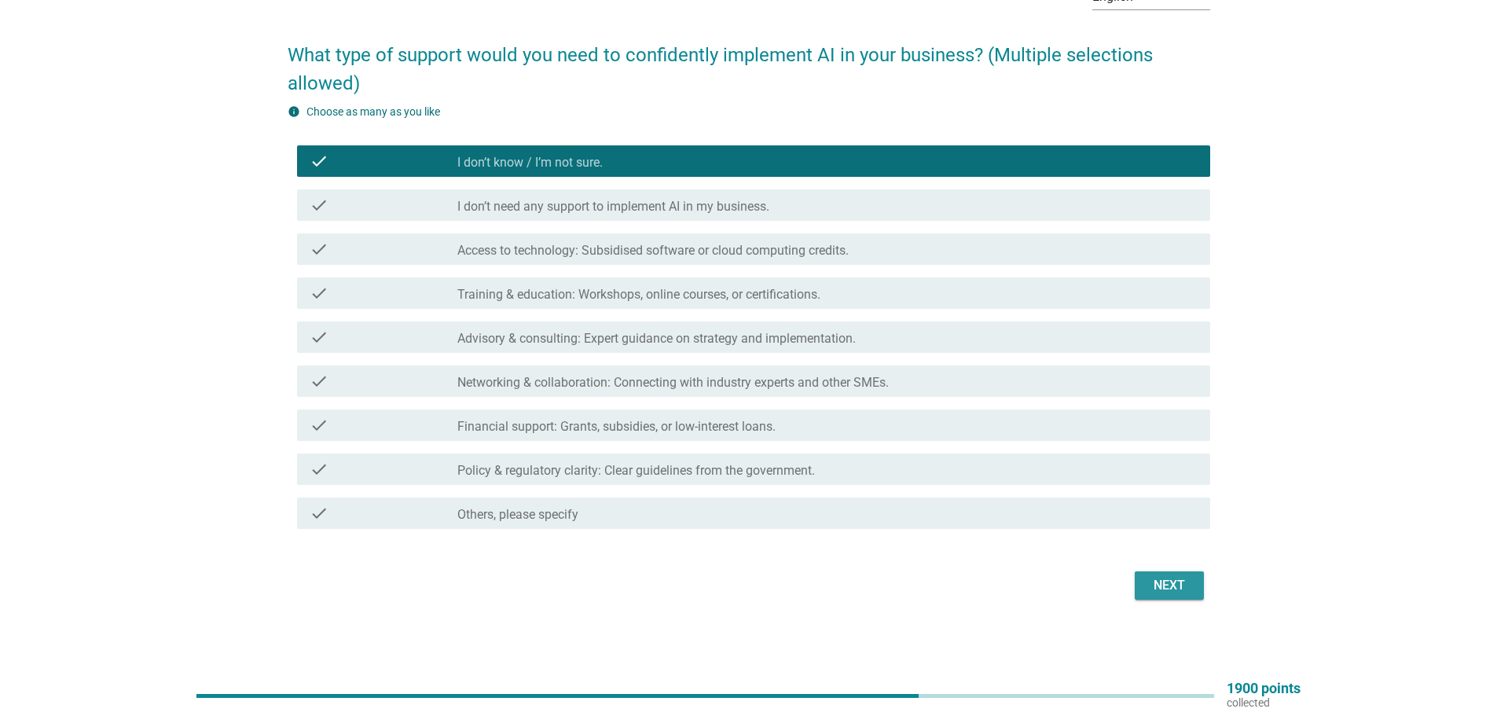
click at [1179, 593] on div "Next" at bounding box center [1169, 585] width 44 height 19
